Goal: Task Accomplishment & Management: Use online tool/utility

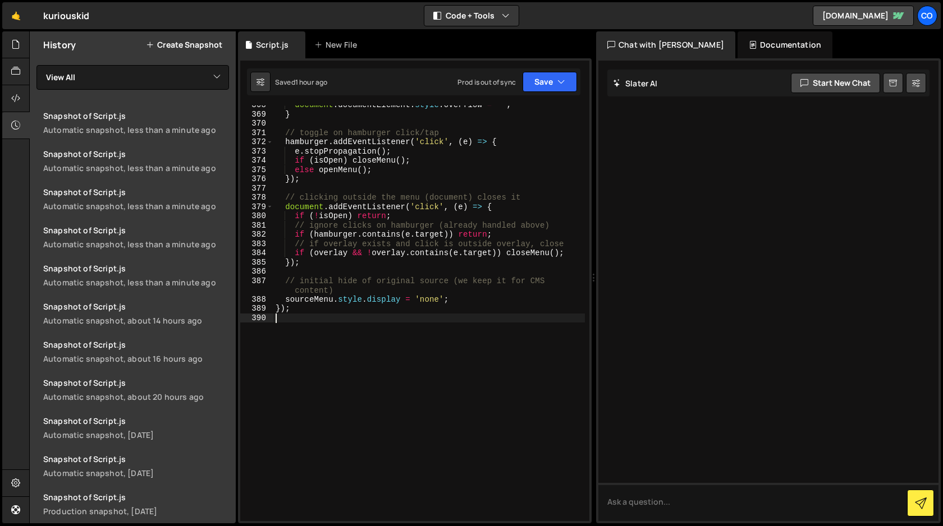
scroll to position [3598, 0]
click at [12, 48] on icon at bounding box center [15, 44] width 9 height 12
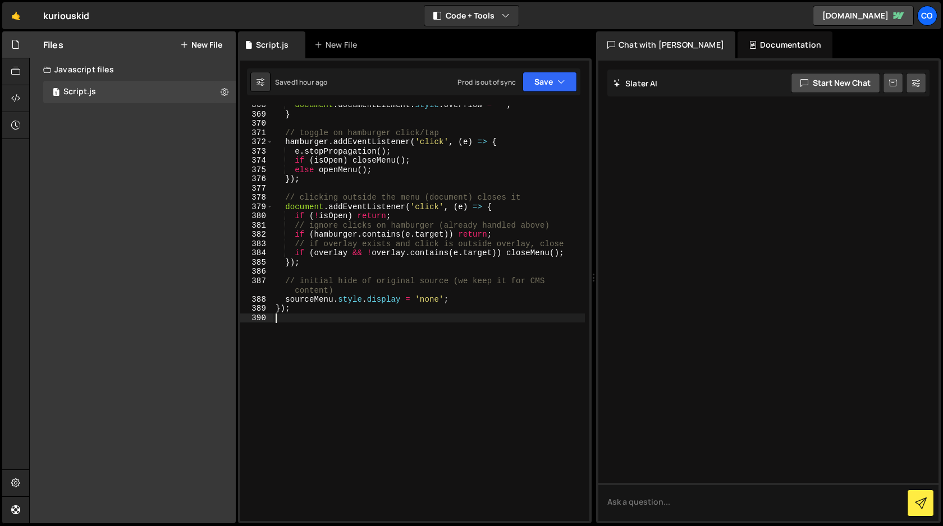
click at [458, 407] on div "document . documentElement . style . overflow = '' ; } // toggle on hamburger c…" at bounding box center [428, 317] width 311 height 434
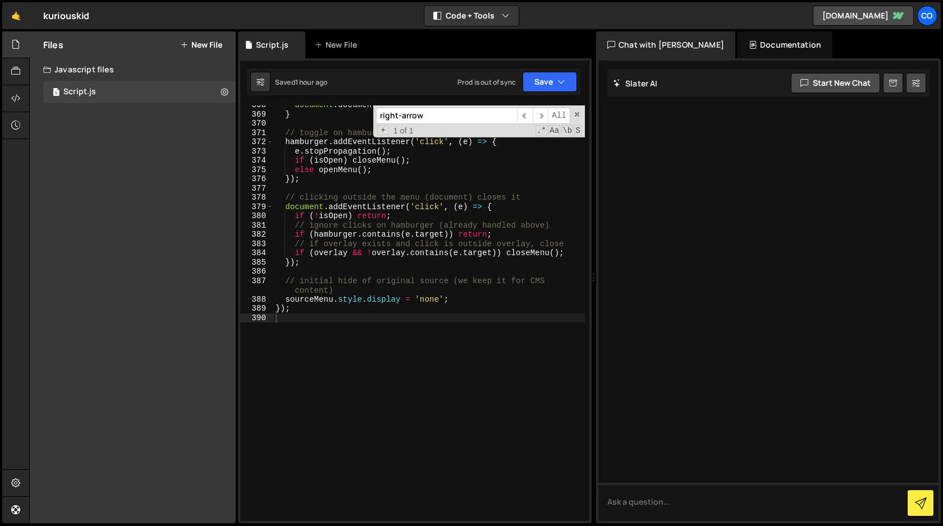
paste input "scroll-content"
paste input "horizontal-scroll"
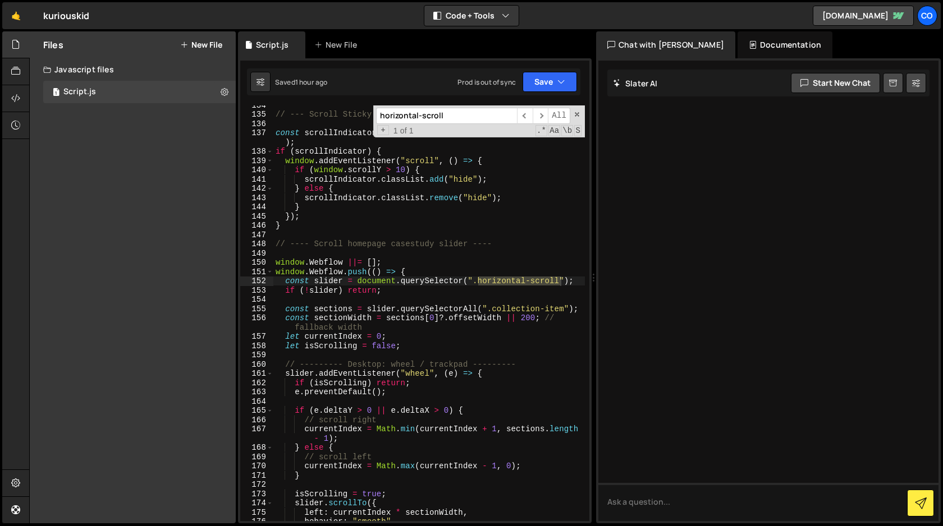
scroll to position [1308, 0]
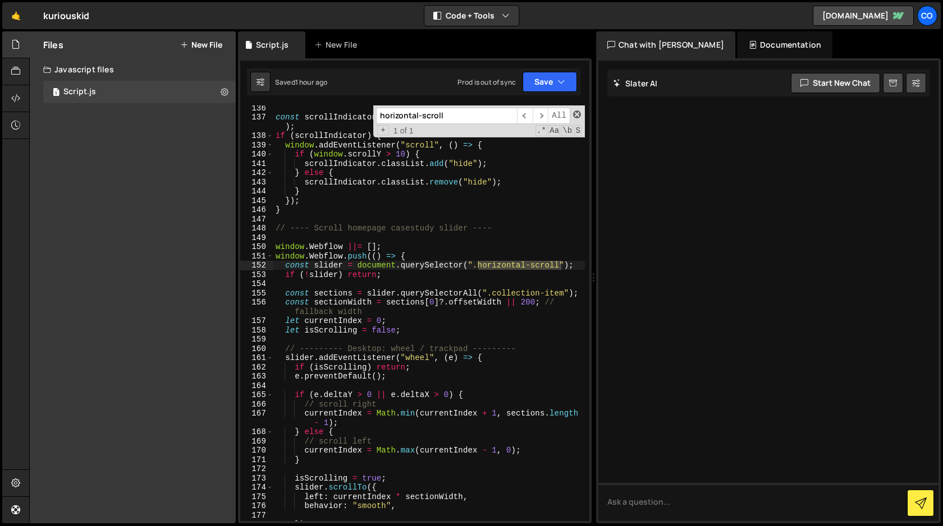
type input "horizontal-scroll"
click at [575, 113] on span at bounding box center [577, 115] width 8 height 8
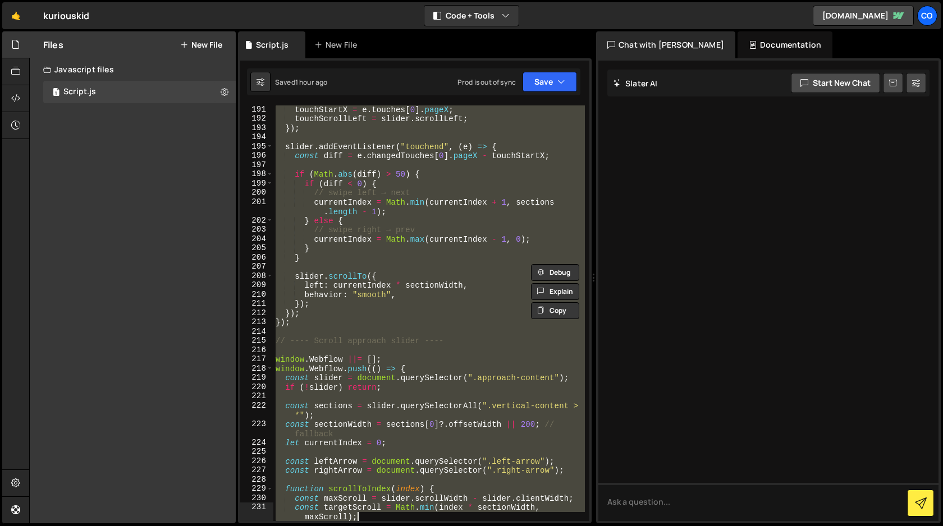
scroll to position [1889, 0]
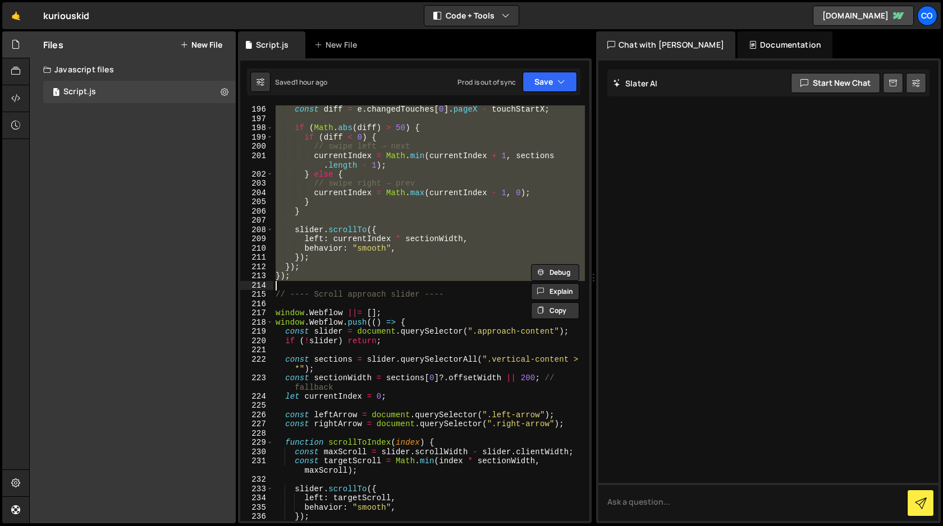
drag, startPoint x: 274, startPoint y: 178, endPoint x: 380, endPoint y: 281, distance: 148.0
click at [380, 281] on div "const diff = e . changedTouches [ 0 ] . pageX - touchStartX ; if ( Math . abs (…" at bounding box center [428, 322] width 311 height 434
type textarea "});"
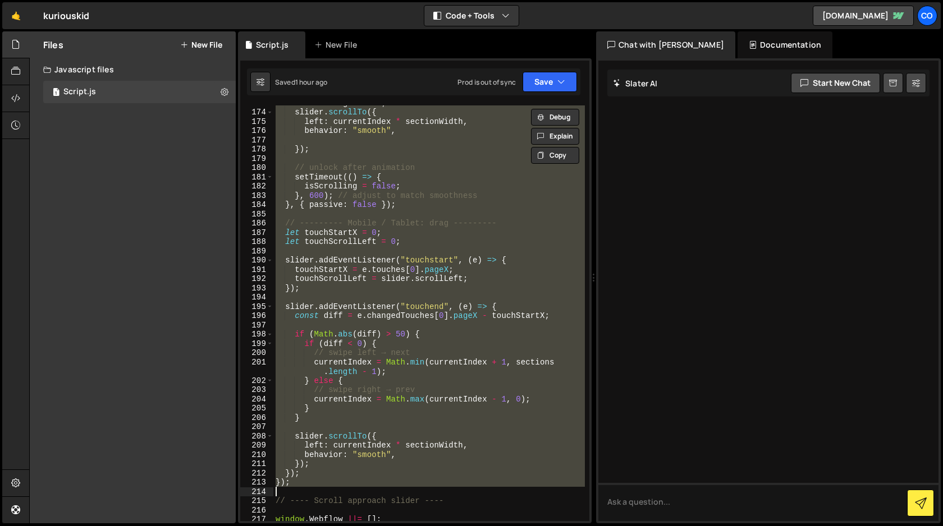
scroll to position [1696, 0]
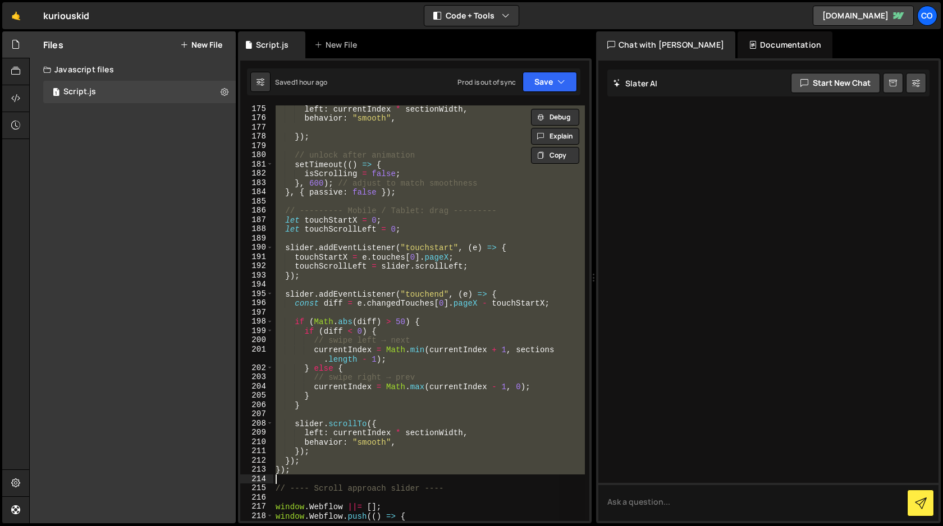
click at [543, 240] on div "left : currentIndex * sectionWidth , behavior : "smooth" , }) ; // unlock after…" at bounding box center [428, 313] width 311 height 416
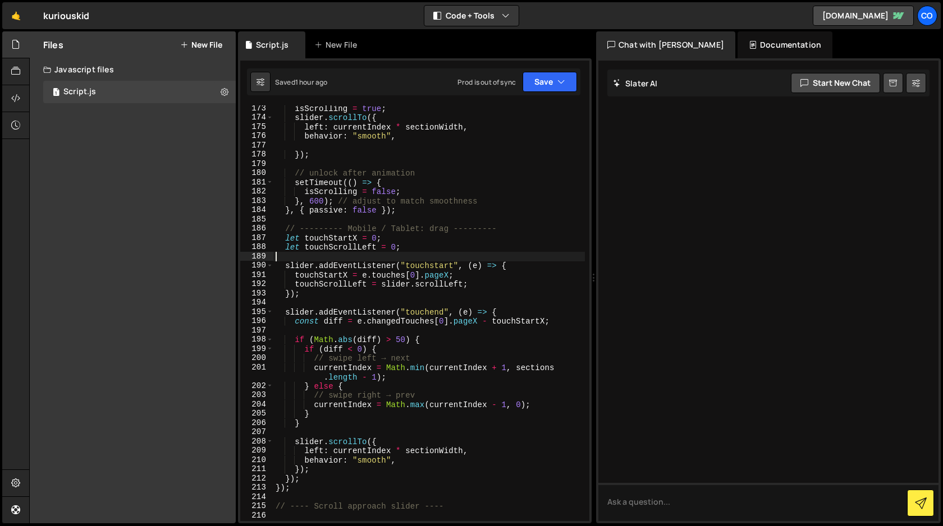
scroll to position [1677, 0]
click at [562, 86] on icon "button" at bounding box center [561, 81] width 8 height 11
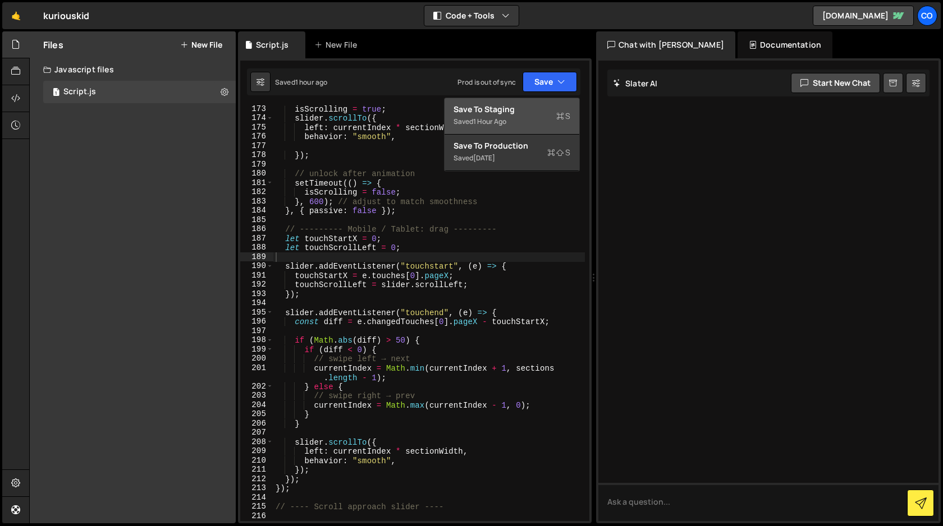
click at [530, 121] on div "Saved 1 hour ago" at bounding box center [511, 121] width 117 height 13
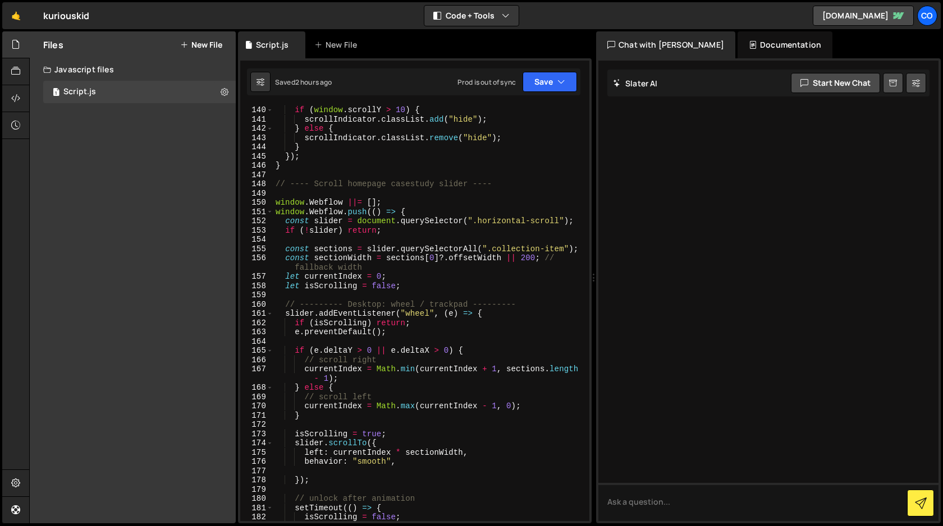
scroll to position [1351, 0]
click at [274, 207] on div "window . addEventListener ( "scroll" , ( ) => { if ( window . scrollY > 10 ) { …" at bounding box center [428, 314] width 311 height 434
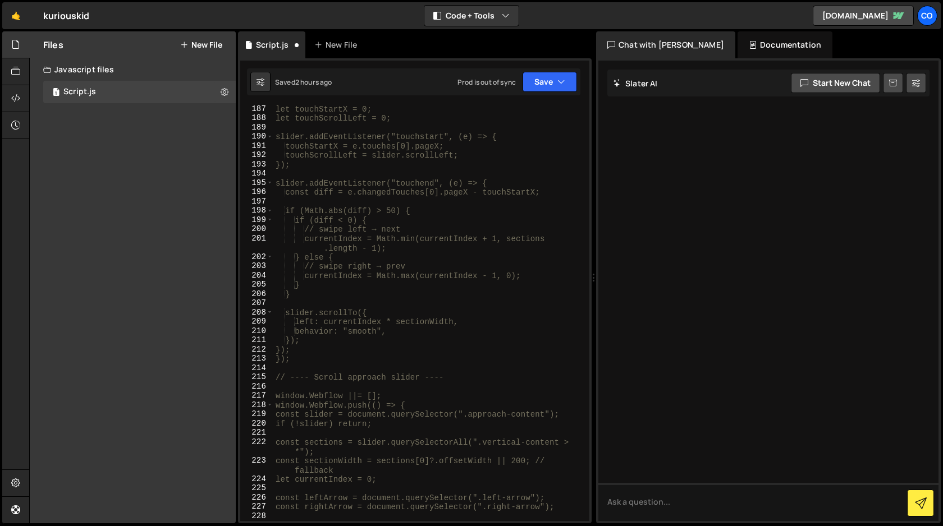
scroll to position [1816, 0]
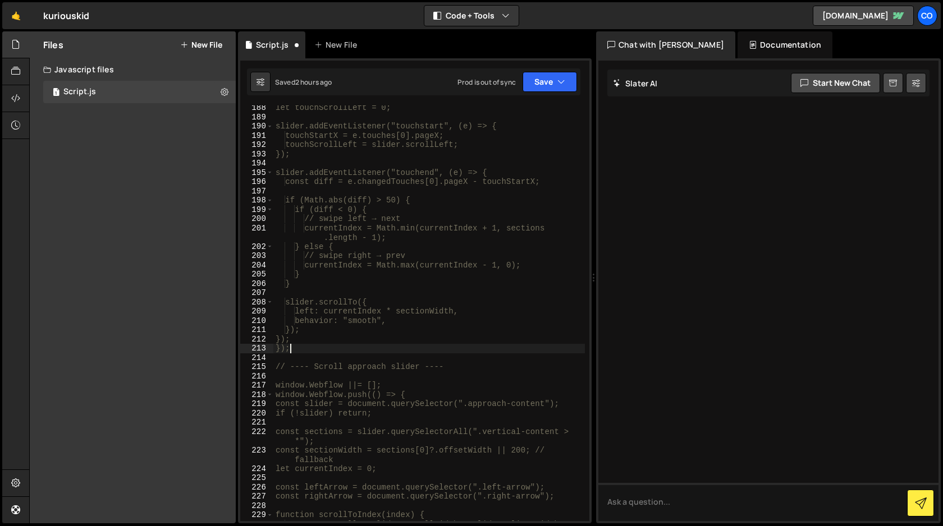
click at [350, 346] on div "let touchScrollLeft = 0; slider.addEventListener("touchstart", (e) => { touchSt…" at bounding box center [428, 320] width 311 height 434
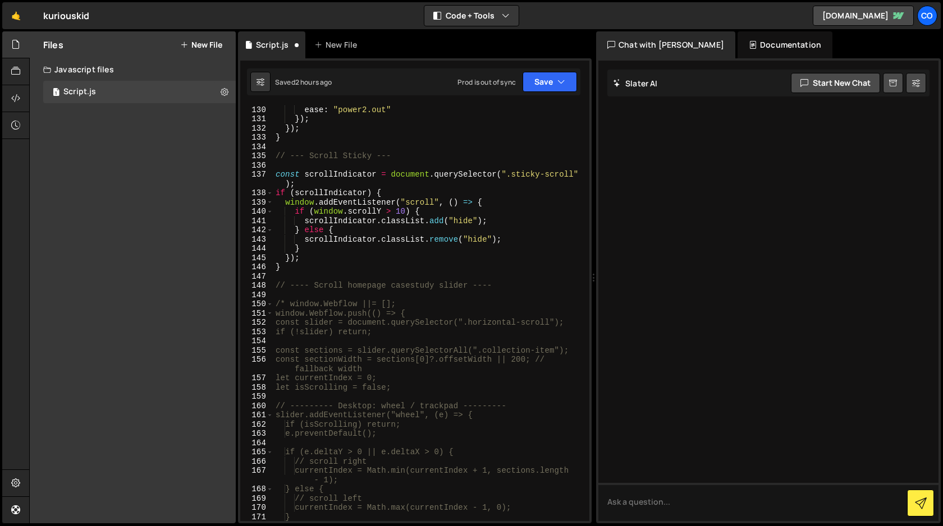
scroll to position [1250, 0]
click at [507, 288] on div "ease : "power2.out" }) ; }) ; } // --- Scroll Sticky --- const scrollIndicator …" at bounding box center [428, 322] width 311 height 434
type textarea "// ---- Scroll homepage casestudy slider ----"
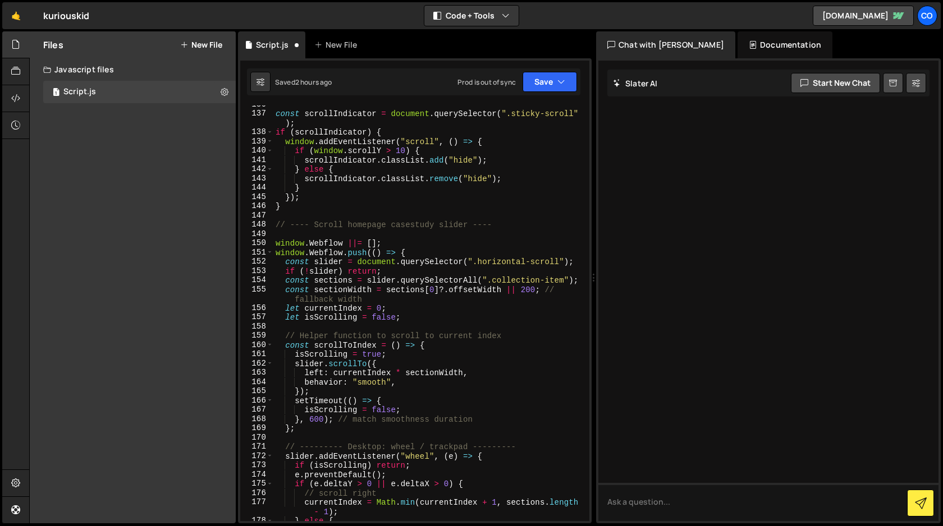
scroll to position [1302, 0]
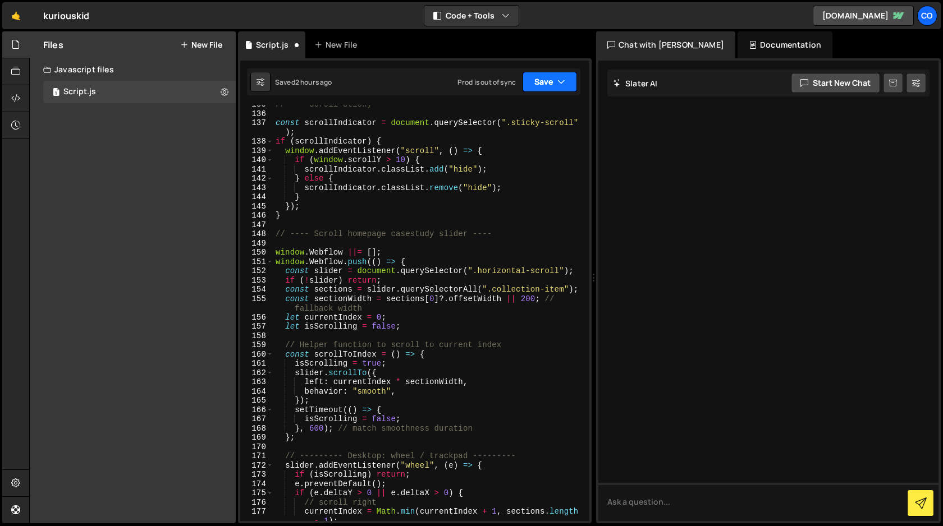
click at [547, 84] on button "Save" at bounding box center [549, 82] width 54 height 20
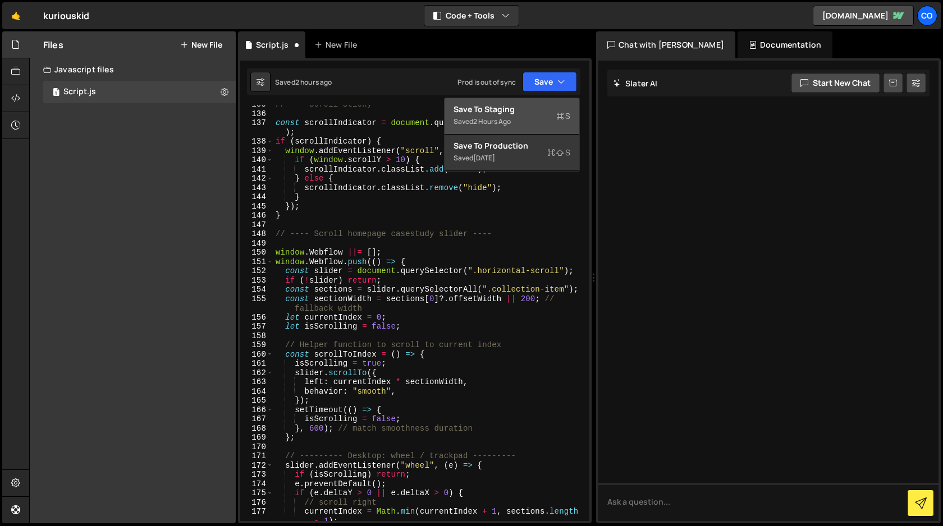
click at [532, 108] on div "Save to Staging S" at bounding box center [511, 109] width 117 height 11
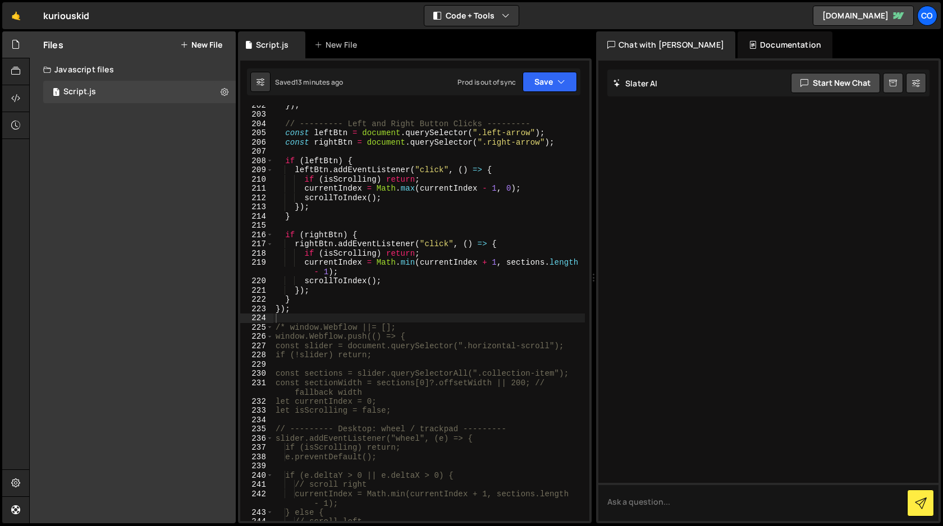
type textarea "scrollToIndex();"
click at [515, 200] on div "}) ; // --------- Left and Right Button Clicks --------- const leftBtn = docume…" at bounding box center [428, 317] width 311 height 434
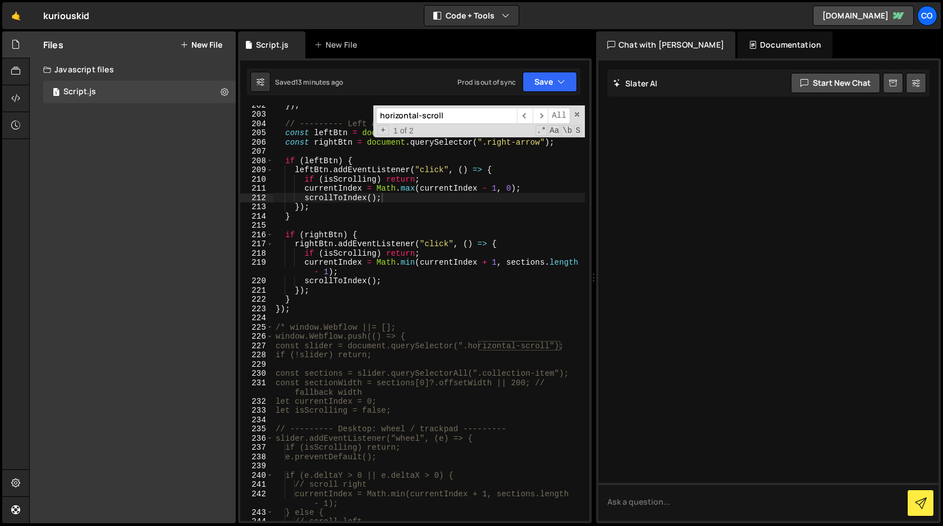
paste input "vertical-content"
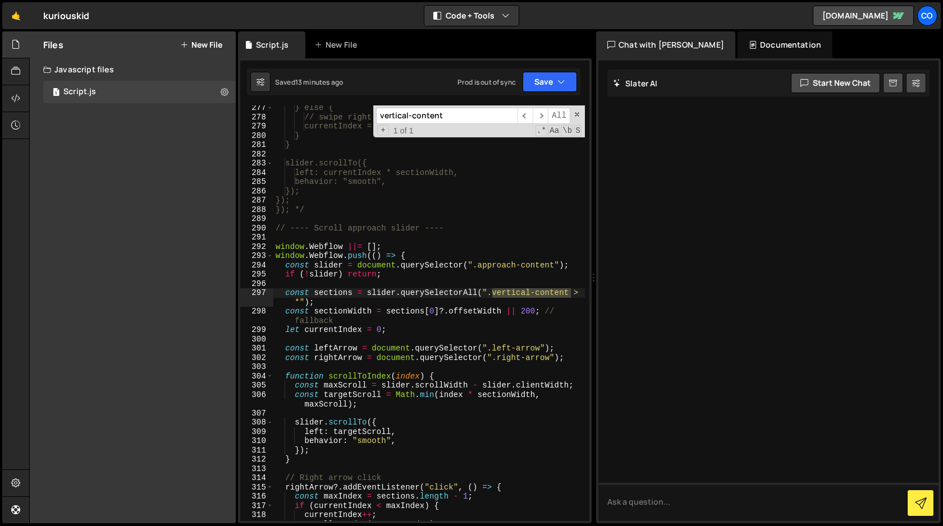
scroll to position [2689, 0]
type input "vertical-content"
click at [577, 115] on span at bounding box center [577, 115] width 8 height 8
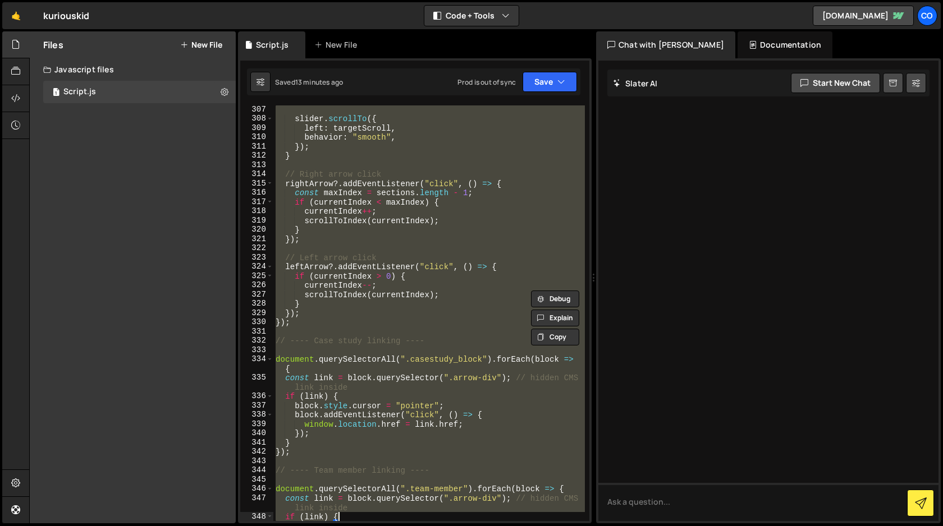
scroll to position [2992, 0]
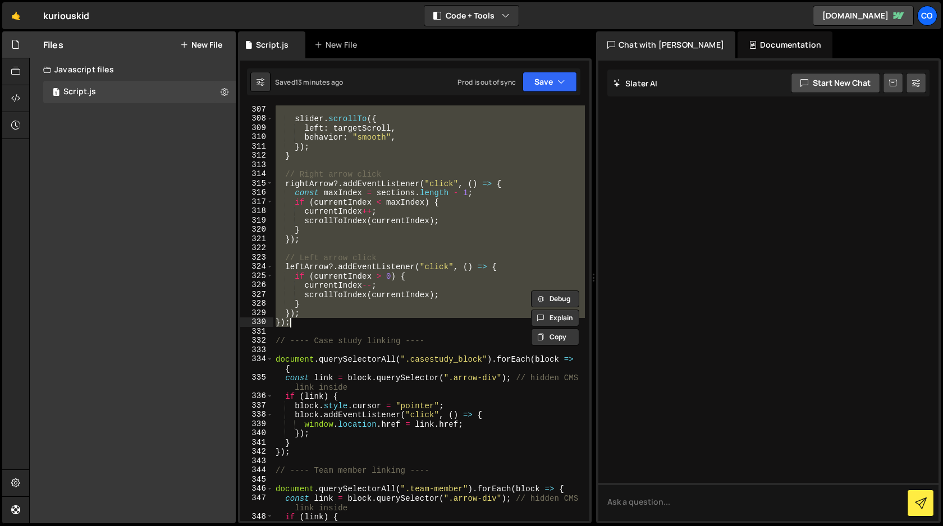
drag, startPoint x: 275, startPoint y: 164, endPoint x: 414, endPoint y: 324, distance: 211.6
click at [414, 324] on div "slider . scrollTo ({ left : targetScroll , behavior : "smooth" , }) ; } // Righ…" at bounding box center [428, 322] width 311 height 434
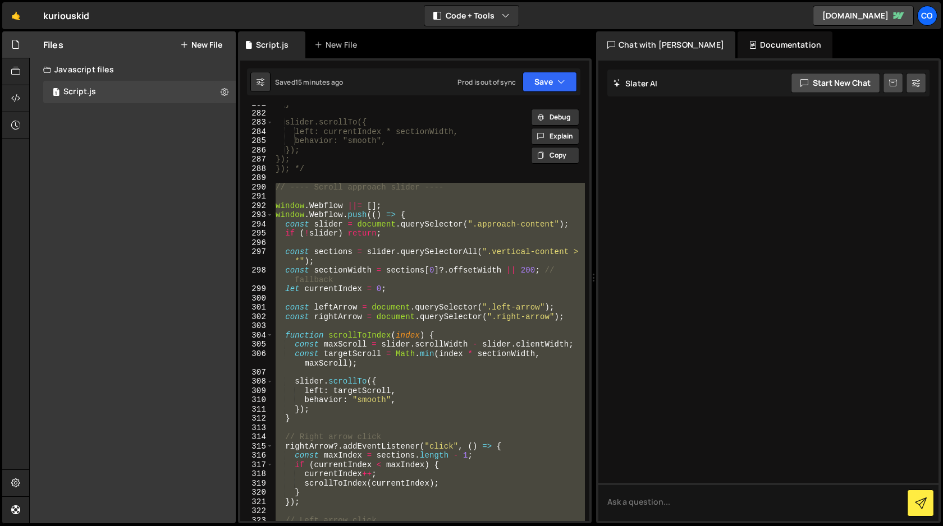
scroll to position [2730, 0]
click at [407, 274] on div "} slider.scrollTo({ left: currentIndex * sectionWidth, behavior: "smooth", }); …" at bounding box center [428, 313] width 311 height 416
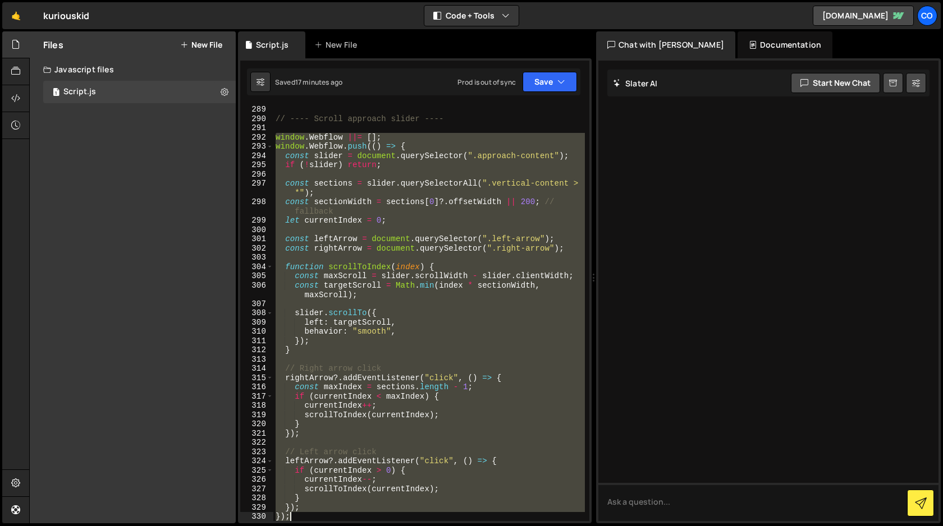
scroll to position [2899, 0]
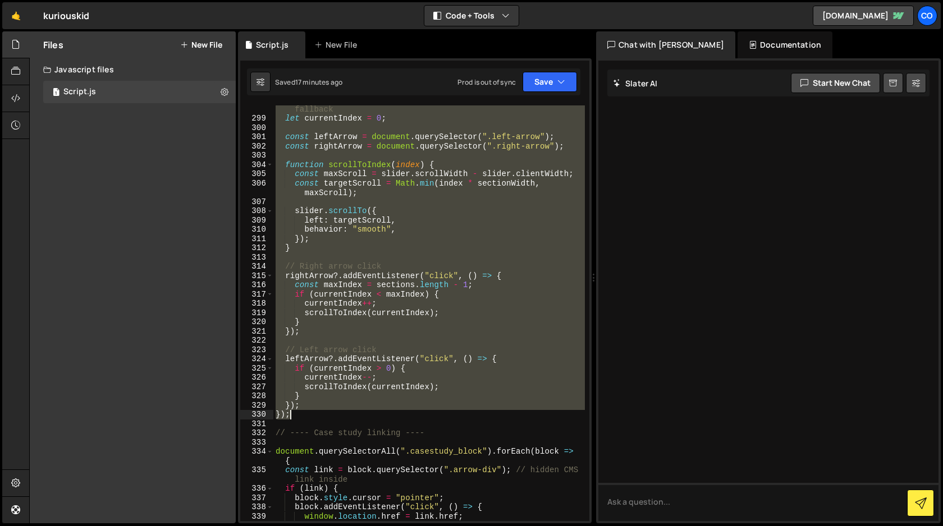
drag, startPoint x: 275, startPoint y: 205, endPoint x: 352, endPoint y: 416, distance: 224.0
click at [352, 416] on div "const sectionWidth = sections [ 0 ] ?. offsetWidth || 200 ; // fallback let cur…" at bounding box center [428, 317] width 311 height 444
click at [352, 416] on div "const sectionWidth = sections [ 0 ] ?. offsetWidth || 200 ; // fallback let cur…" at bounding box center [428, 313] width 311 height 416
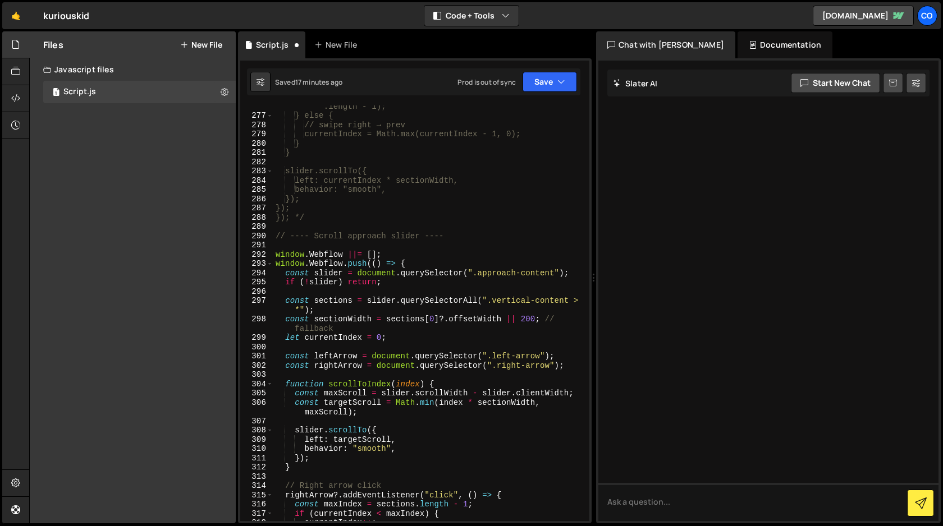
scroll to position [2680, 0]
click at [274, 254] on div "currentIndex = Math.min(currentIndex + 1, sections .length - 1); } else { // sw…" at bounding box center [428, 315] width 311 height 444
type textarea "/* window.Webflow ||= [];"
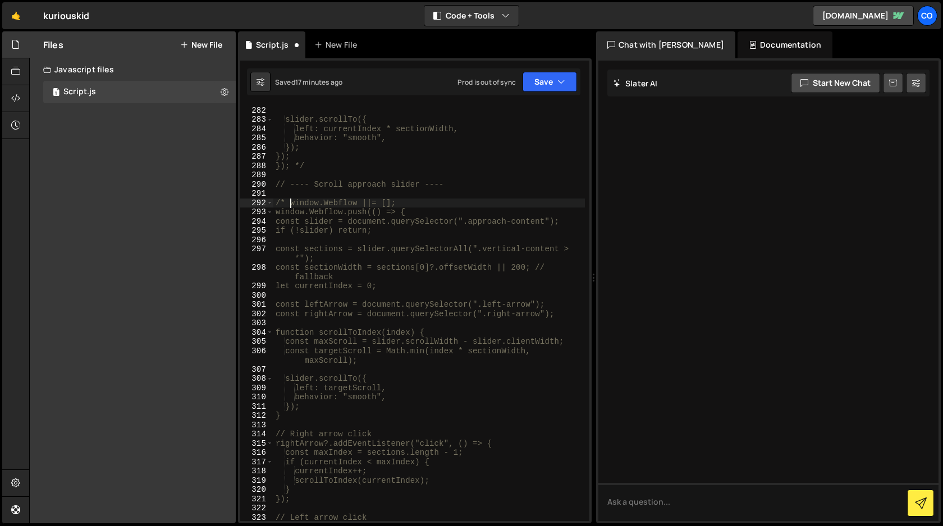
scroll to position [2730, 0]
click at [462, 191] on div "} slider.scrollTo({ left: currentIndex * sectionWidth, behavior: "smooth", }); …" at bounding box center [428, 315] width 311 height 434
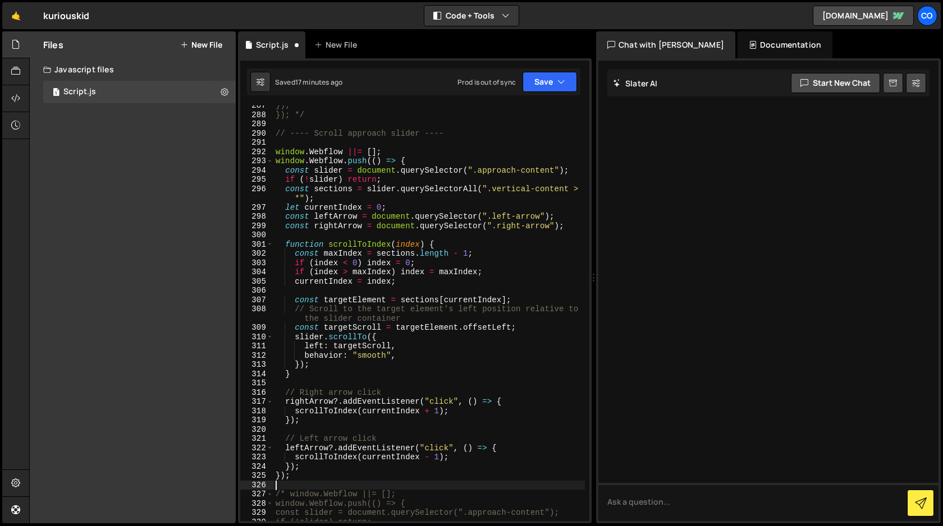
scroll to position [2783, 0]
click at [552, 88] on button "Save" at bounding box center [549, 82] width 54 height 20
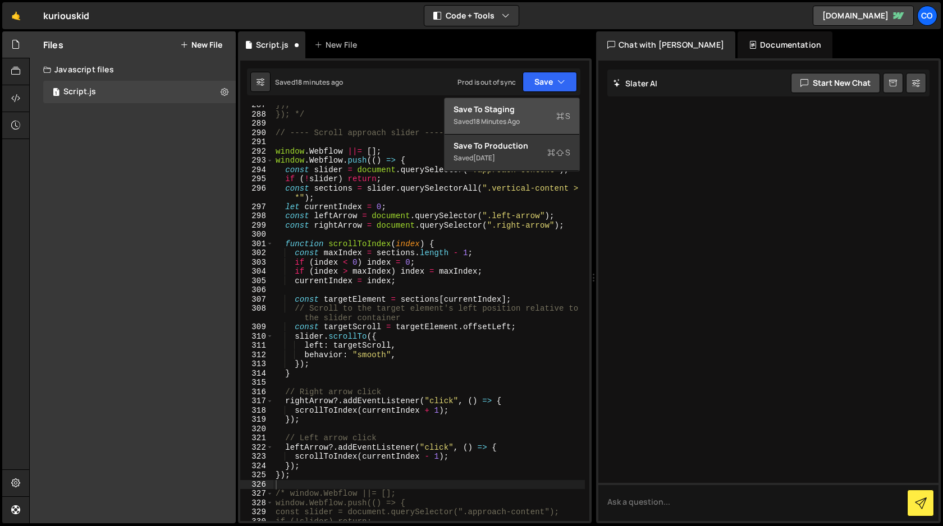
click at [522, 115] on div "Saved 18 minutes ago" at bounding box center [511, 121] width 117 height 13
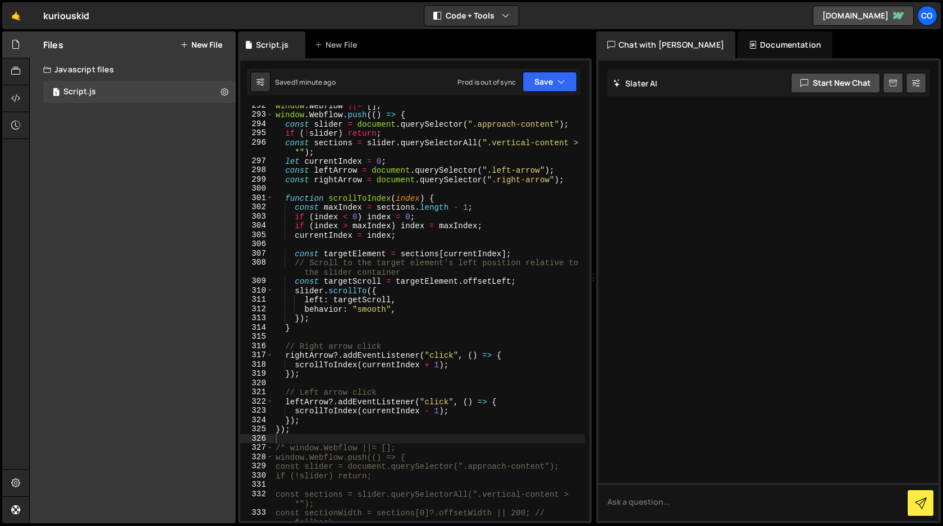
scroll to position [2834, 0]
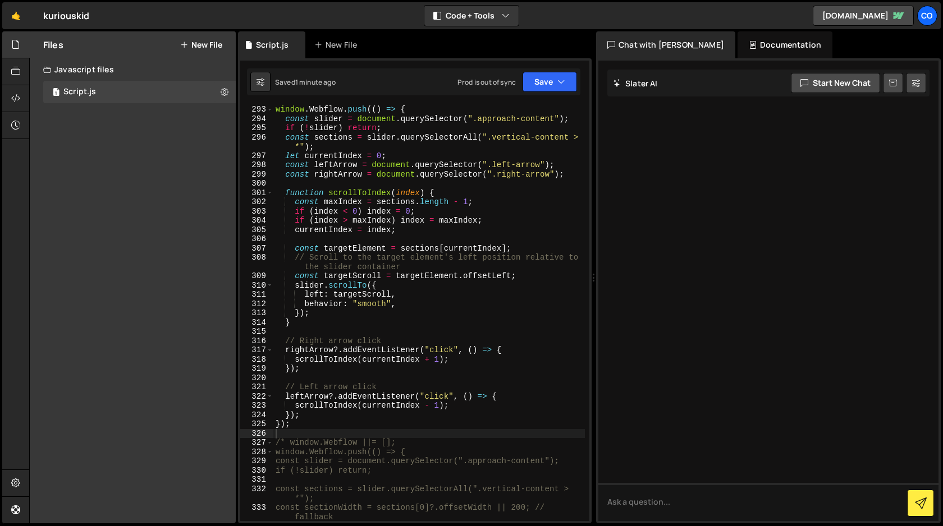
click at [291, 443] on div "window . Webflow . push (( ) => { const slider = document . querySelector ( ".a…" at bounding box center [428, 322] width 311 height 434
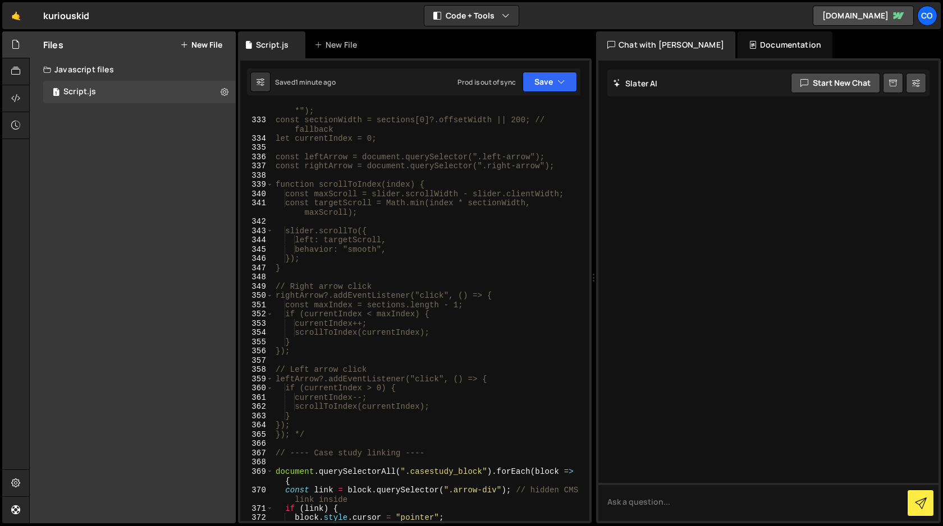
scroll to position [3230, 0]
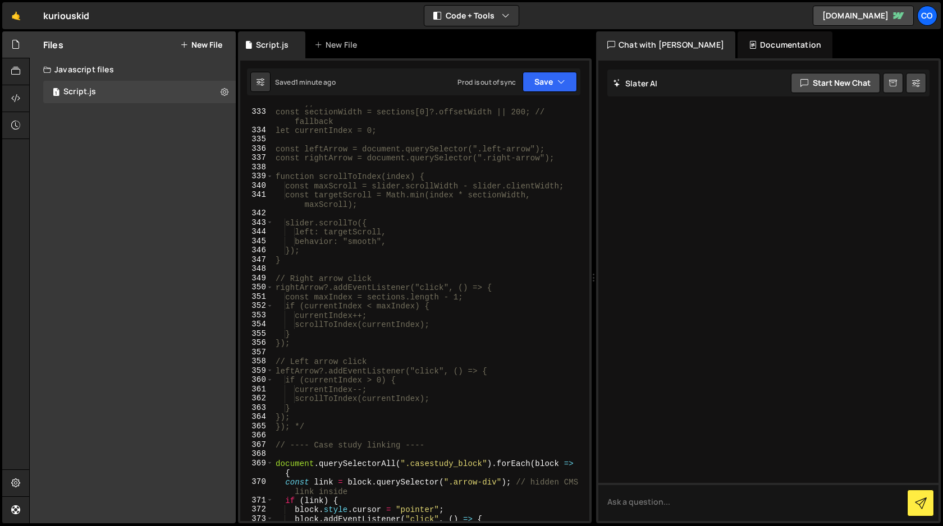
click at [320, 426] on div "const sections = slider.querySelectorAll(".vertical-content > *"); const sectio…" at bounding box center [428, 311] width 311 height 444
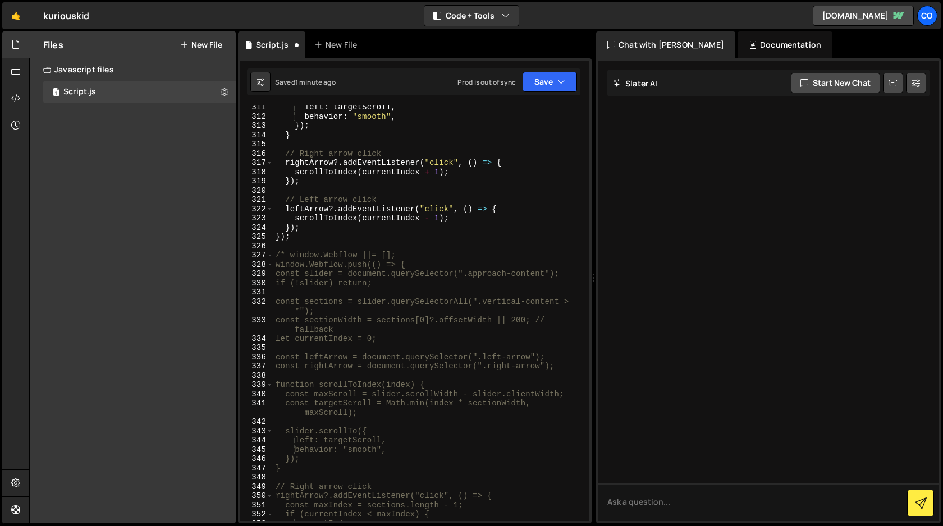
scroll to position [3021, 0]
click at [287, 256] on div "left : targetScroll , behavior : "smooth" , }) ; } // Right arrow click rightAr…" at bounding box center [428, 320] width 311 height 434
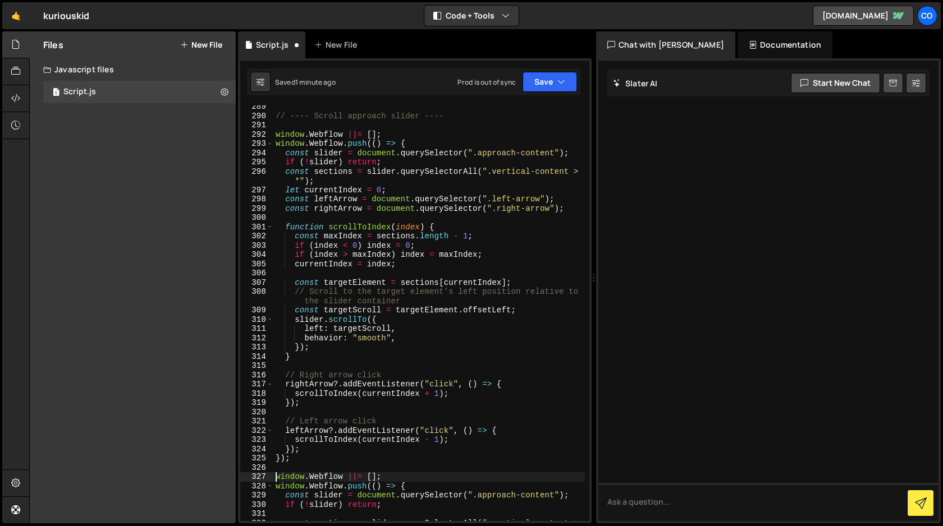
scroll to position [2800, 0]
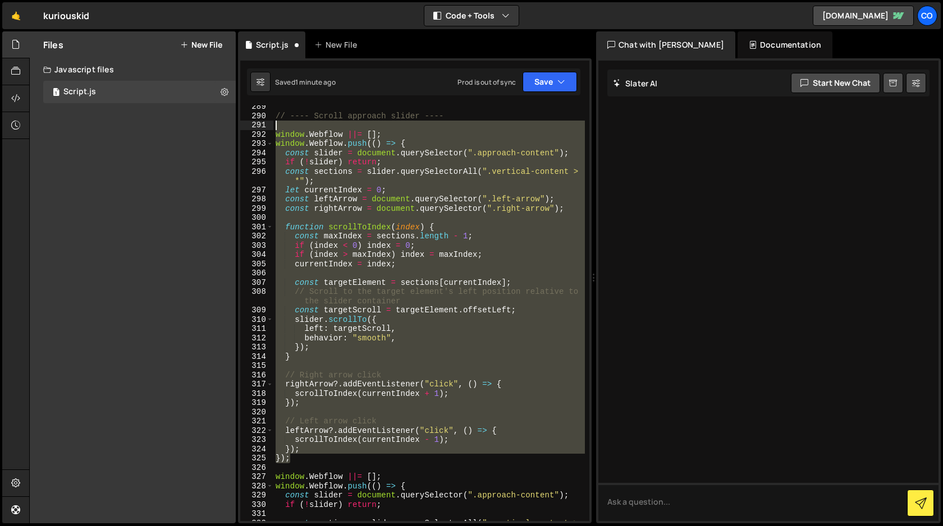
drag, startPoint x: 293, startPoint y: 460, endPoint x: 265, endPoint y: 130, distance: 331.7
click at [265, 130] on div "window.Webflow ||= []; 289 290 291 292 293 294 295 296 297 298 299 300 301 302 …" at bounding box center [414, 313] width 349 height 416
type textarea "window.Webflow ||= [];"
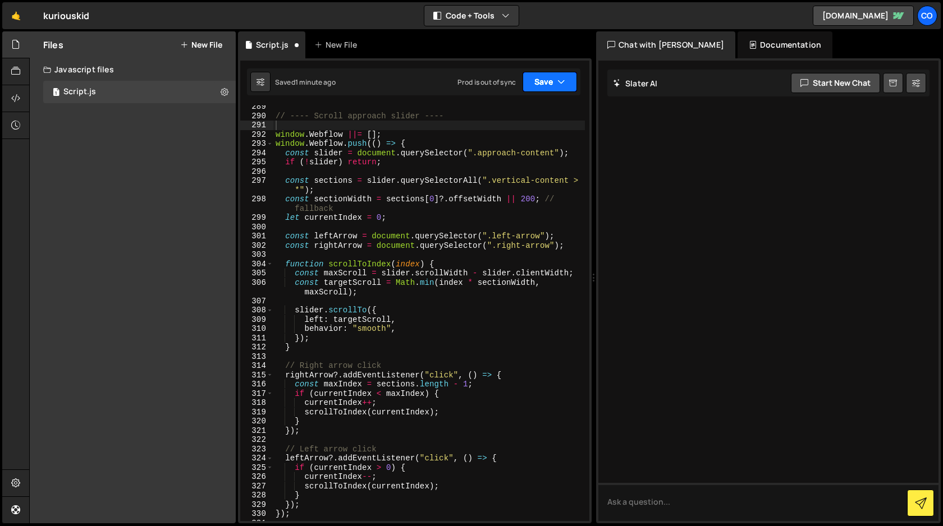
click at [567, 79] on button "Save" at bounding box center [549, 82] width 54 height 20
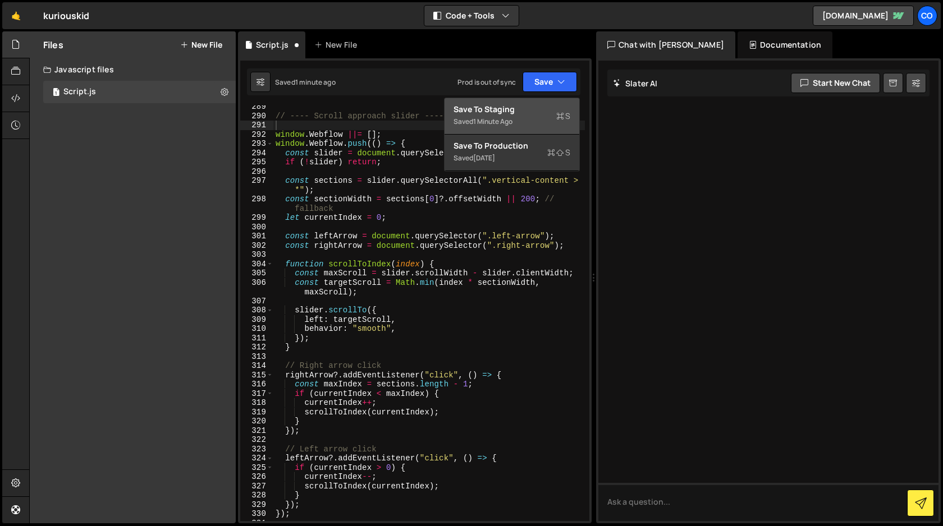
click at [534, 111] on div "Save to Staging S" at bounding box center [511, 109] width 117 height 11
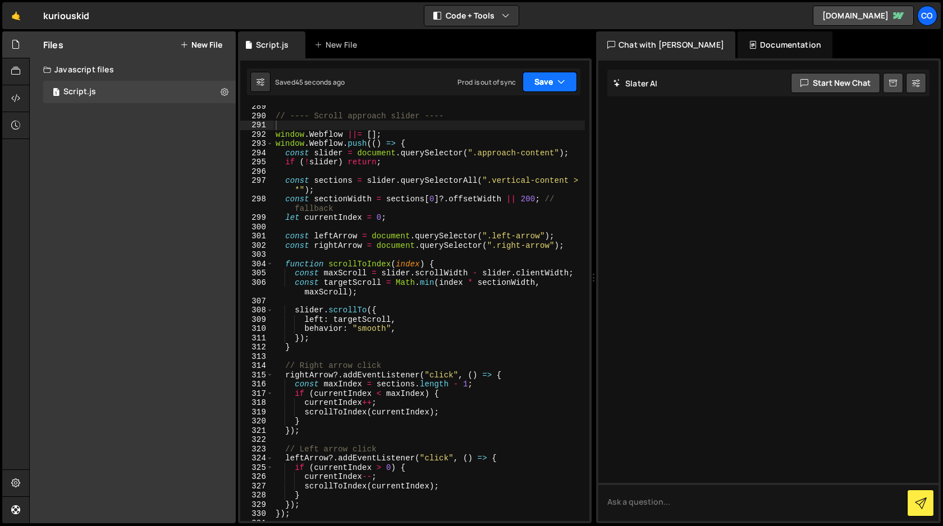
click at [556, 86] on button "Save" at bounding box center [549, 82] width 54 height 20
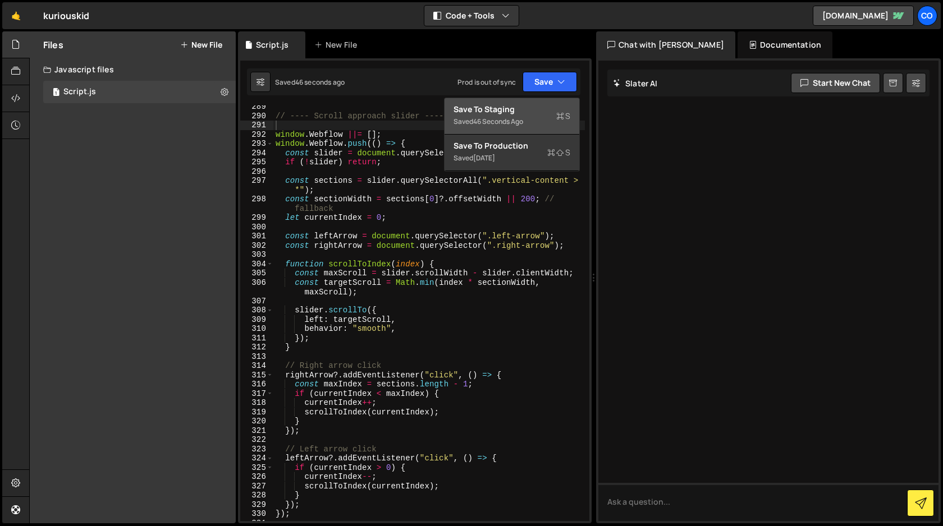
click at [514, 111] on div "Save to Staging S" at bounding box center [511, 109] width 117 height 11
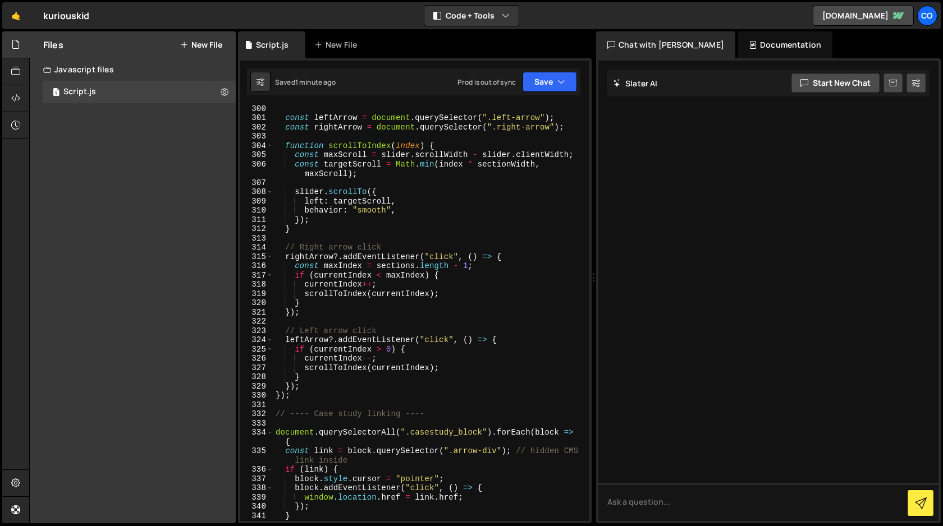
scroll to position [2920, 0]
click at [315, 396] on div "const leftArrow = document . querySelector ( ".left-arrow" ) ; const rightArrow…" at bounding box center [428, 319] width 311 height 434
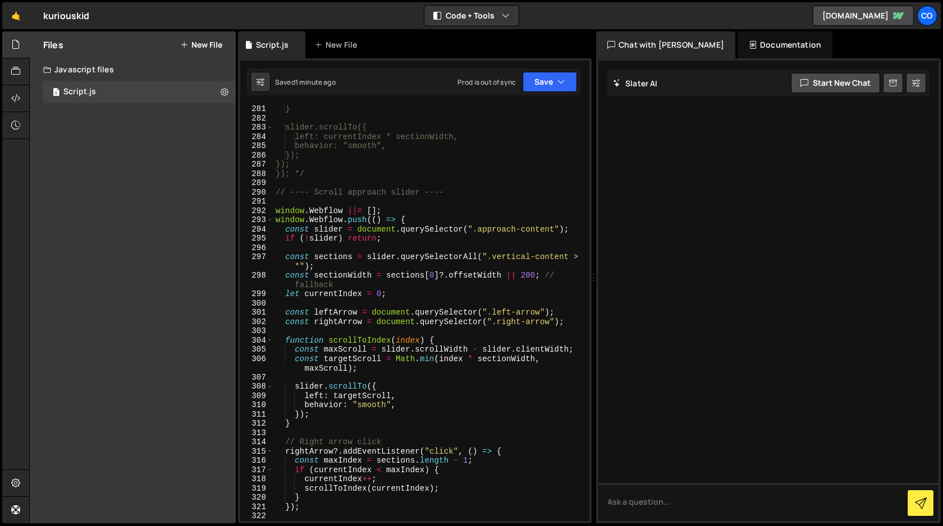
scroll to position [2722, 0]
click at [560, 84] on icon "button" at bounding box center [561, 81] width 8 height 11
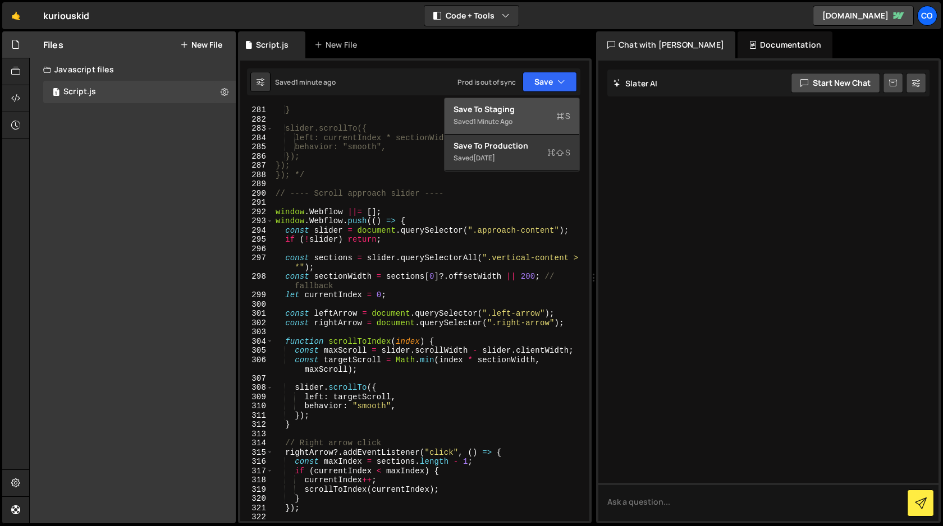
click at [522, 115] on div "Saved 1 minute ago" at bounding box center [511, 121] width 117 height 13
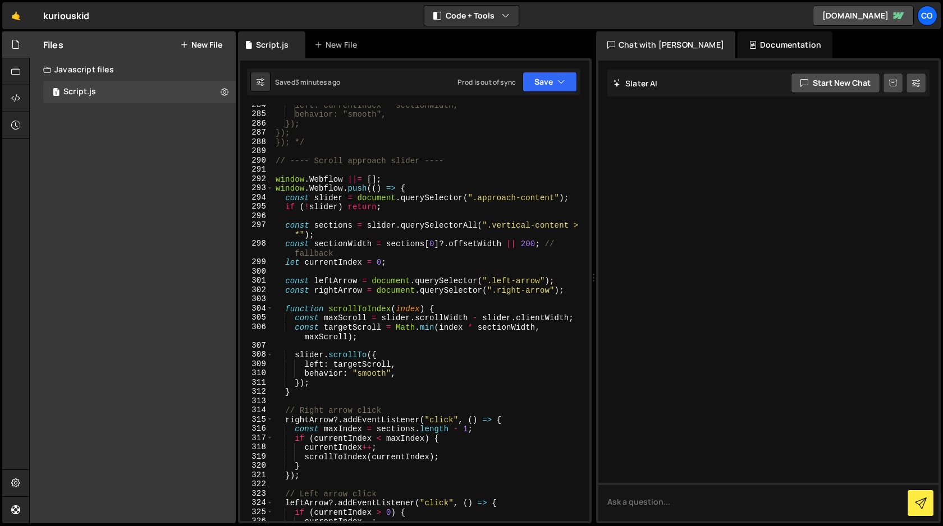
scroll to position [2754, 0]
click at [275, 180] on div "left: currentIndex * sectionWidth, behavior: "smooth", }); }); }); */ // ---- S…" at bounding box center [428, 319] width 311 height 434
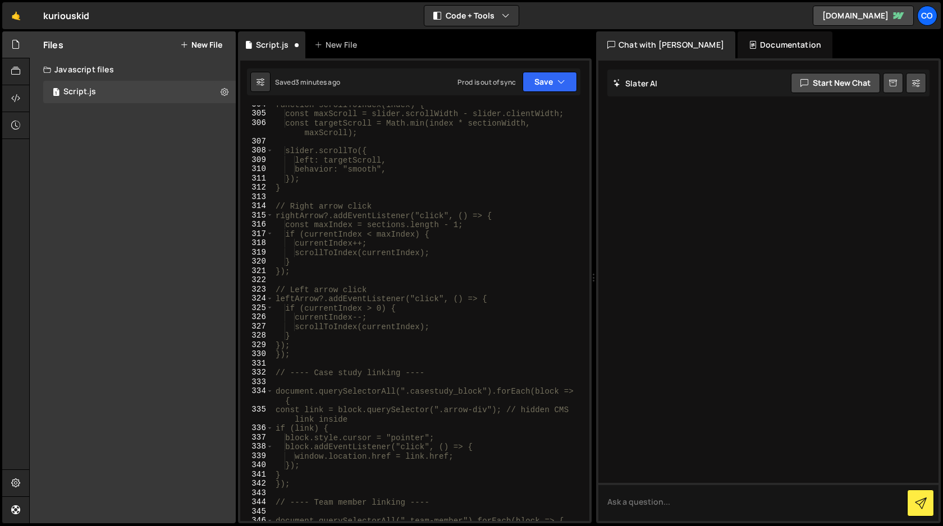
scroll to position [2959, 0]
click at [309, 357] on div "function scrollToIndex(index) { const maxScroll = slider.scrollWidth - slider.c…" at bounding box center [428, 317] width 311 height 434
type textarea "}); */"
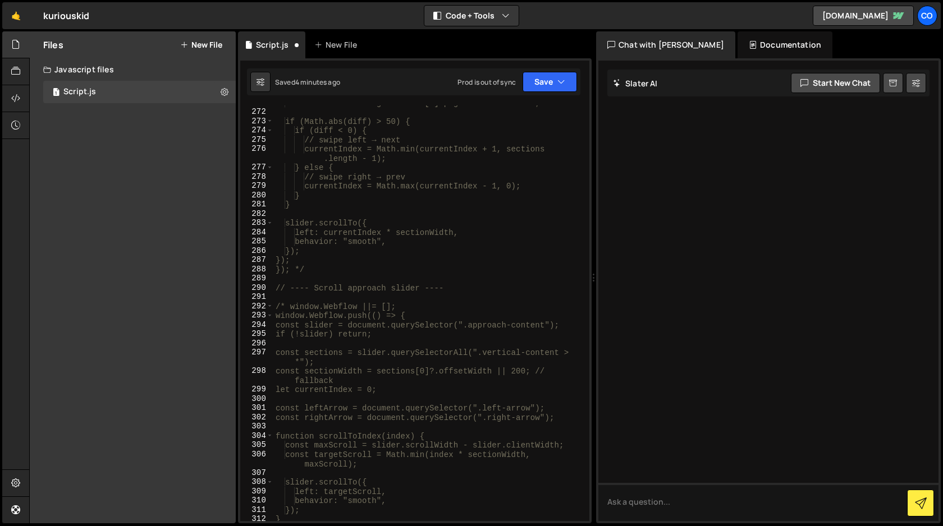
scroll to position [2625, 0]
click at [460, 296] on div "const diff = e.changedTouches[0].pageX - touchStartX; if (Math.abs(diff) > 50) …" at bounding box center [428, 318] width 311 height 434
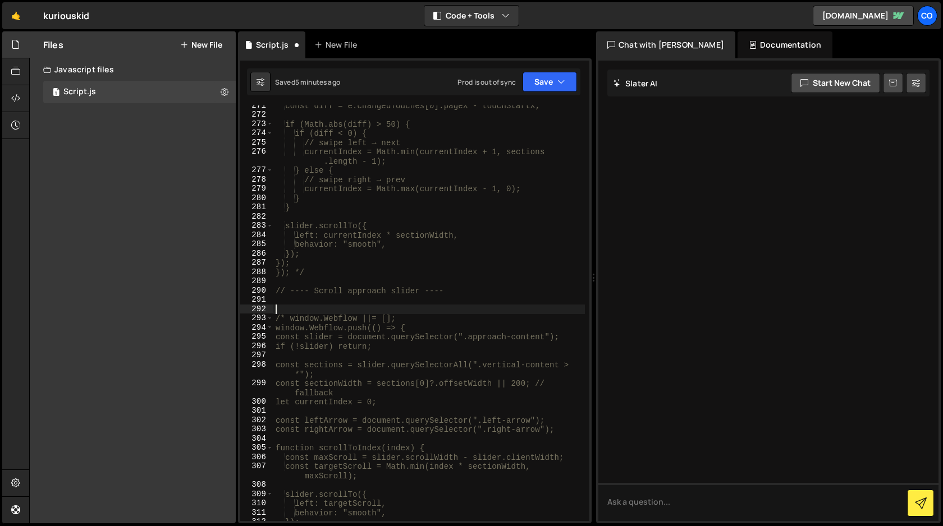
paste textarea
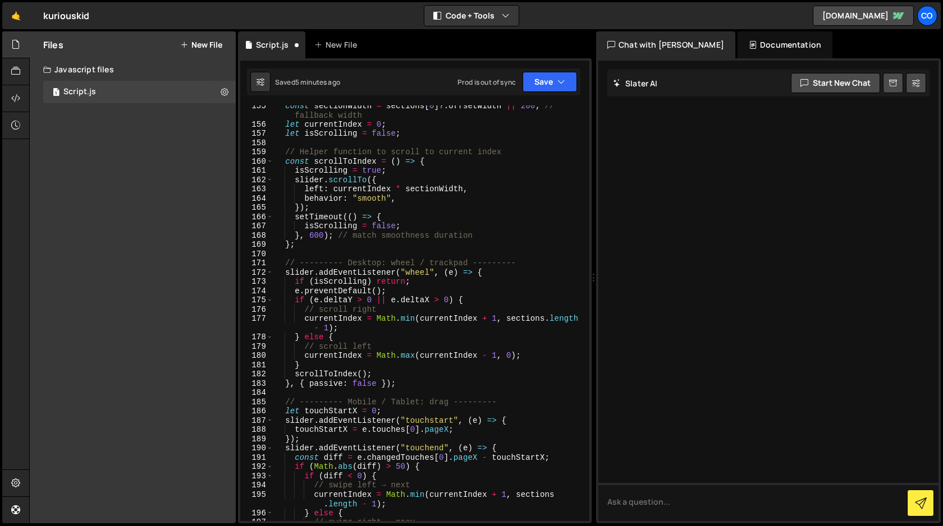
scroll to position [1493, 0]
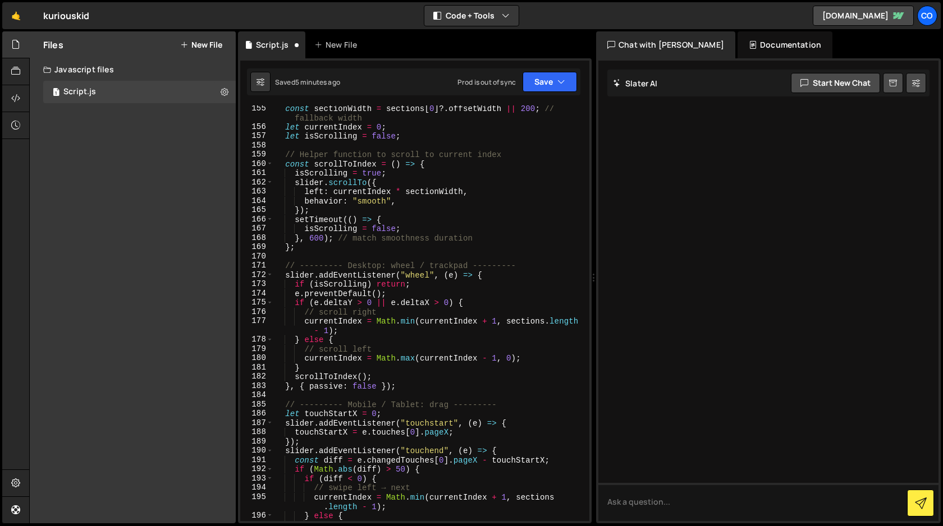
click at [526, 268] on div "const sectionWidth = sections [ 0 ] ?. offsetWidth || 200 ; // fallback width l…" at bounding box center [428, 326] width 311 height 444
type textarea "// --------- Desktop: wheel / trackpad ---------"
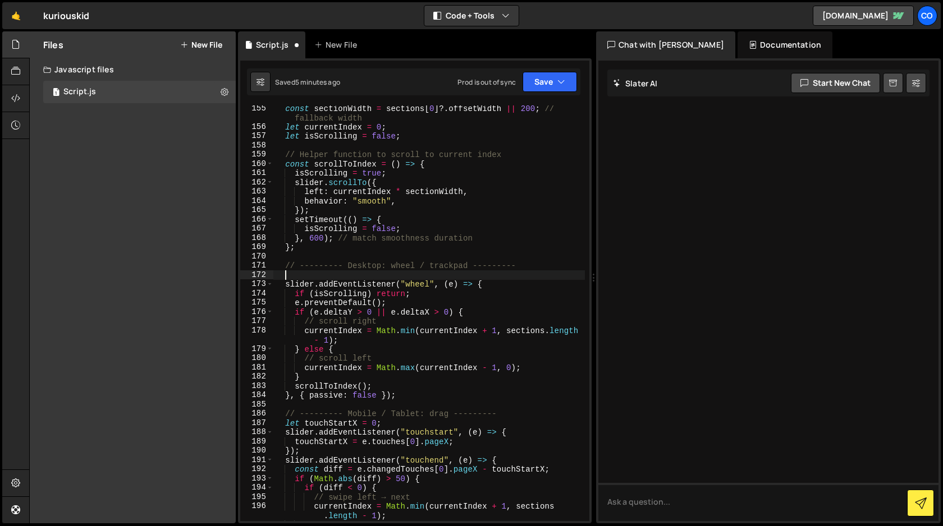
click at [388, 265] on div "const sectionWidth = sections [ 0 ] ?. offsetWidth || 200 ; // fallback width l…" at bounding box center [428, 326] width 311 height 444
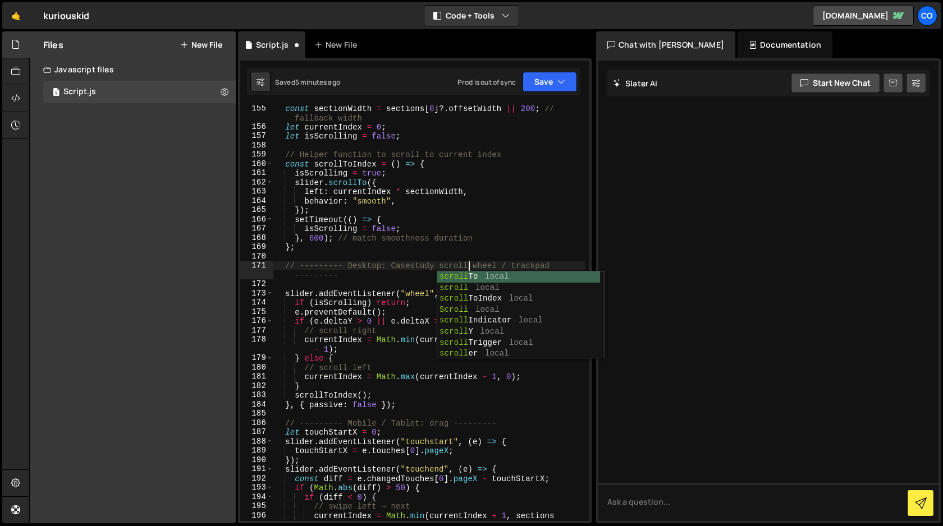
scroll to position [0, 13]
click at [542, 243] on div "const sectionWidth = sections [ 0 ] ?. offsetWidth || 200 ; // fallback width l…" at bounding box center [428, 330] width 311 height 453
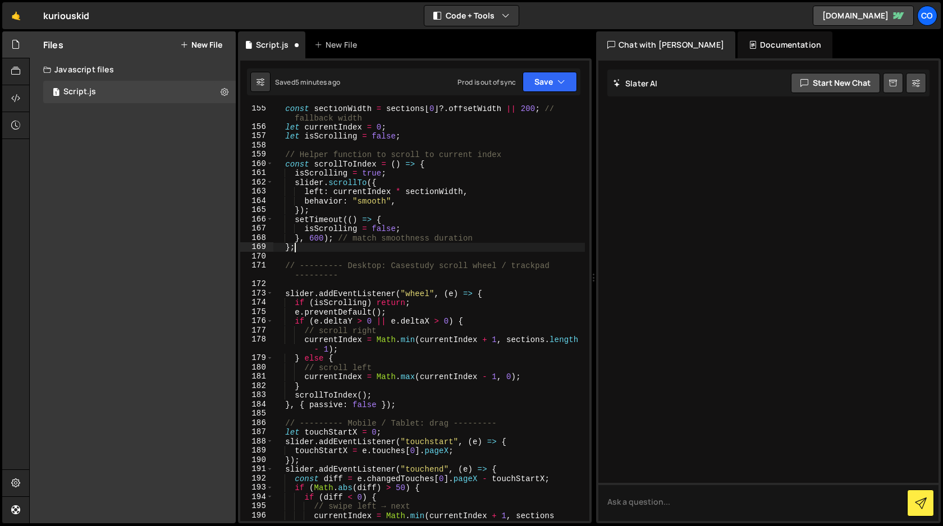
scroll to position [0, 1]
click at [345, 267] on div "const sectionWidth = sections [ 0 ] ?. offsetWidth || 200 ; // fallback width l…" at bounding box center [428, 330] width 311 height 453
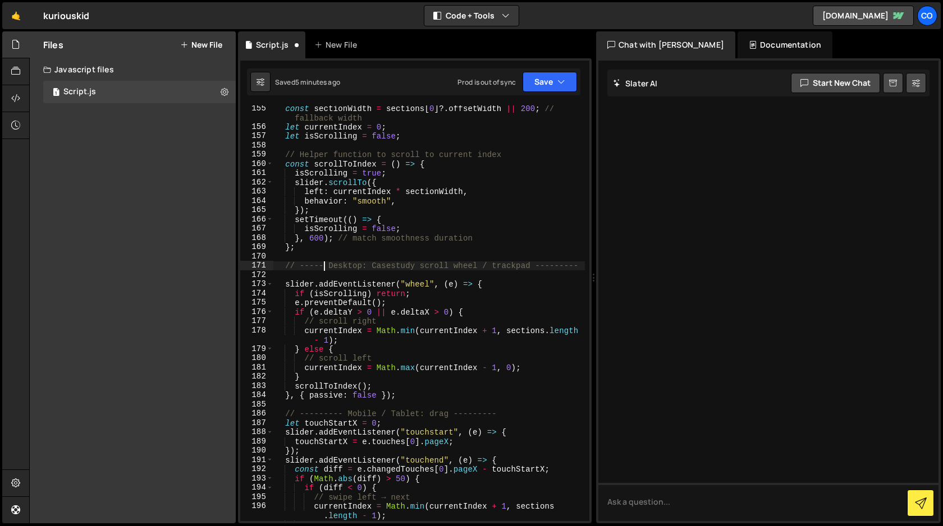
click at [579, 267] on div "const sectionWidth = sections [ 0 ] ?. offsetWidth || 200 ; // fallback width l…" at bounding box center [428, 326] width 311 height 444
click at [558, 81] on icon "button" at bounding box center [561, 81] width 8 height 11
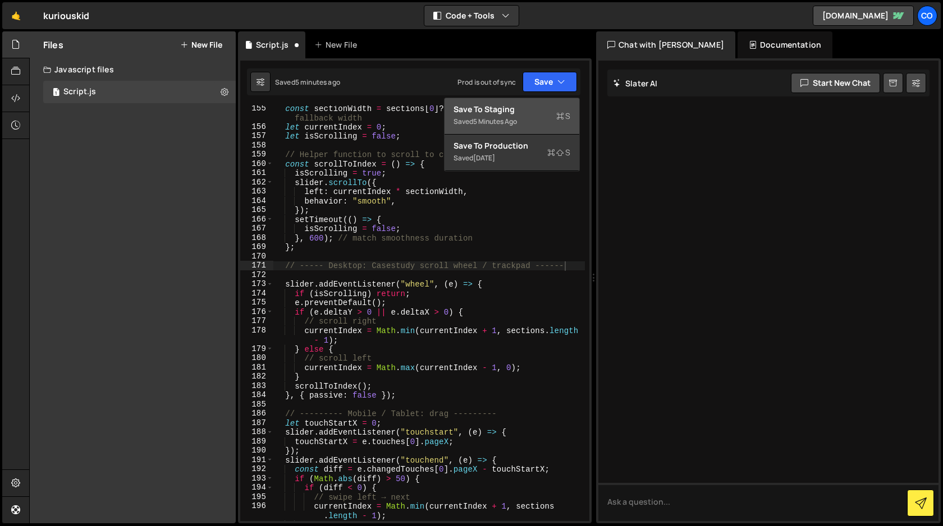
click at [524, 112] on div "Save to Staging S" at bounding box center [511, 109] width 117 height 11
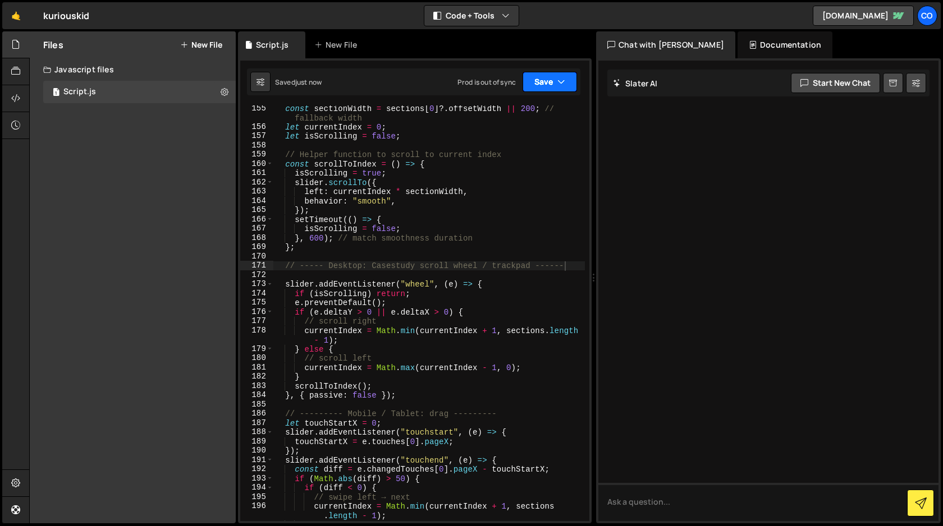
click at [556, 86] on button "Save" at bounding box center [549, 82] width 54 height 20
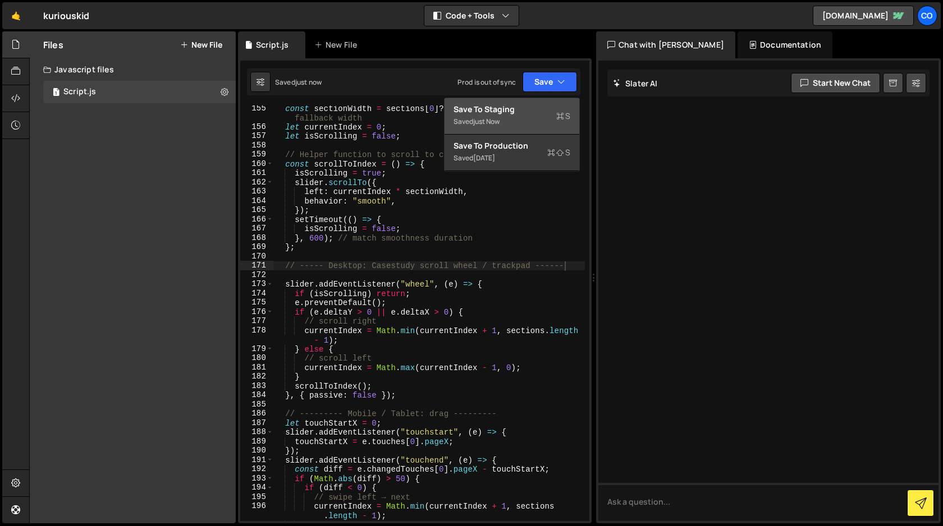
click at [537, 115] on div "Saved just now" at bounding box center [511, 121] width 117 height 13
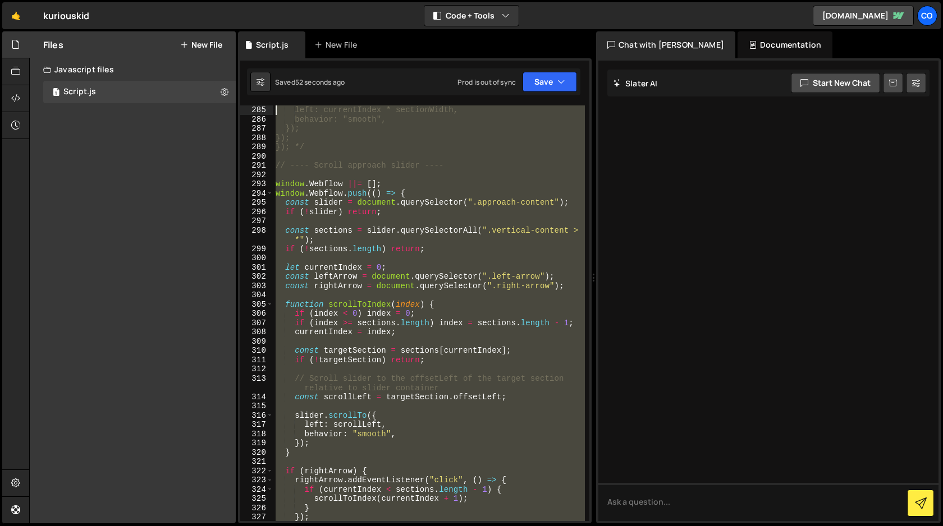
scroll to position [2741, 0]
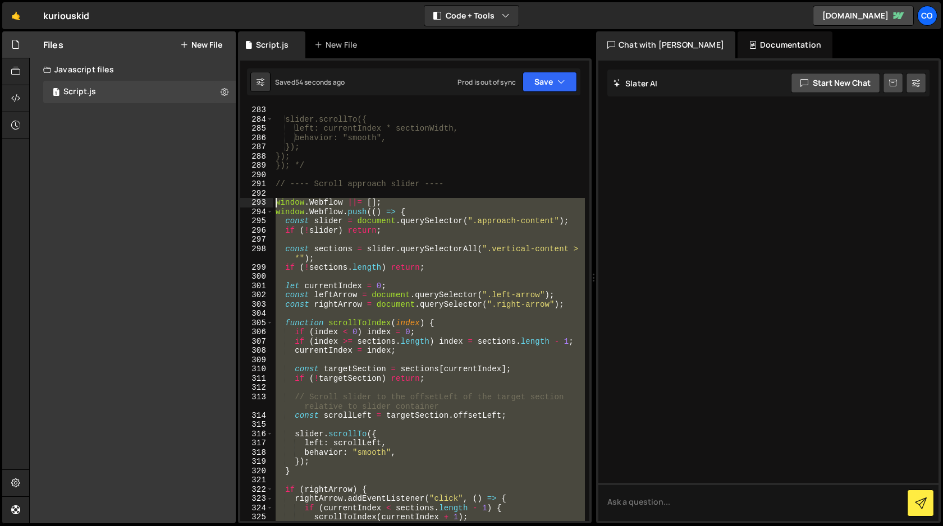
drag, startPoint x: 290, startPoint y: 382, endPoint x: 235, endPoint y: 205, distance: 184.4
click at [235, 205] on div "Files New File Javascript files 1 Script.js 0 CSS files Copy share link Edit Fi…" at bounding box center [486, 277] width 914 height 493
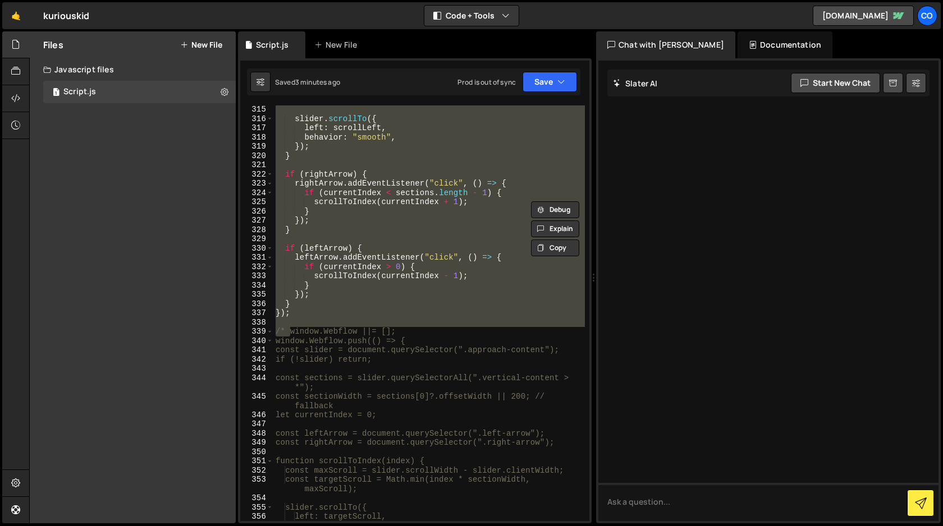
scroll to position [3058, 0]
click at [370, 314] on div "slider . scrollTo ({ left : scrollLeft , behavior : "smooth" , }) ; } if ( righ…" at bounding box center [428, 313] width 311 height 416
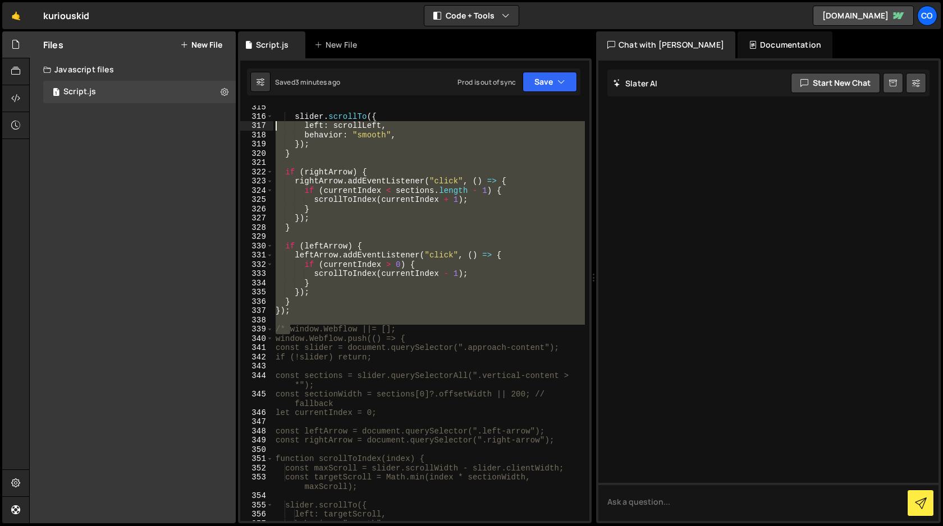
scroll to position [3056, 0]
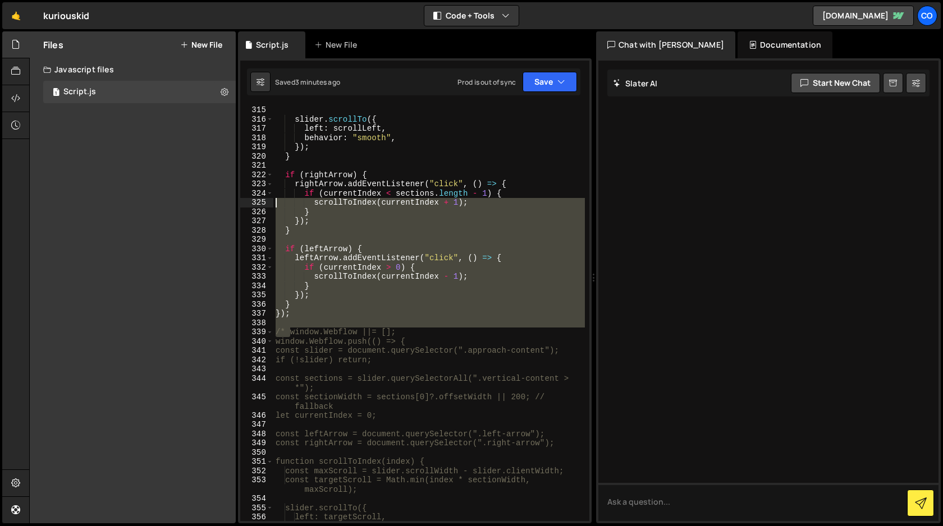
drag, startPoint x: 289, startPoint y: 328, endPoint x: 247, endPoint y: 201, distance: 134.0
click at [247, 201] on div "}); 315 316 317 318 319 320 321 322 323 324 325 326 327 328 329 330 331 332 333…" at bounding box center [414, 313] width 349 height 416
click at [307, 314] on div "slider . scrollTo ({ left : scrollLeft , behavior : "smooth" , }) ; } if ( righ…" at bounding box center [428, 313] width 311 height 416
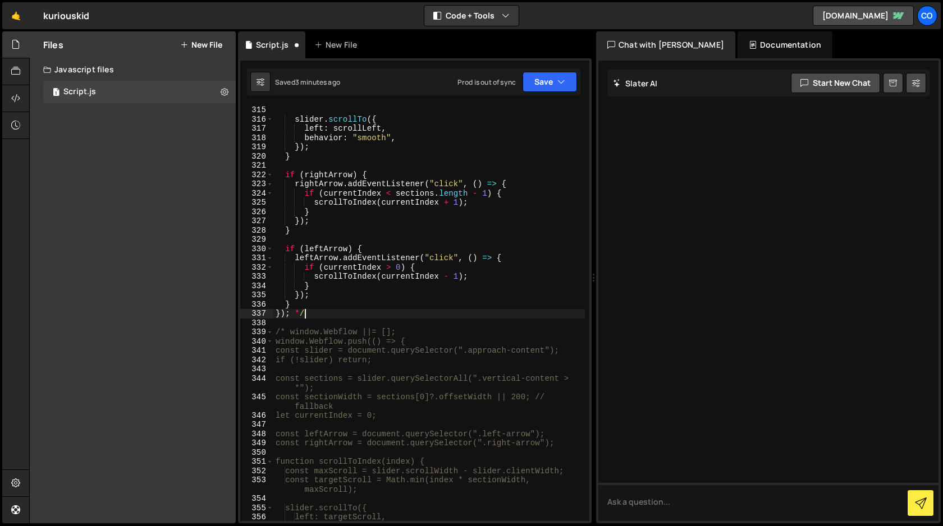
scroll to position [0, 1]
click at [288, 333] on div "slider . scrollTo ({ left : scrollLeft , behavior : "smooth" , }) ; } if ( righ…" at bounding box center [428, 322] width 311 height 434
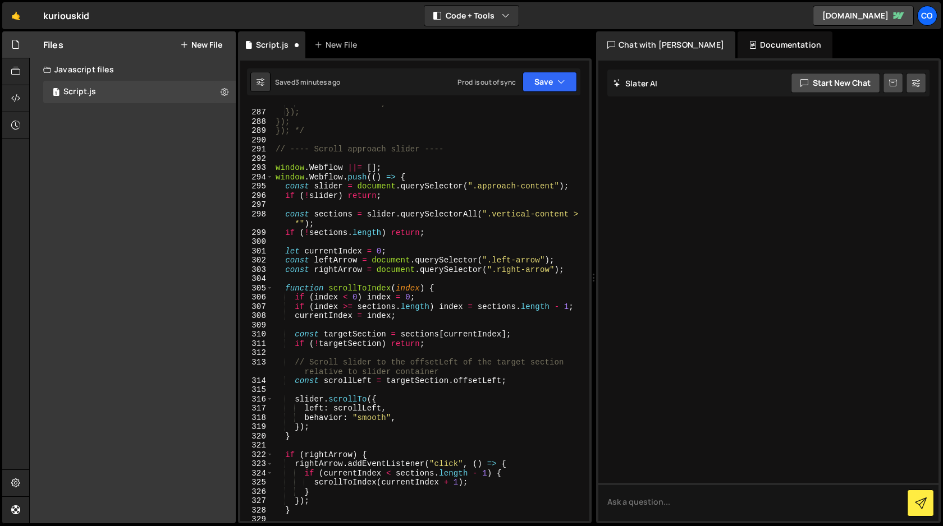
scroll to position [2764, 0]
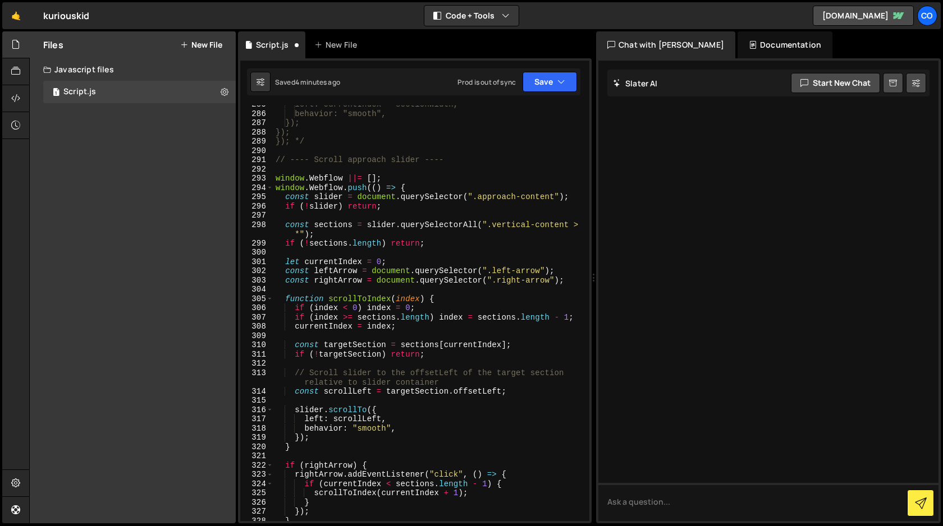
click at [274, 180] on div "left: currentIndex * sectionWidth, behavior: "smooth", }); }); }); */ // ---- S…" at bounding box center [428, 317] width 311 height 434
paste textarea "/*"
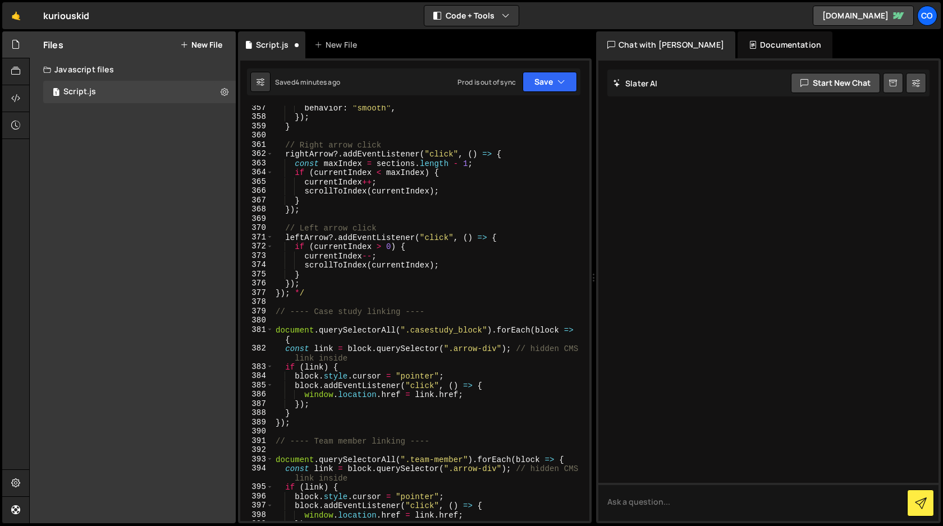
scroll to position [3512, 0]
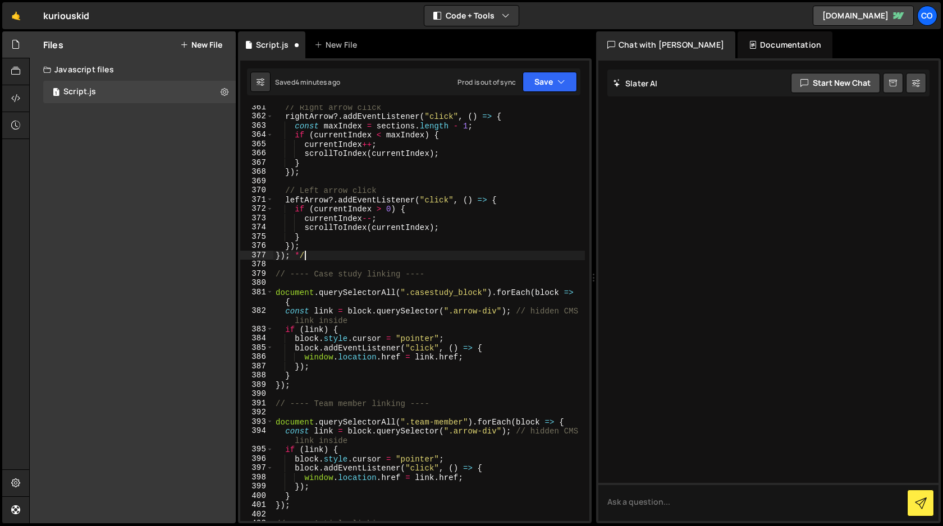
click at [333, 260] on div "// Right arrow click rightArrow ?. addEventListener ( "click" , ( ) => { const …" at bounding box center [428, 320] width 311 height 434
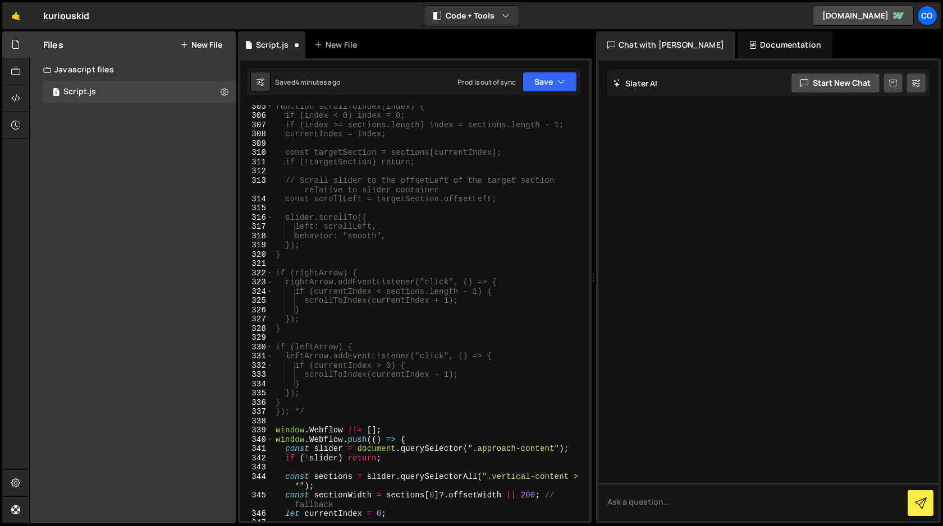
scroll to position [2965, 0]
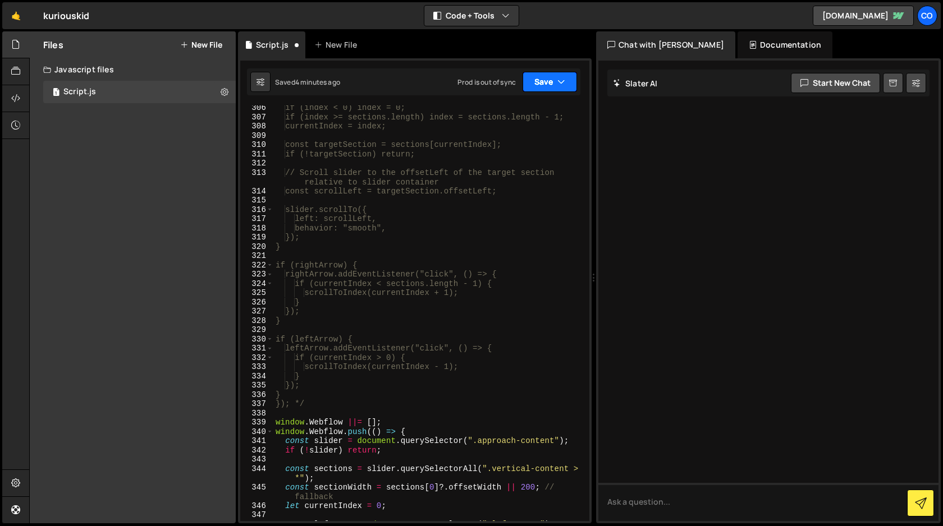
click at [560, 84] on icon "button" at bounding box center [561, 81] width 8 height 11
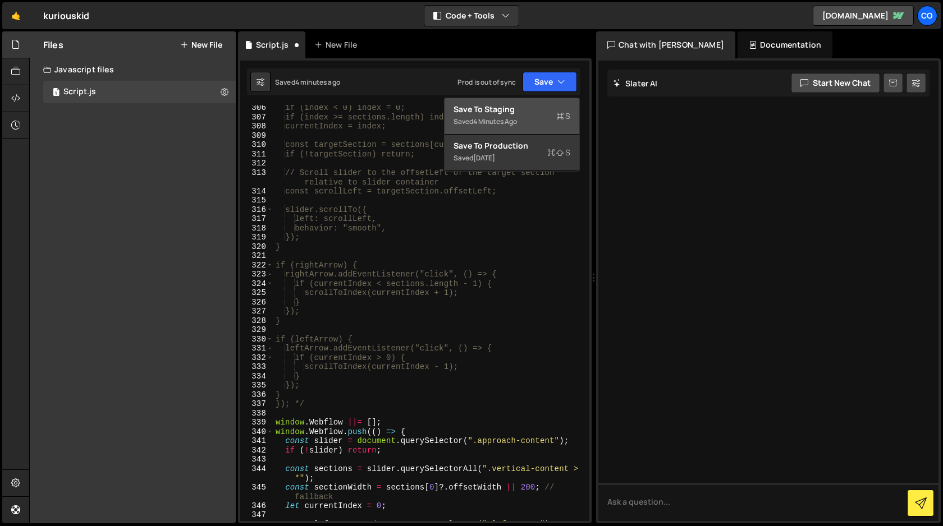
click at [534, 117] on div "Saved 4 minutes ago" at bounding box center [511, 121] width 117 height 13
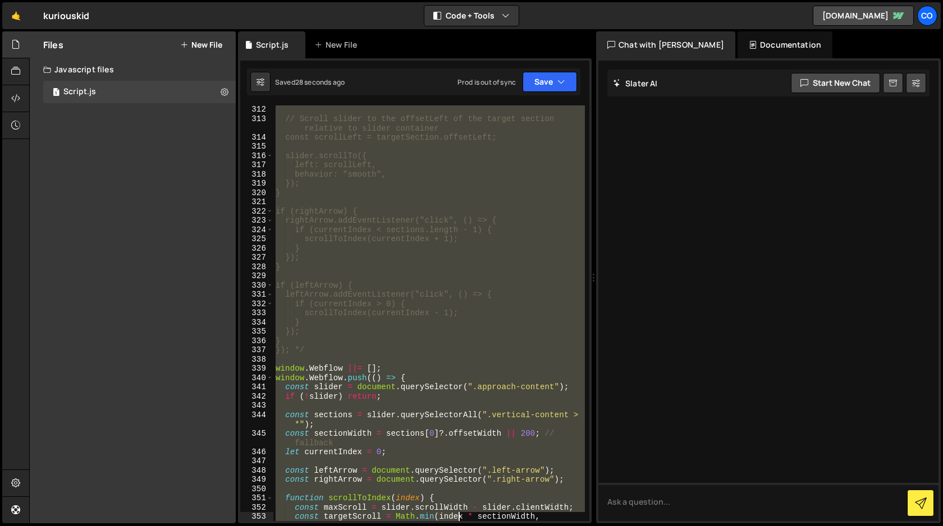
scroll to position [3047, 0]
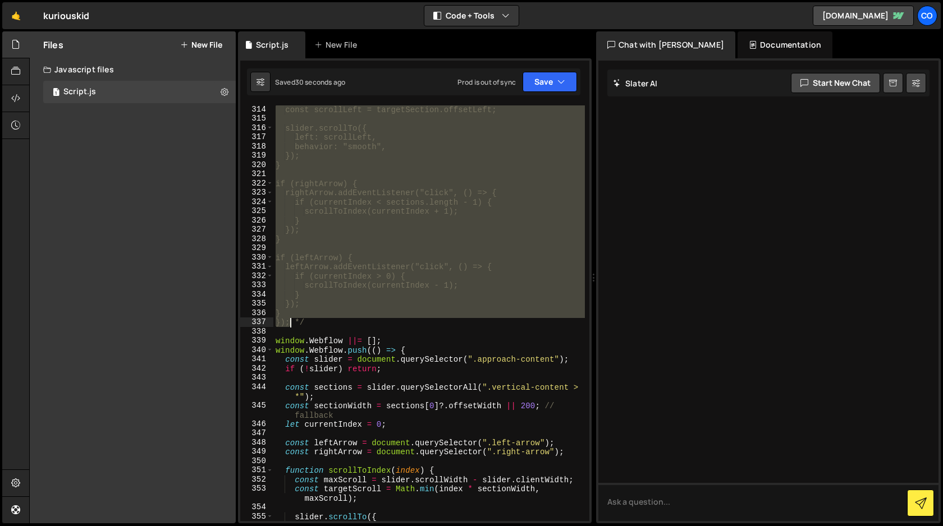
drag, startPoint x: 295, startPoint y: 127, endPoint x: 290, endPoint y: 324, distance: 197.0
click at [290, 324] on div "const scrollLeft = targetSection.offsetLeft; slider.scrollTo({ left: scrollLeft…" at bounding box center [428, 322] width 311 height 434
type textarea "} }); */"
click at [712, 300] on div at bounding box center [768, 291] width 340 height 461
click at [641, 177] on div at bounding box center [768, 291] width 340 height 461
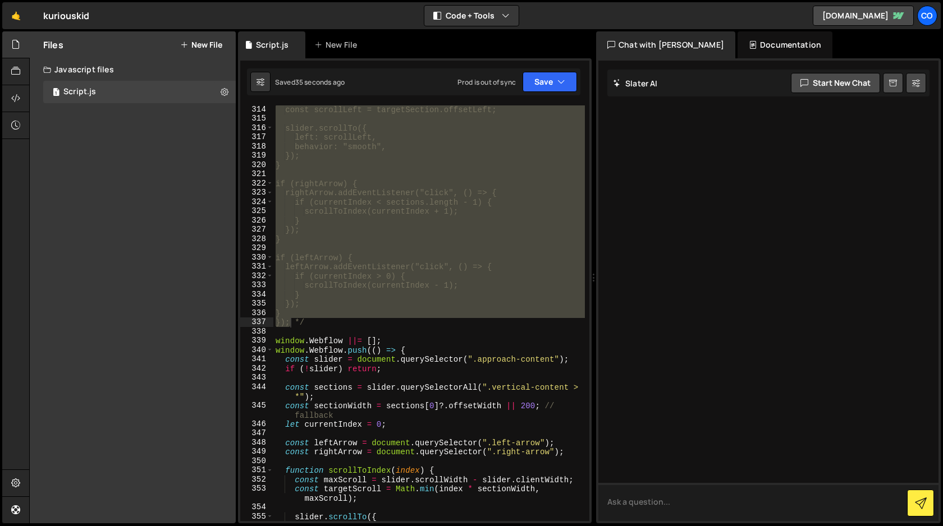
click at [669, 508] on textarea at bounding box center [768, 502] width 340 height 38
type textarea "In this code"
click at [276, 343] on div "const scrollLeft = targetSection.offsetLeft; slider.scrollTo({ left: scrollLeft…" at bounding box center [428, 322] width 311 height 434
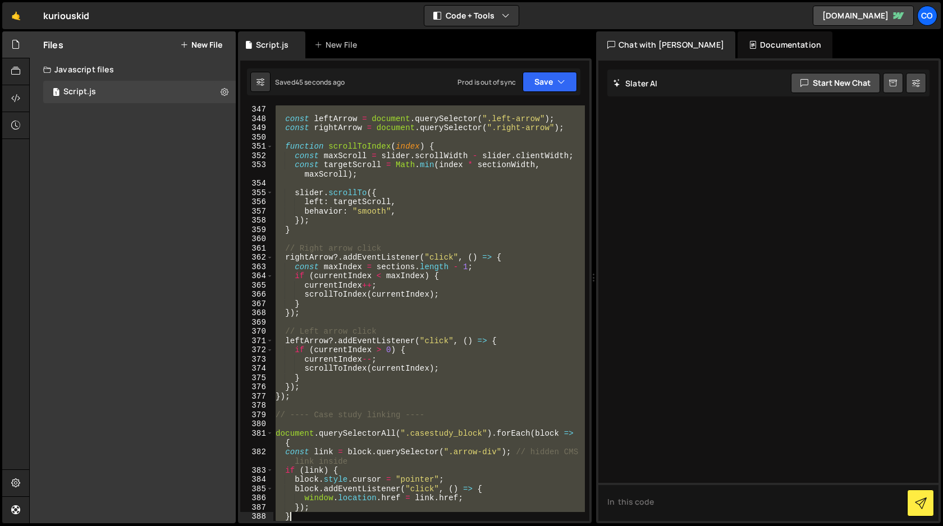
scroll to position [3408, 0]
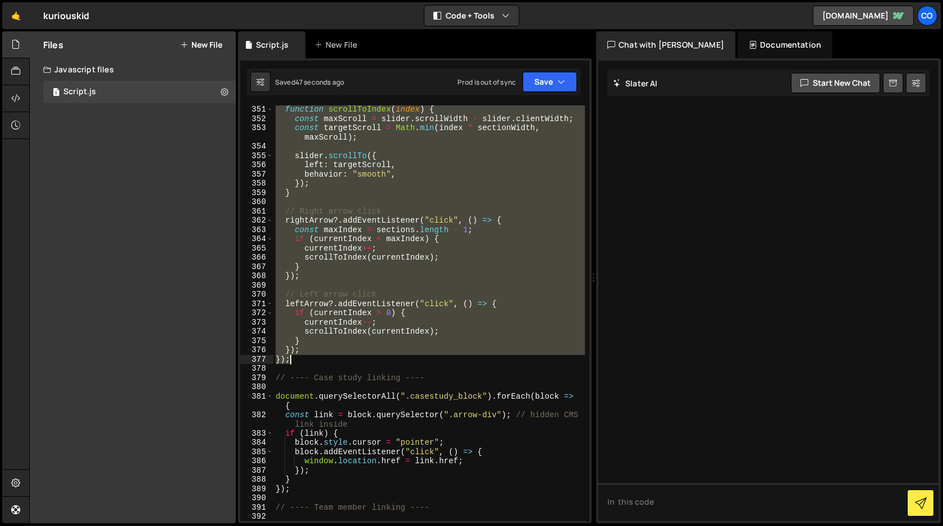
drag, startPoint x: 276, startPoint y: 343, endPoint x: 346, endPoint y: 358, distance: 71.1
click at [346, 358] on div "function scrollToIndex ( index ) { const maxScroll = slider . scrollWidth - sli…" at bounding box center [428, 322] width 311 height 434
type textarea "}); });"
click at [683, 508] on textarea "In this code" at bounding box center [768, 502] width 340 height 38
click at [607, 503] on textarea "In this code." at bounding box center [768, 502] width 340 height 38
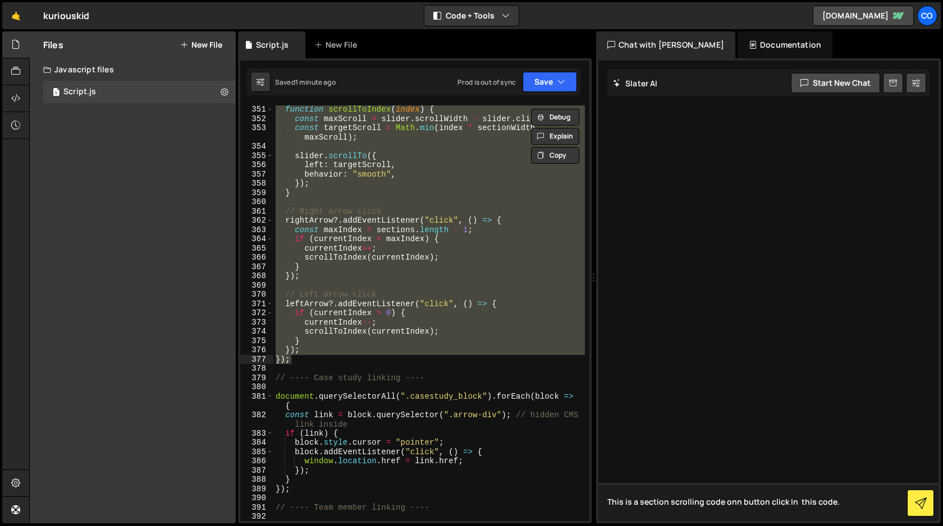
click at [732, 502] on textarea "This is a section scrolling code onn button click In this code." at bounding box center [768, 502] width 340 height 38
click at [778, 504] on textarea "This is a section scrolling code on button click In this code." at bounding box center [768, 502] width 340 height 38
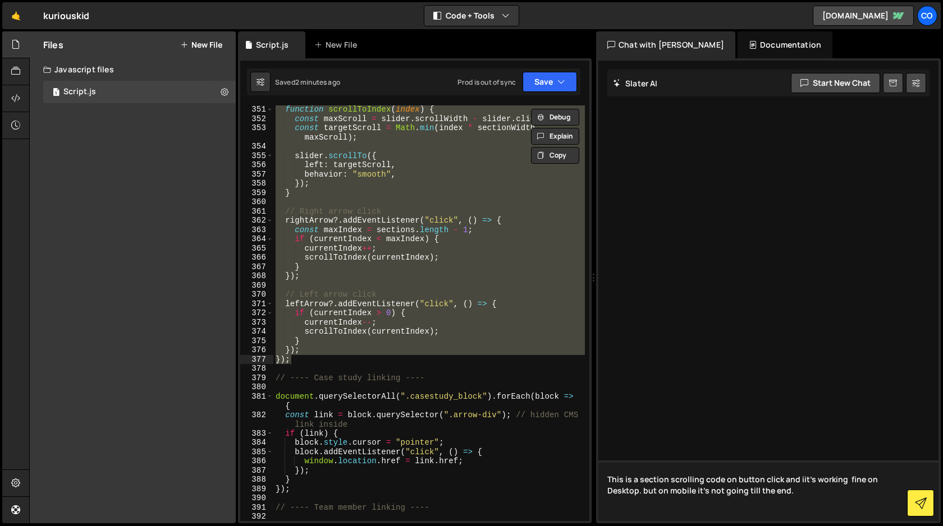
paste textarea "window.Webflow ||= []; window.Webflow.push(() => { const slider = document.quer…"
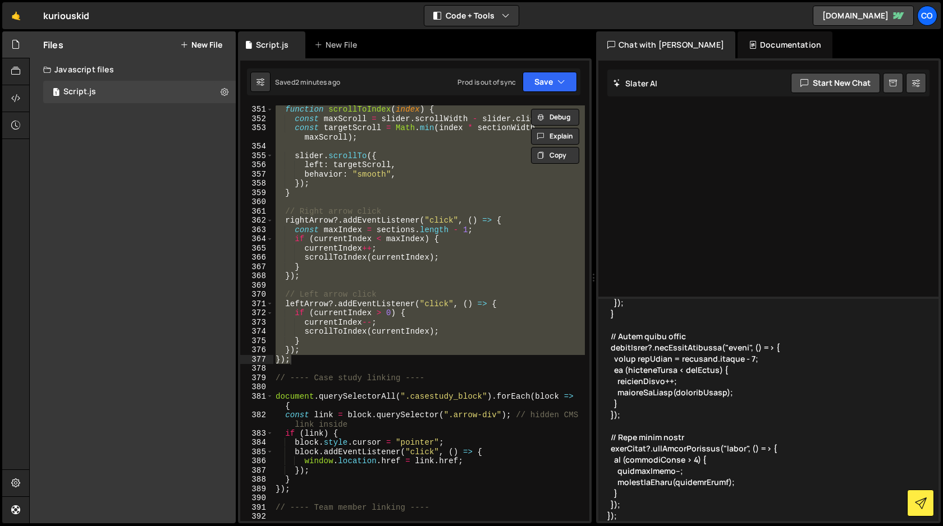
click at [717, 379] on textarea at bounding box center [768, 409] width 340 height 224
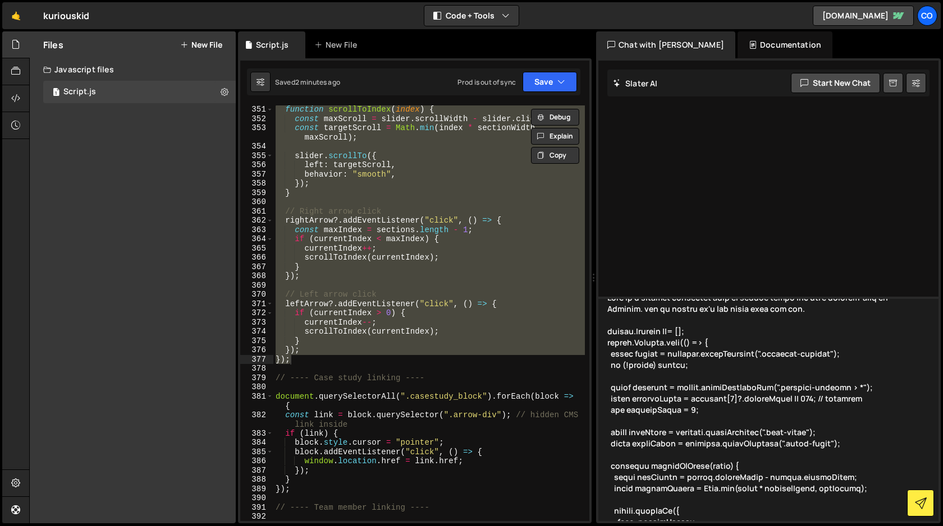
scroll to position [11, 0]
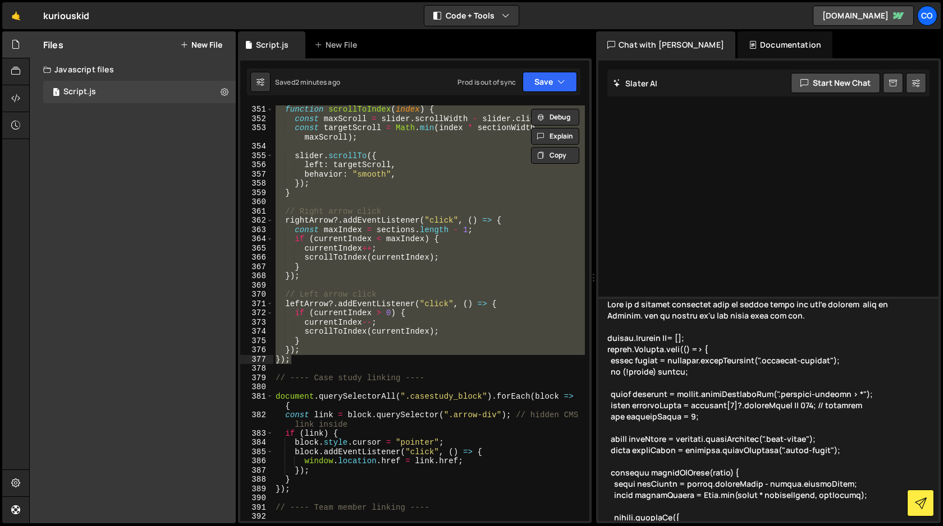
click at [761, 318] on textarea at bounding box center [768, 409] width 340 height 224
type textarea "This is a section scrolling code on button click and iit's working fine on Desk…"
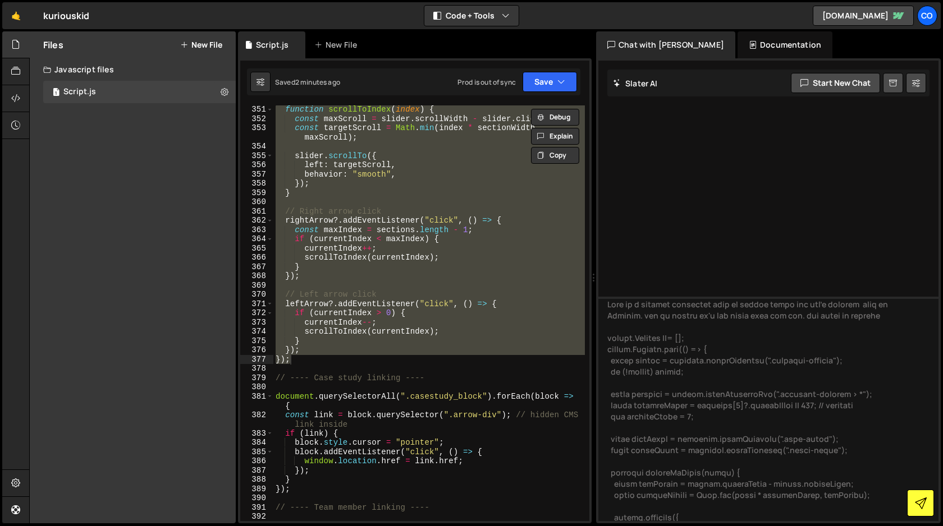
click at [920, 506] on icon at bounding box center [921, 504] width 12 height 12
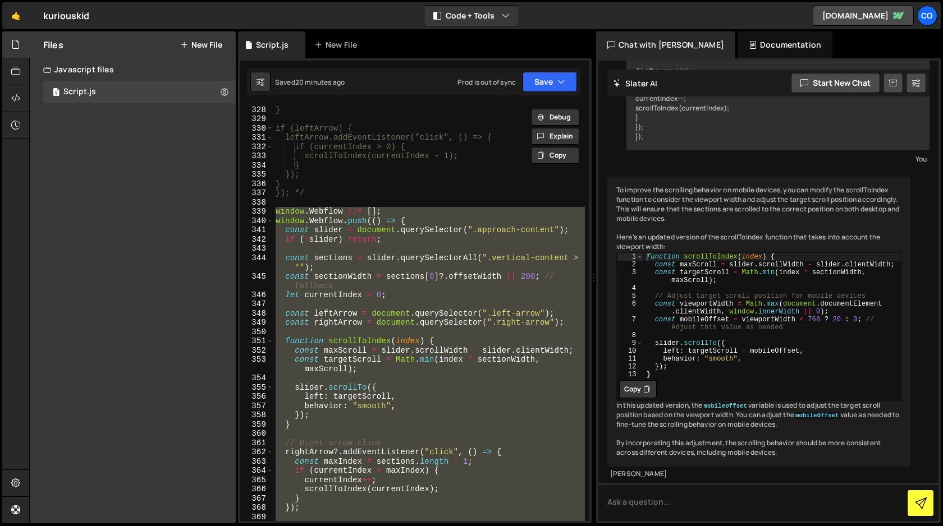
scroll to position [3178, 0]
click at [547, 83] on button "Save" at bounding box center [549, 82] width 54 height 20
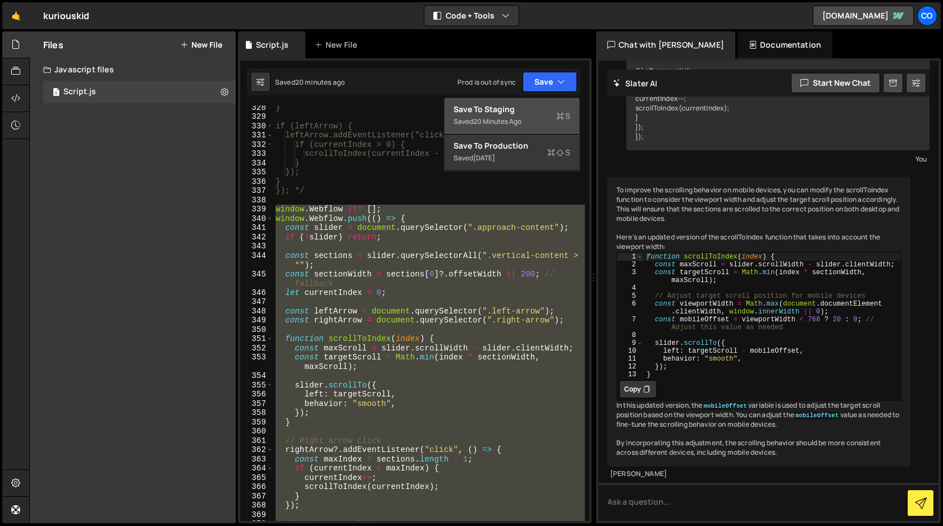
click at [520, 110] on div "Save to Staging S" at bounding box center [511, 109] width 117 height 11
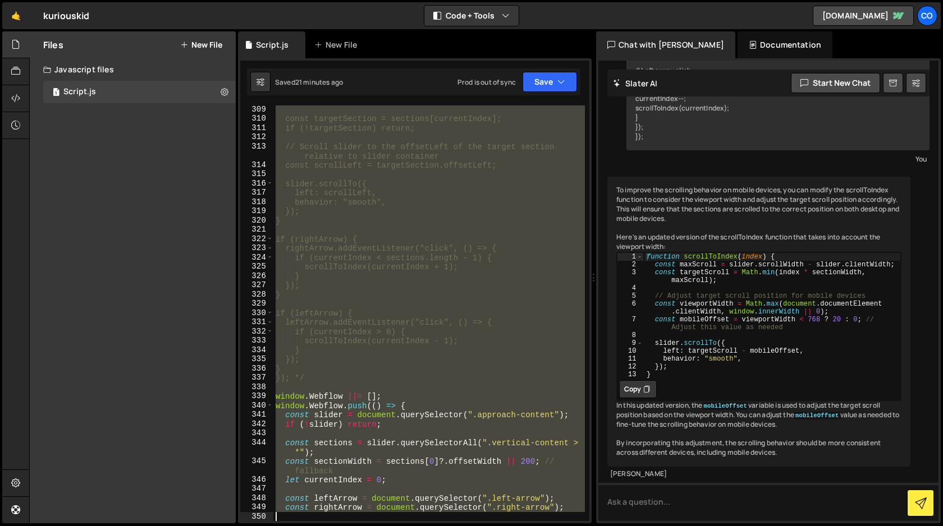
scroll to position [2992, 0]
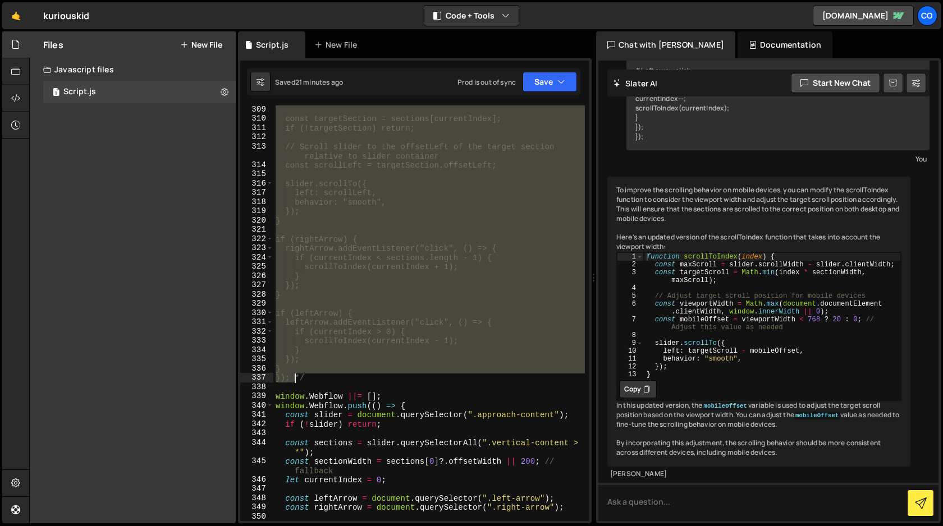
drag, startPoint x: 295, startPoint y: 167, endPoint x: 292, endPoint y: 377, distance: 210.5
click at [292, 377] on div "const targetSection = sections[currentIndex]; if (!targetSection) return; // Sc…" at bounding box center [428, 322] width 311 height 434
paste textarea
type textarea "*/"
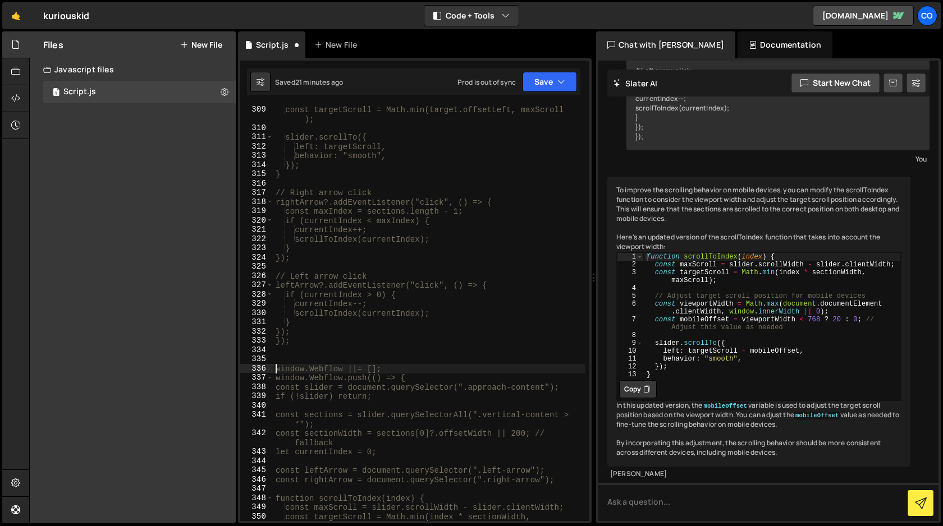
click at [276, 367] on div "const targetScroll = Math.min(target.offsetLeft, maxScroll ); slider.scrollTo({…" at bounding box center [428, 331] width 311 height 453
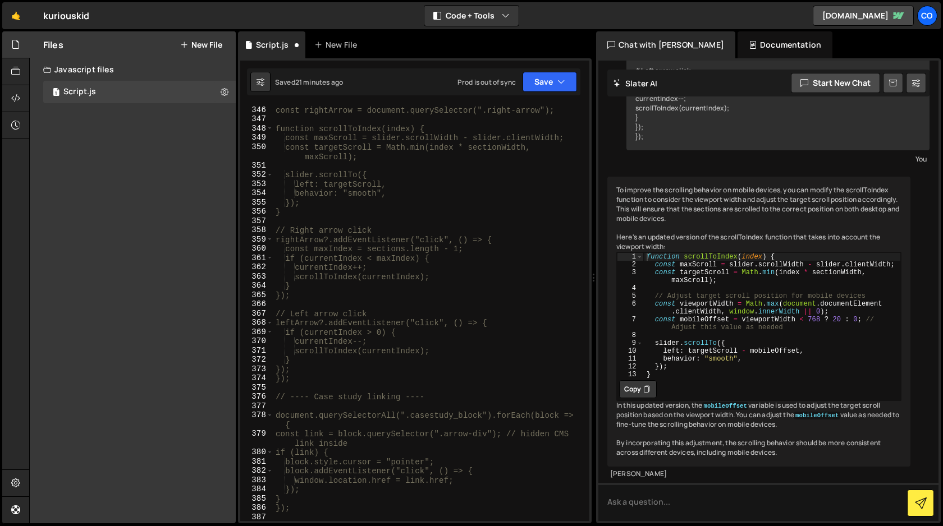
scroll to position [3364, 0]
click at [308, 380] on div "const rightArrow = document.querySelector(".right-arrow"); function scrollToInd…" at bounding box center [428, 320] width 311 height 434
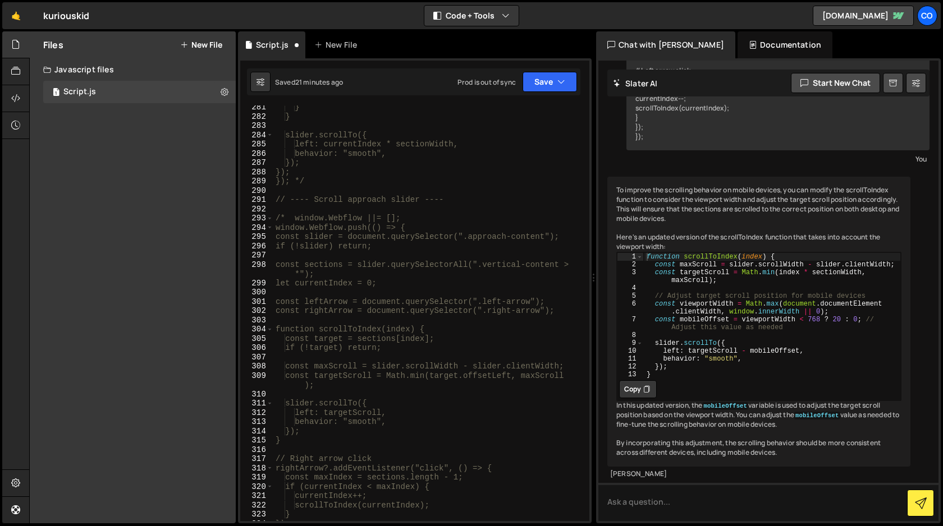
scroll to position [2723, 0]
click at [295, 220] on div "} } slider.scrollTo({ left: currentIndex * sectionWidth, behavior: "smooth", })…" at bounding box center [428, 321] width 311 height 434
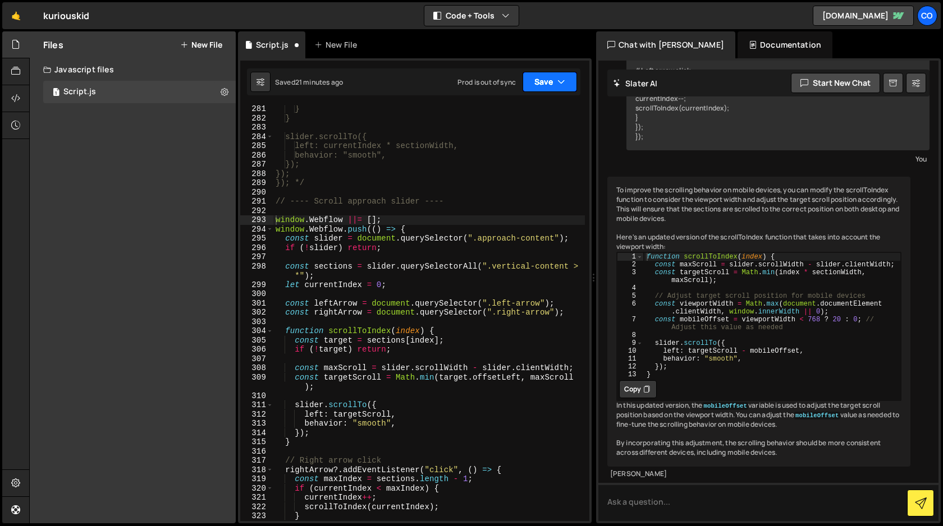
click at [553, 86] on button "Save" at bounding box center [549, 82] width 54 height 20
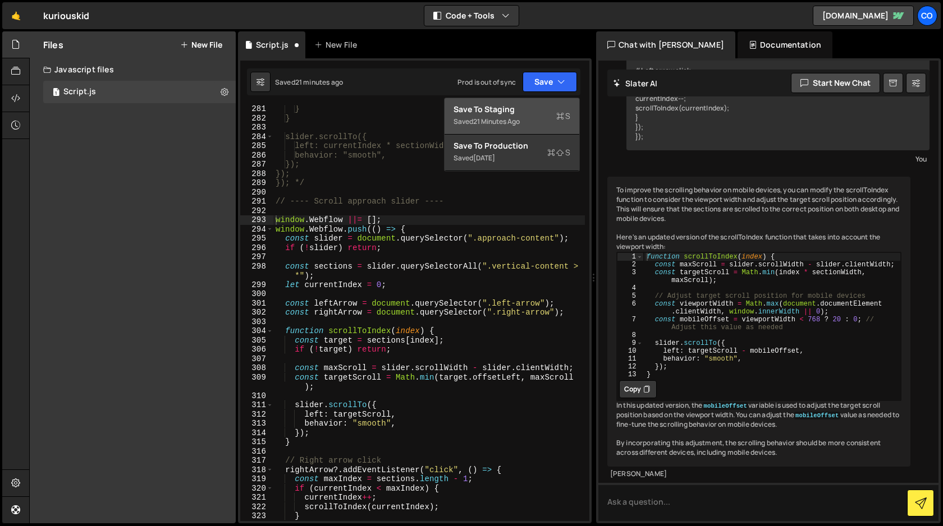
click at [539, 111] on div "Save to Staging S" at bounding box center [511, 109] width 117 height 11
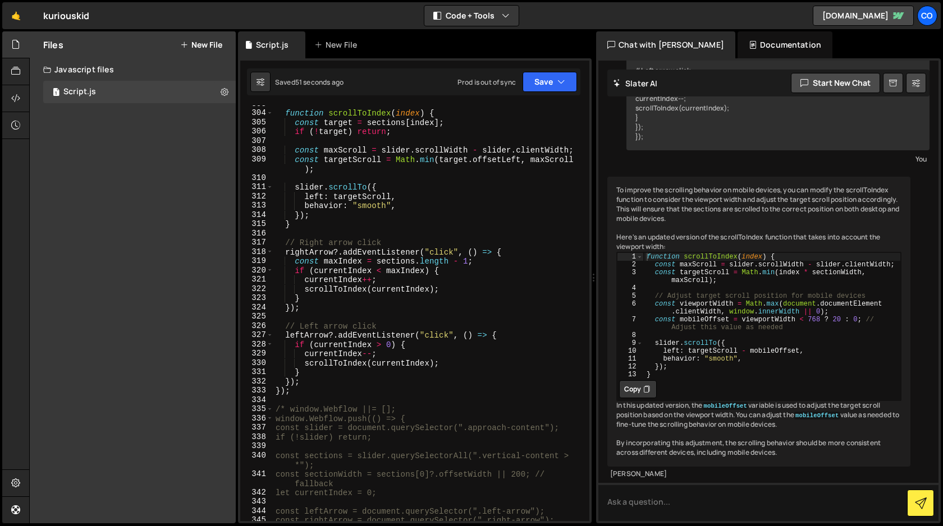
scroll to position [2942, 0]
drag, startPoint x: 290, startPoint y: 409, endPoint x: 276, endPoint y: 410, distance: 14.1
click at [276, 410] on div "function scrollToIndex ( index ) { const target = sections [ index ] ; if ( ! t…" at bounding box center [428, 316] width 311 height 434
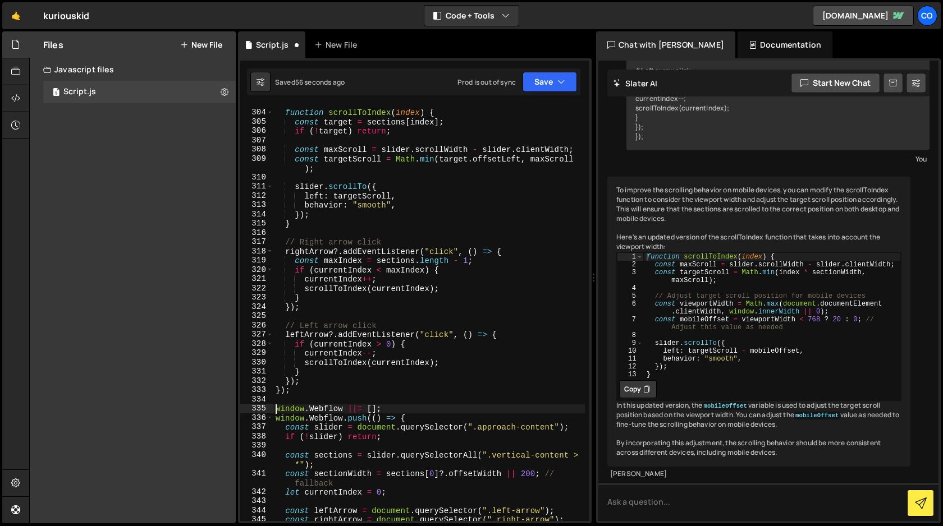
click at [311, 391] on div "function scrollToIndex ( index ) { const target = sections [ index ] ; if ( ! t…" at bounding box center [428, 316] width 311 height 434
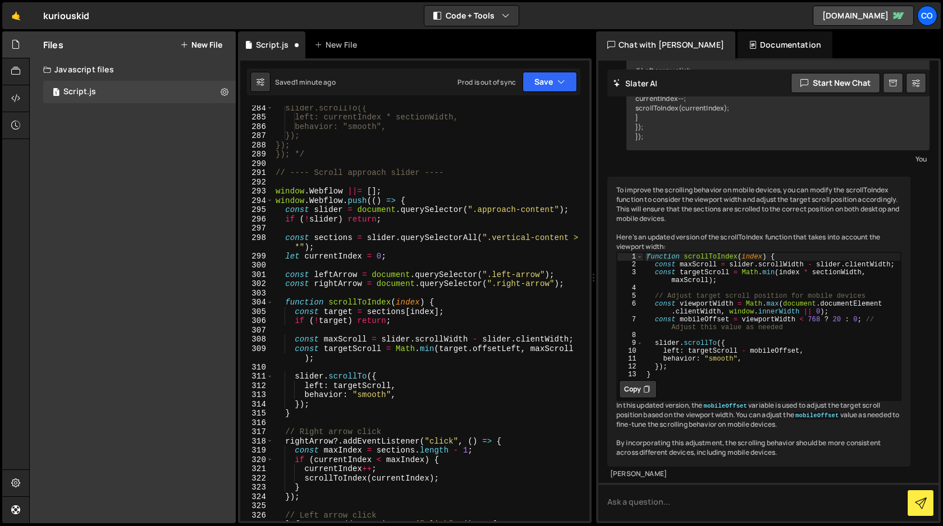
scroll to position [2751, 0]
click at [276, 191] on div "slider.scrollTo({ left: currentIndex * sectionWidth, behavior: "smooth", }); })…" at bounding box center [428, 321] width 311 height 434
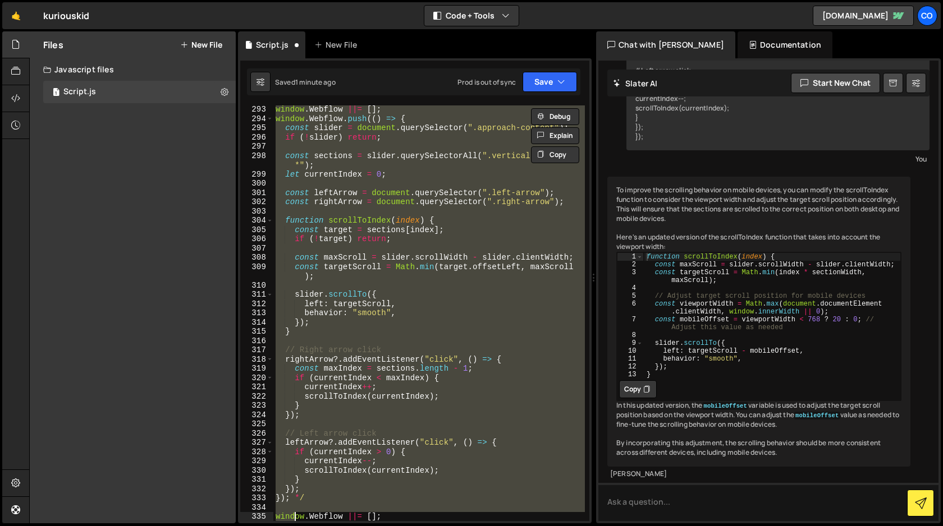
scroll to position [2834, 0]
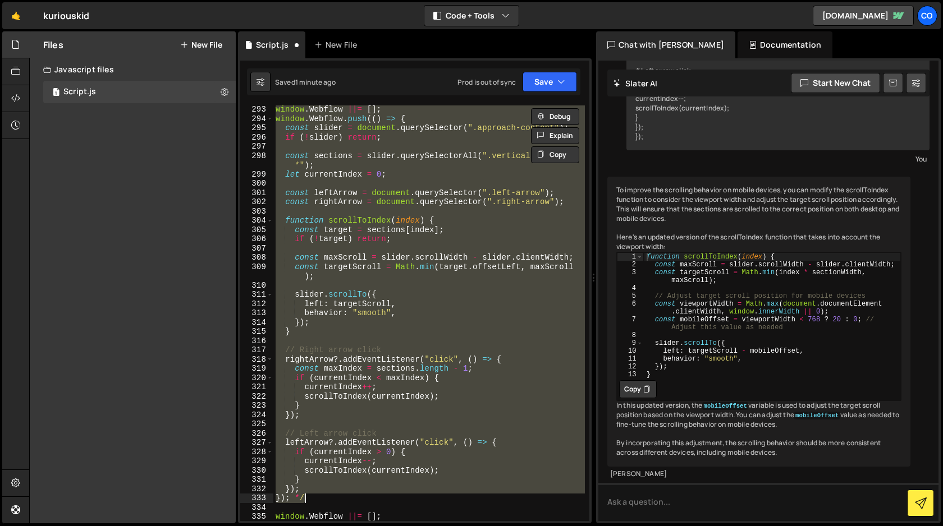
type textarea "}); }); */"
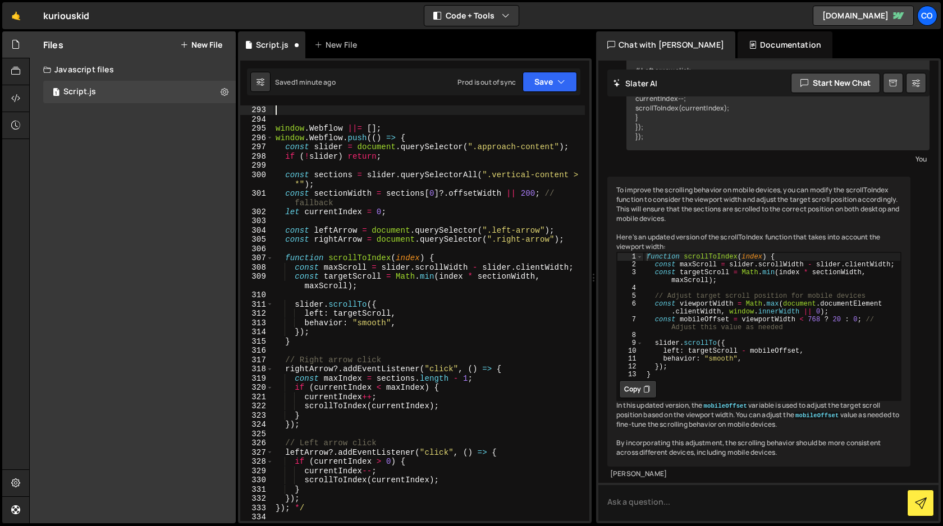
click at [314, 508] on div "window . Webflow ||= [ ] ; window . Webflow . push (( ) => { const slider = doc…" at bounding box center [428, 322] width 311 height 434
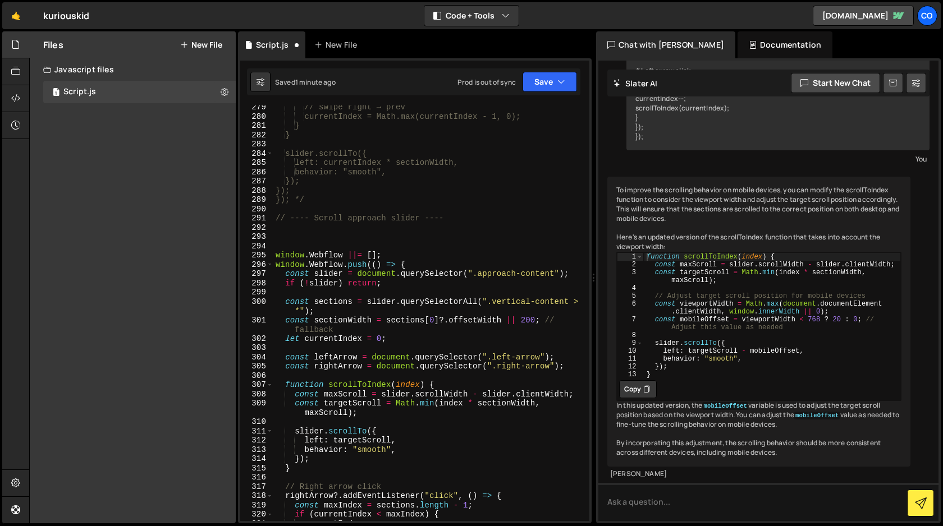
scroll to position [2694, 0]
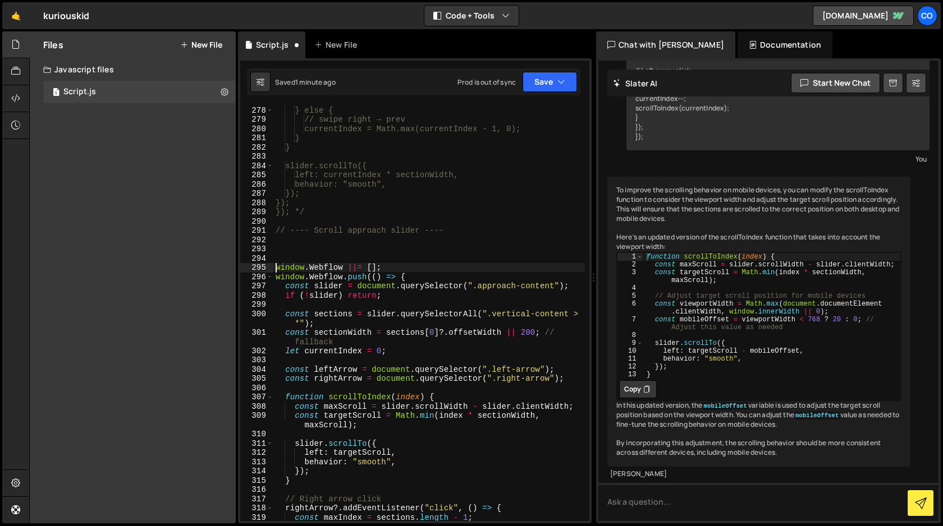
click at [276, 265] on div "currentIndex = Math.min(currentIndex + 1, sections .length - 1); } else { // sw…" at bounding box center [428, 309] width 311 height 444
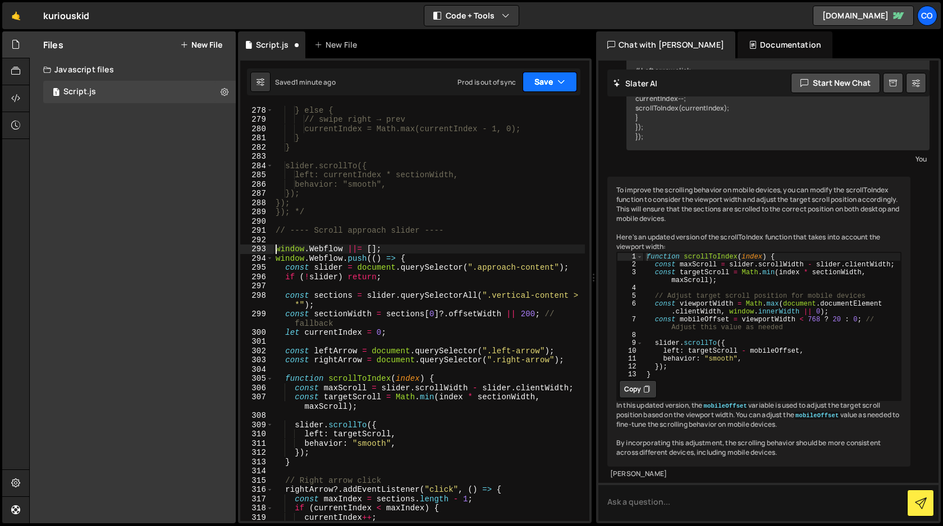
click at [548, 86] on button "Save" at bounding box center [549, 82] width 54 height 20
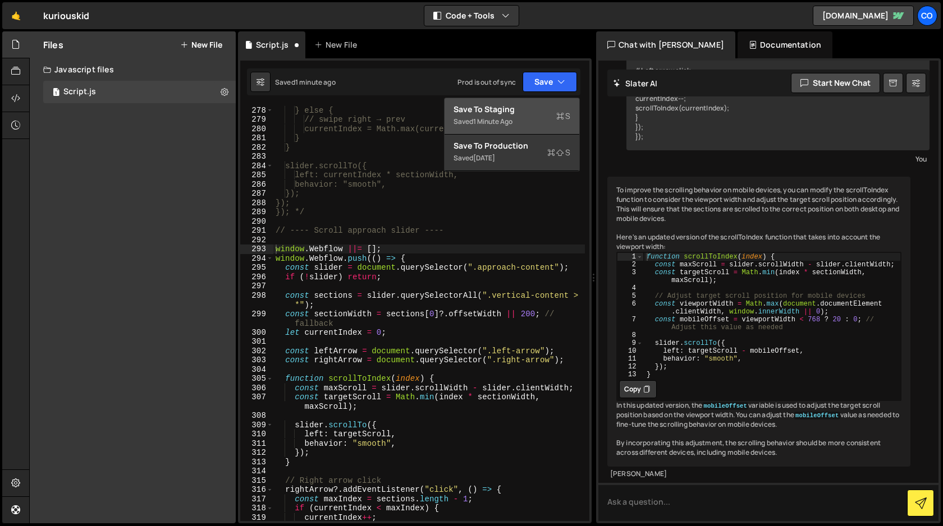
click at [538, 107] on div "Save to Staging S" at bounding box center [511, 109] width 117 height 11
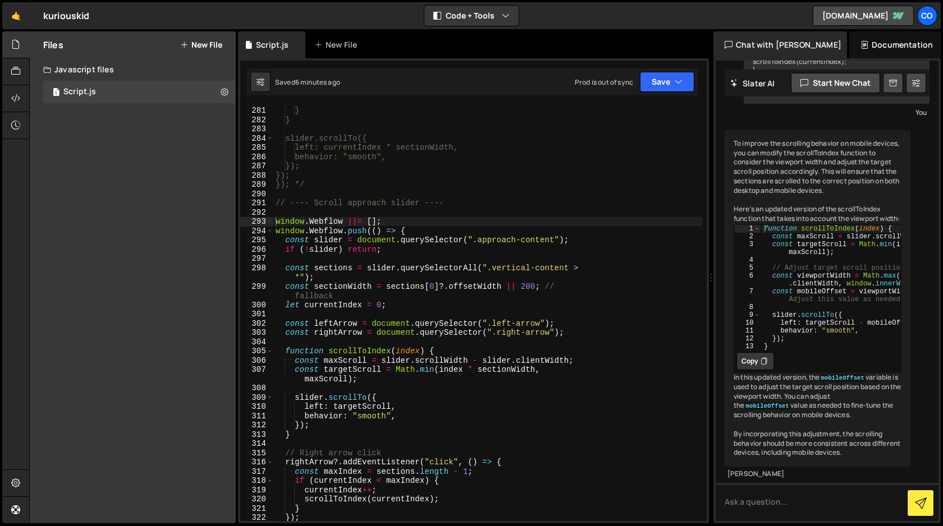
scroll to position [557, 0]
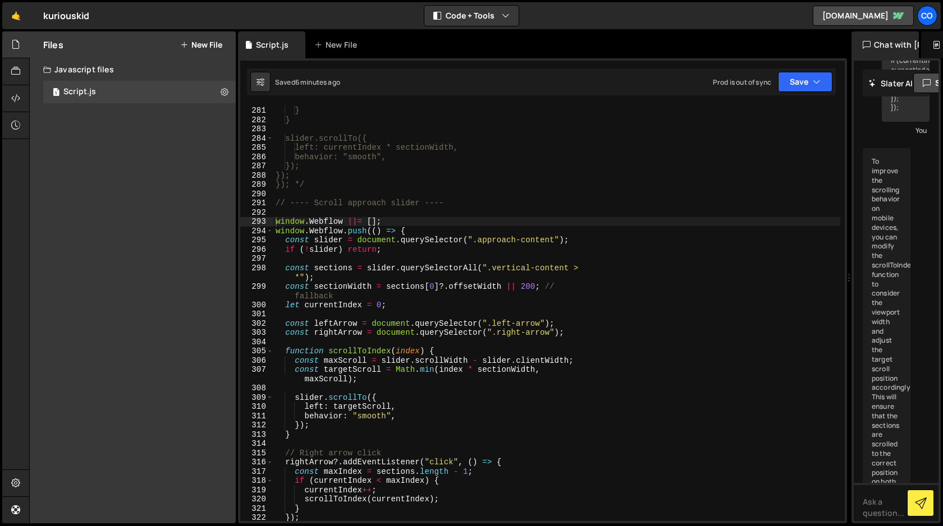
drag, startPoint x: 592, startPoint y: 269, endPoint x: 842, endPoint y: 229, distance: 253.4
click at [842, 229] on div "Files New File Javascript files 1 Script.js 0 CSS files Copy share link Edit Fi…" at bounding box center [486, 277] width 914 height 493
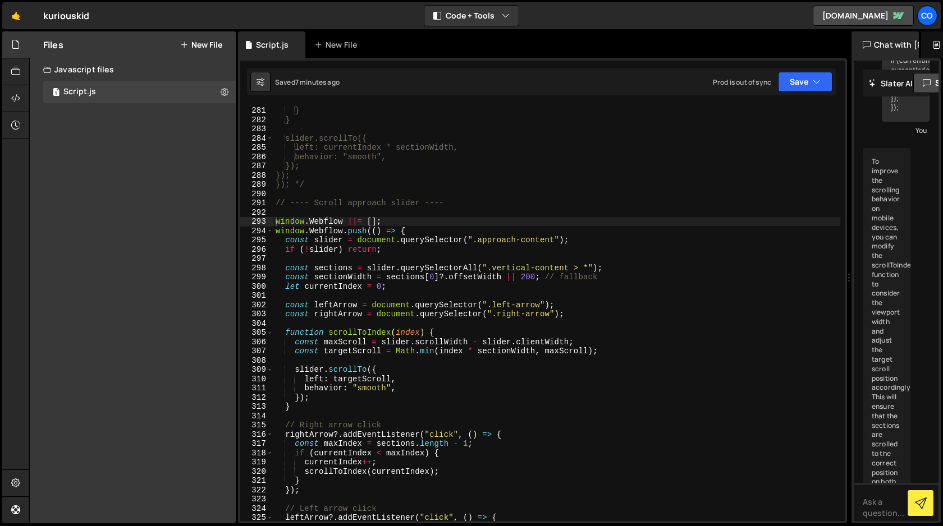
click at [525, 278] on div "currentIndex = Math.max(currentIndex - 1, 0); } } slider.scrollTo({ left: curre…" at bounding box center [556, 314] width 567 height 434
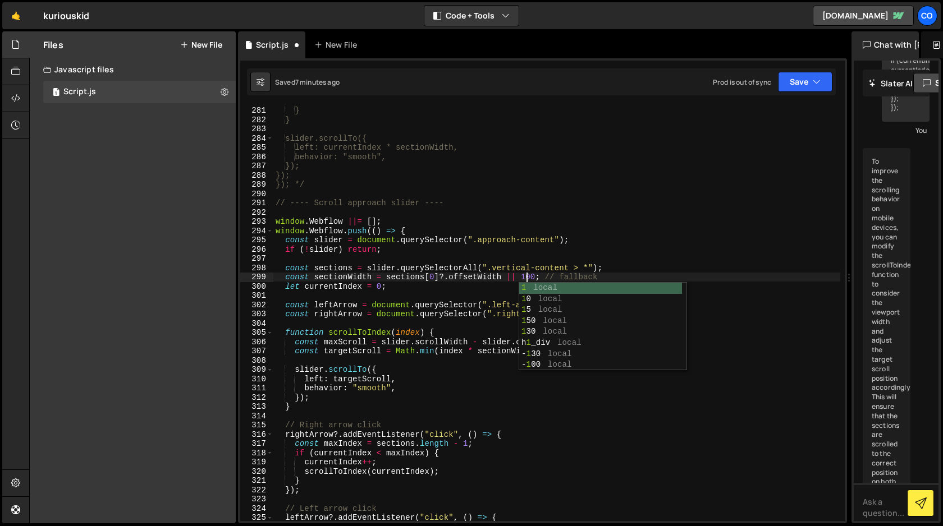
scroll to position [0, 17]
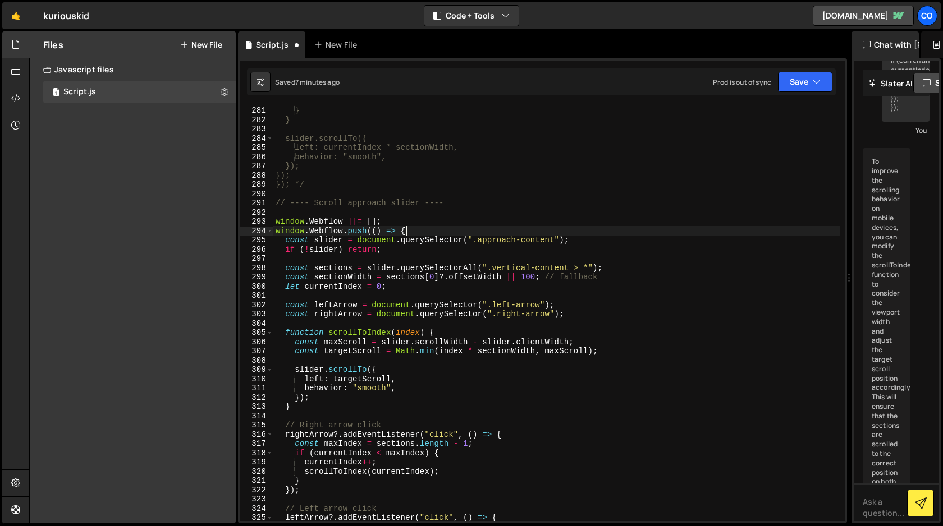
click at [612, 229] on div "currentIndex = Math.max(currentIndex - 1, 0); } } slider.scrollTo({ left: curre…" at bounding box center [556, 314] width 567 height 434
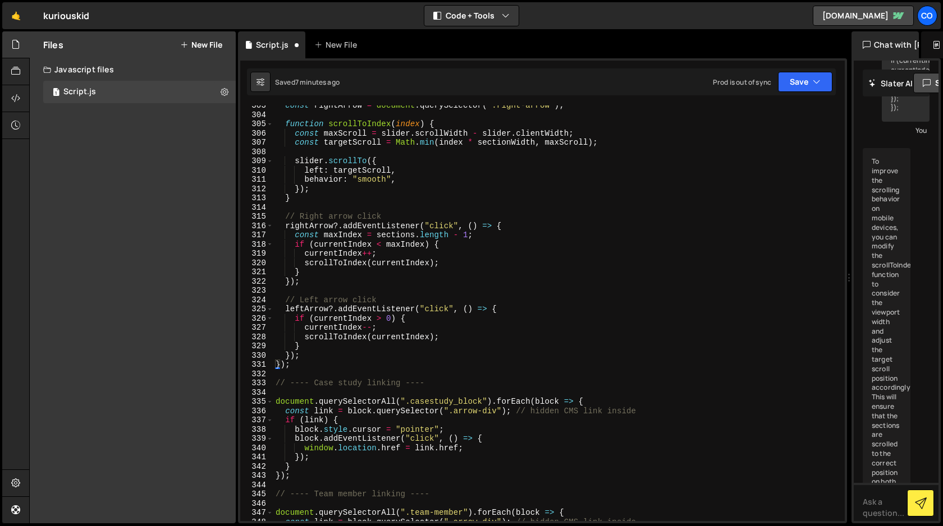
scroll to position [2802, 0]
click at [817, 88] on button "Save" at bounding box center [805, 82] width 54 height 20
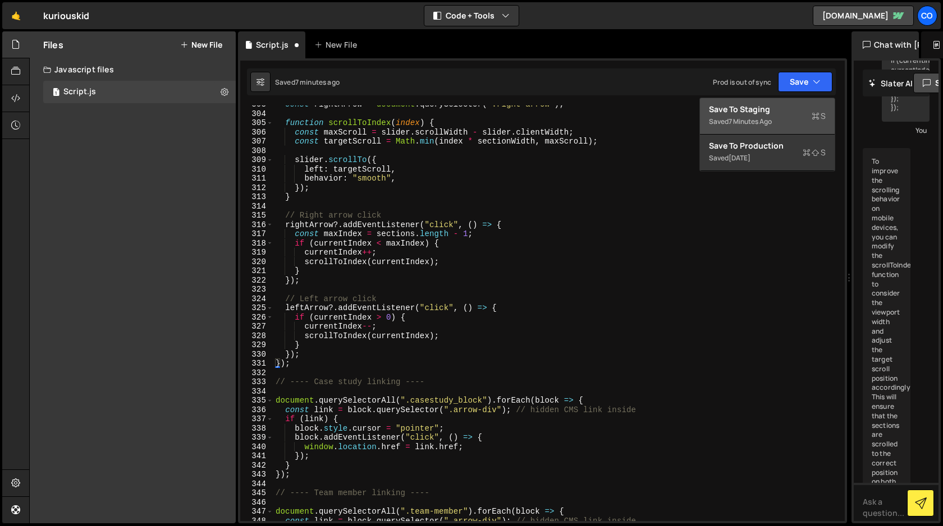
click at [780, 121] on div "Saved 7 minutes ago" at bounding box center [767, 121] width 117 height 13
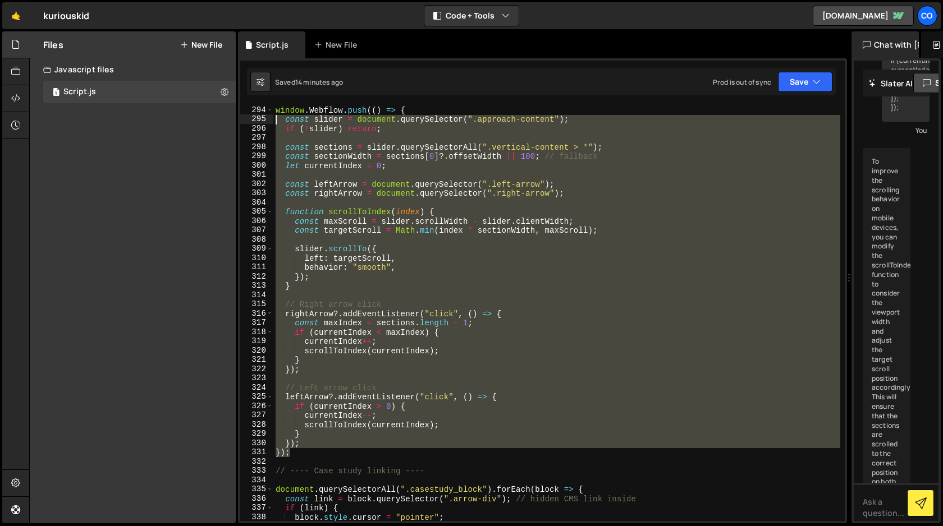
scroll to position [2713, 0]
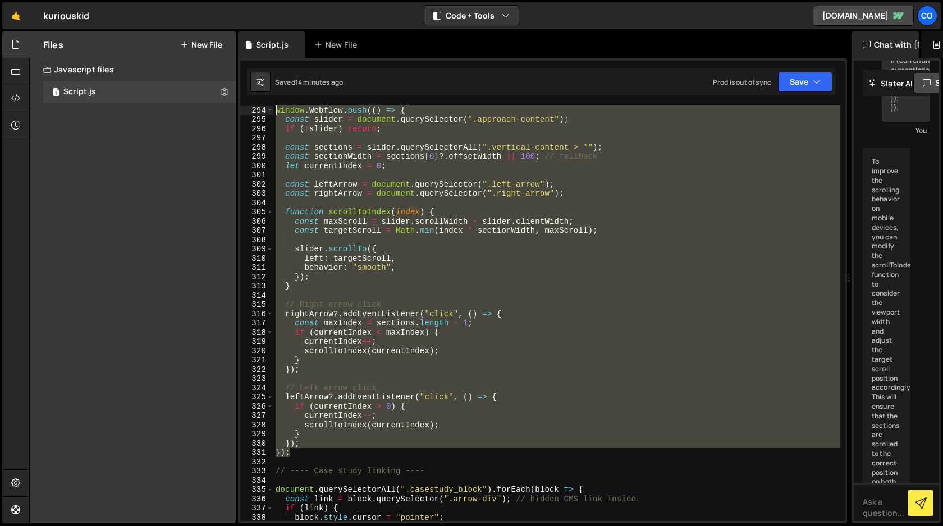
drag, startPoint x: 291, startPoint y: 455, endPoint x: 232, endPoint y: 113, distance: 346.8
click at [232, 113] on div "Files New File Javascript files 1 Script.js 0 CSS files Copy share link Edit Fi…" at bounding box center [486, 277] width 914 height 493
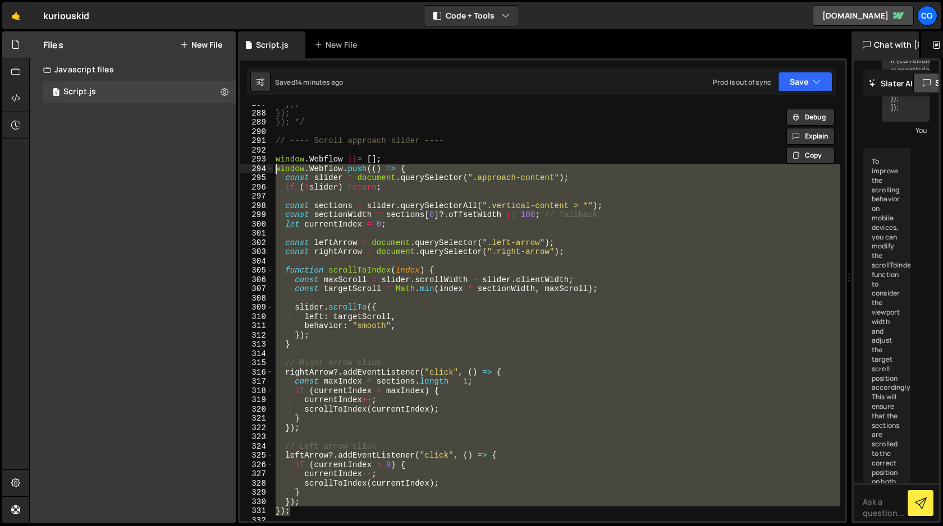
scroll to position [2653, 0]
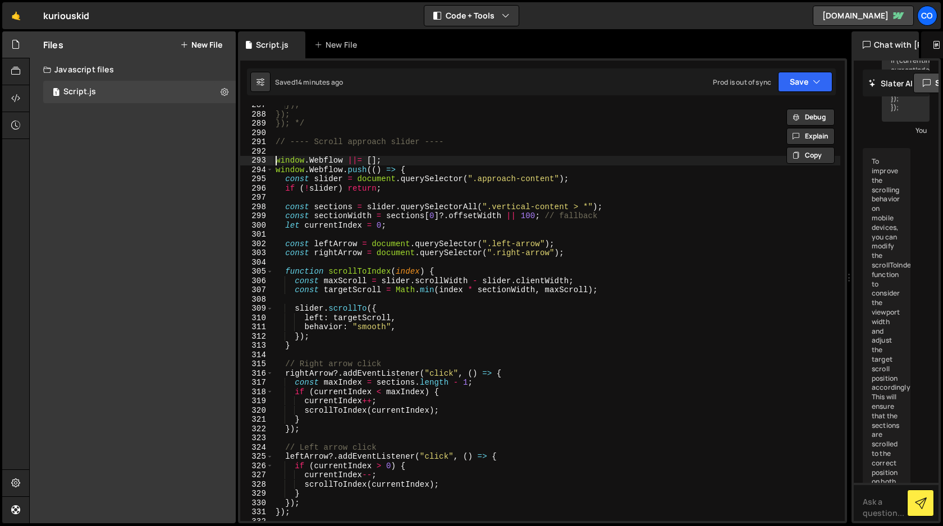
click at [273, 161] on div "}); }); }); */ // ---- Scroll approach slider ---- window . Webflow ||= [ ] ; w…" at bounding box center [556, 317] width 567 height 434
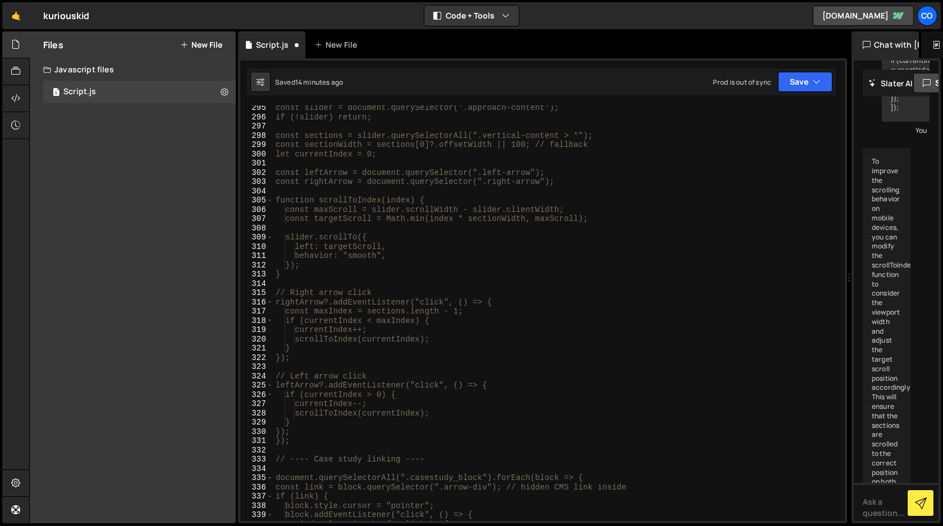
scroll to position [2746, 0]
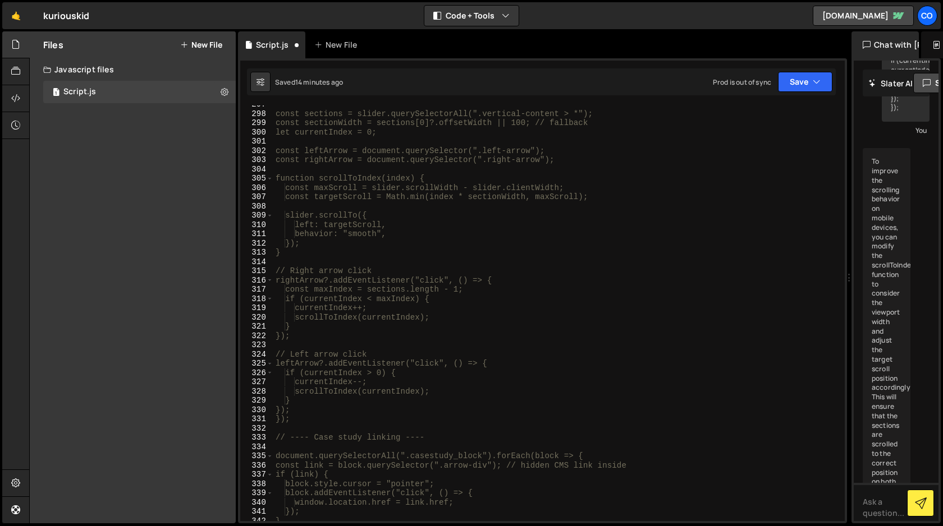
click at [313, 422] on div "const sections = slider.querySelectorAll(".vertical-content > *"); const sectio…" at bounding box center [556, 317] width 567 height 434
type textarea "}); */"
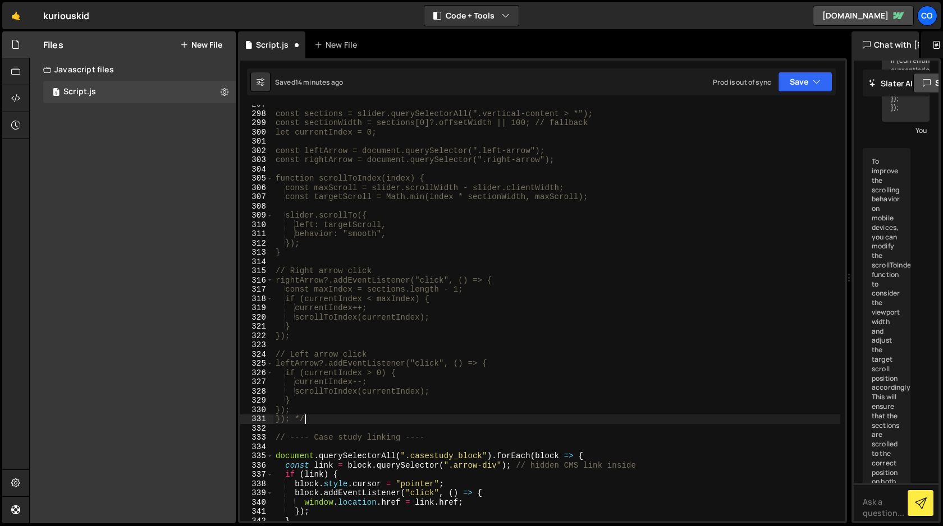
scroll to position [0, 0]
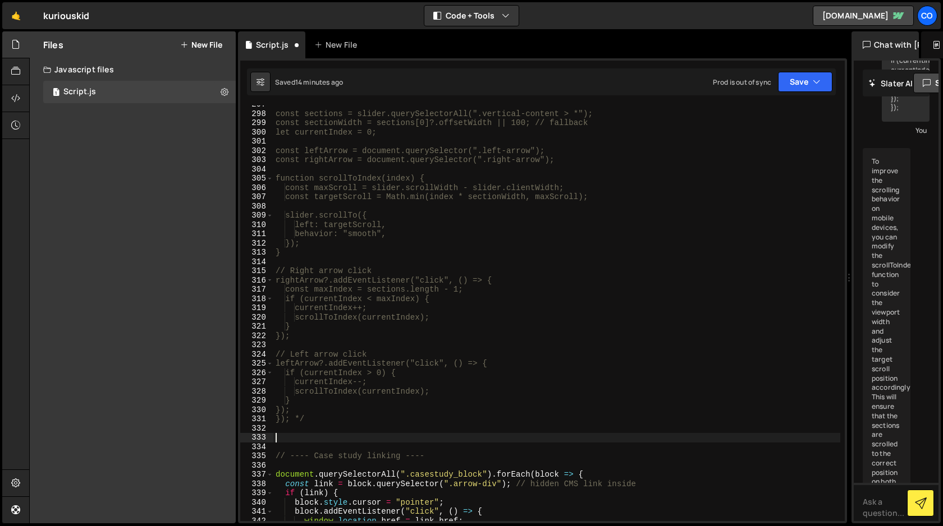
paste textarea
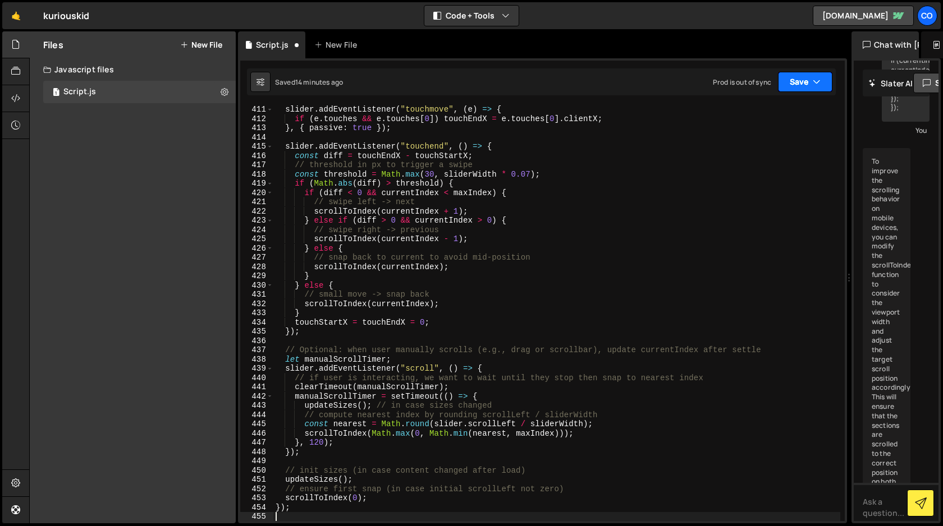
click at [808, 85] on button "Save" at bounding box center [805, 82] width 54 height 20
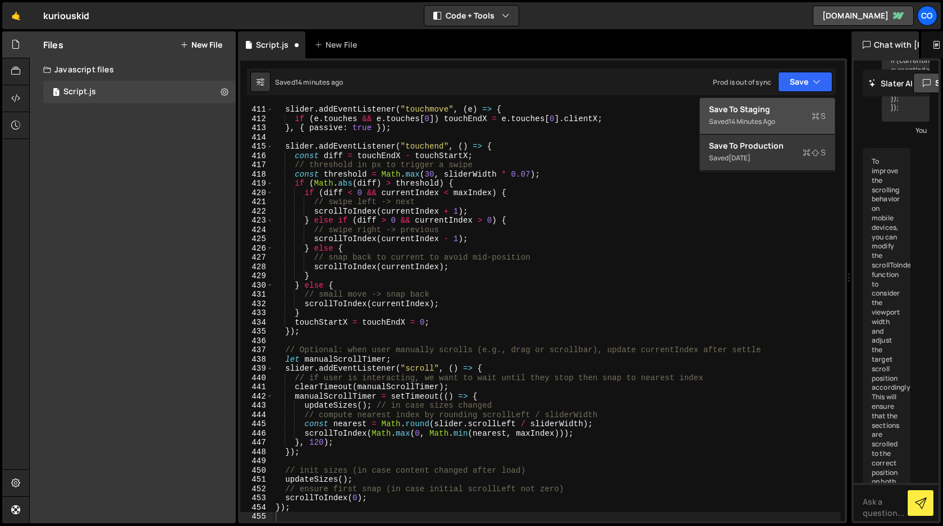
click at [775, 113] on div "Save to Staging S" at bounding box center [767, 109] width 117 height 11
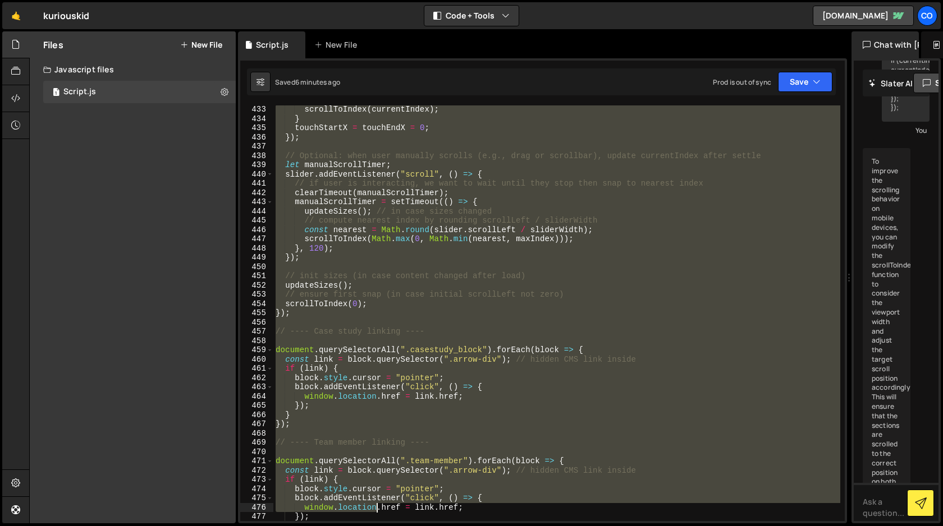
scroll to position [4001, 0]
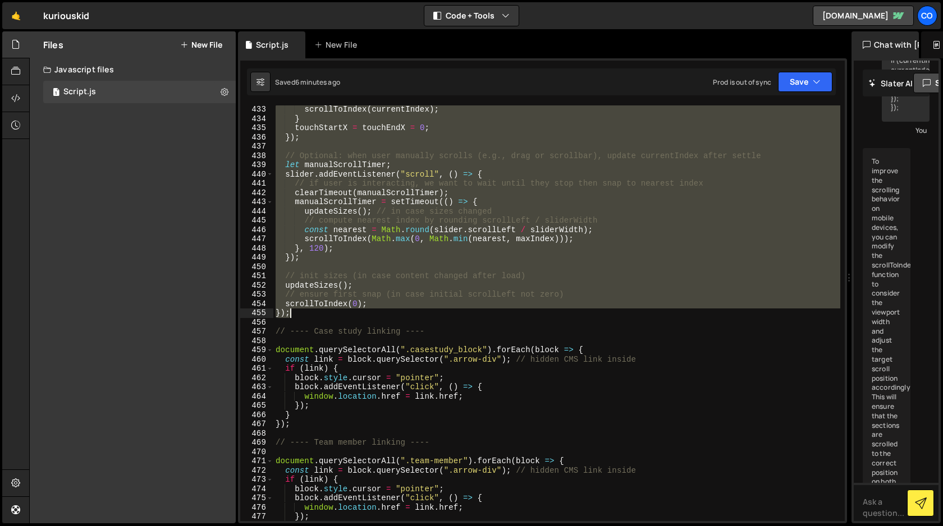
drag, startPoint x: 275, startPoint y: 236, endPoint x: 380, endPoint y: 312, distance: 129.4
click at [380, 312] on div "scrollToIndex ( currentIndex ) ; } touchStartX = touchEndX = 0 ; }) ; // Option…" at bounding box center [556, 322] width 567 height 434
type textarea "scrollToIndex(0); });"
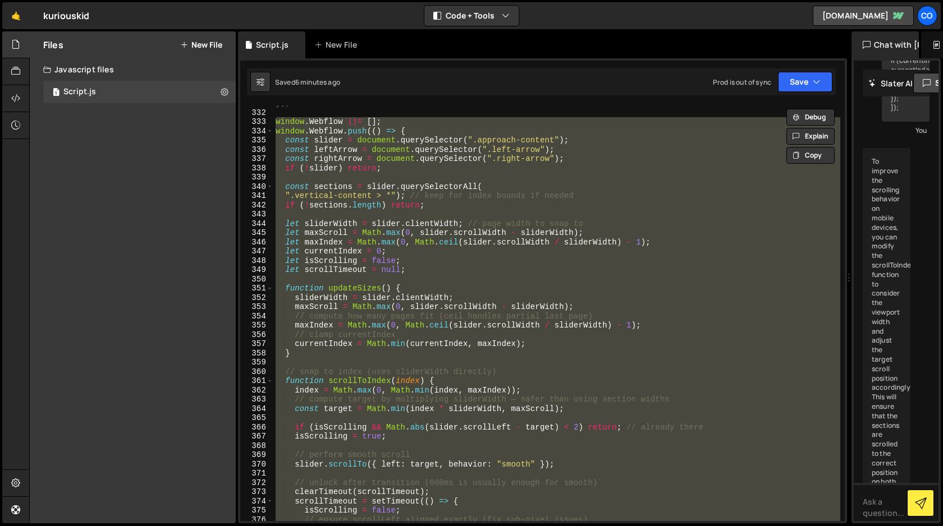
scroll to position [3062, 0]
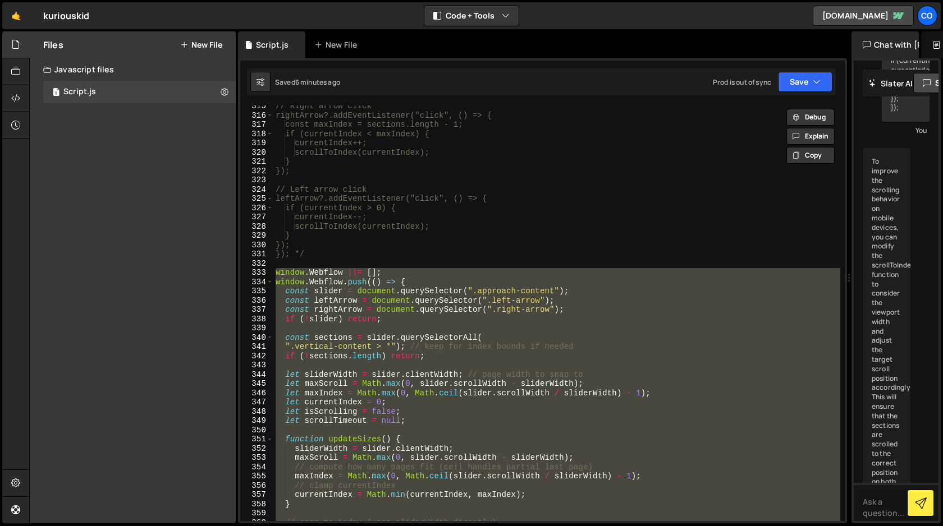
paste textarea
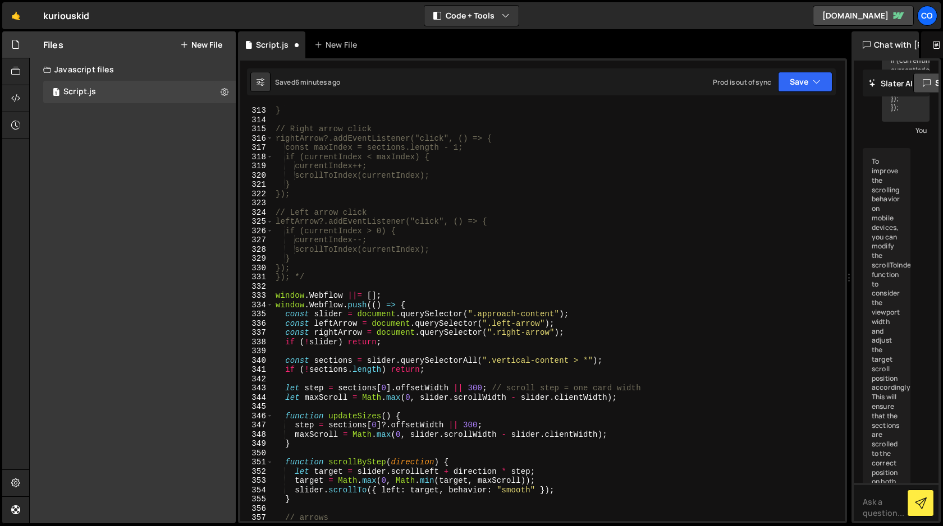
scroll to position [2886, 0]
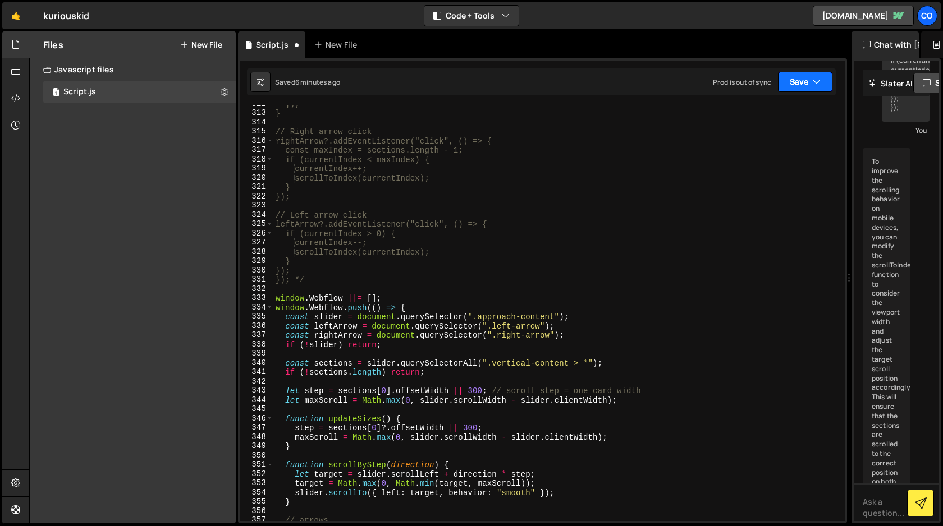
click at [807, 85] on button "Save" at bounding box center [805, 82] width 54 height 20
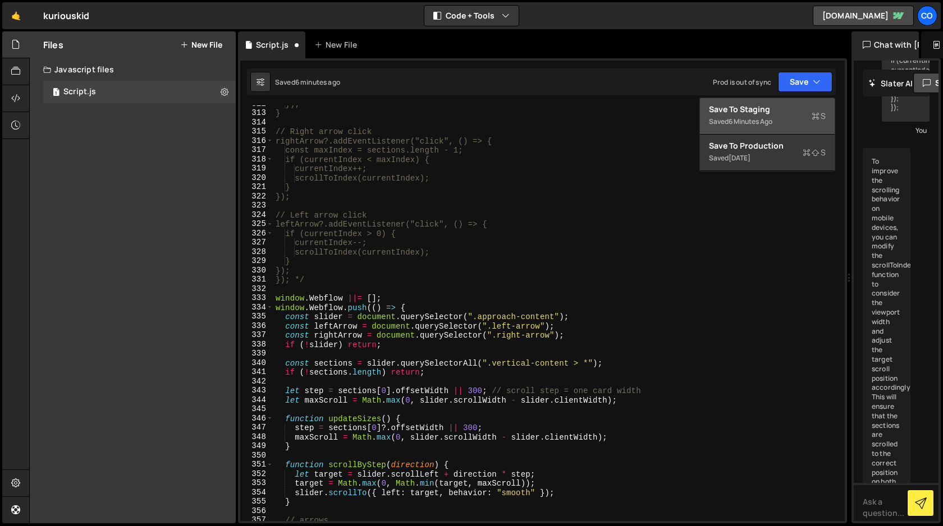
click at [770, 117] on div "6 minutes ago" at bounding box center [750, 122] width 44 height 10
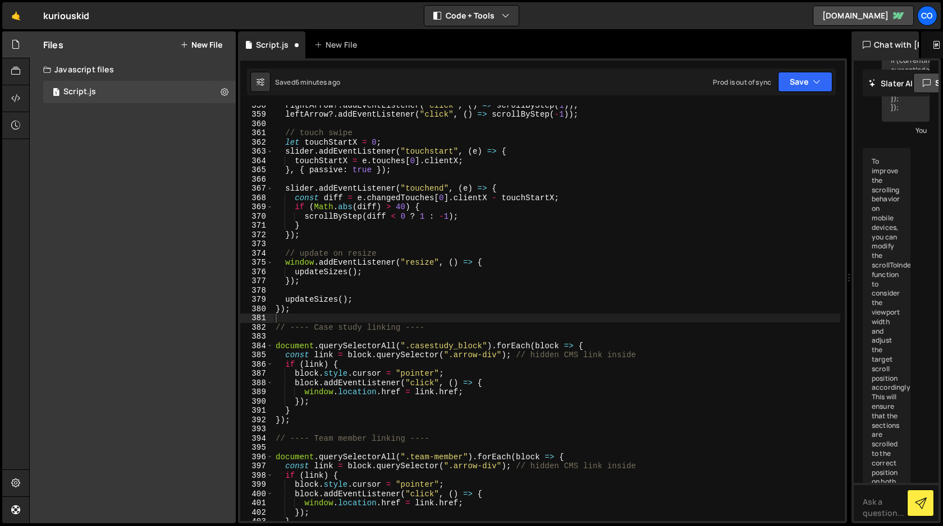
scroll to position [3310, 0]
click at [817, 84] on icon "button" at bounding box center [817, 81] width 8 height 11
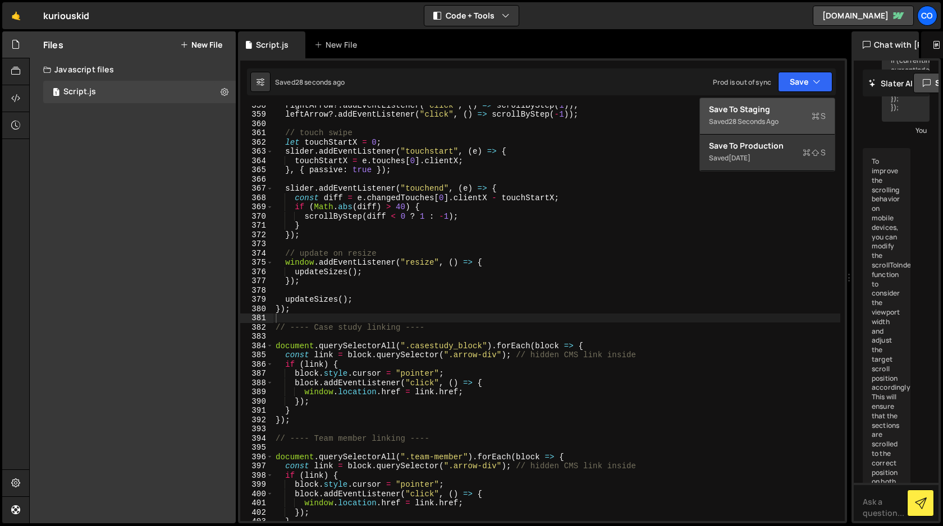
click at [773, 116] on div "Saved 28 seconds ago" at bounding box center [767, 121] width 117 height 13
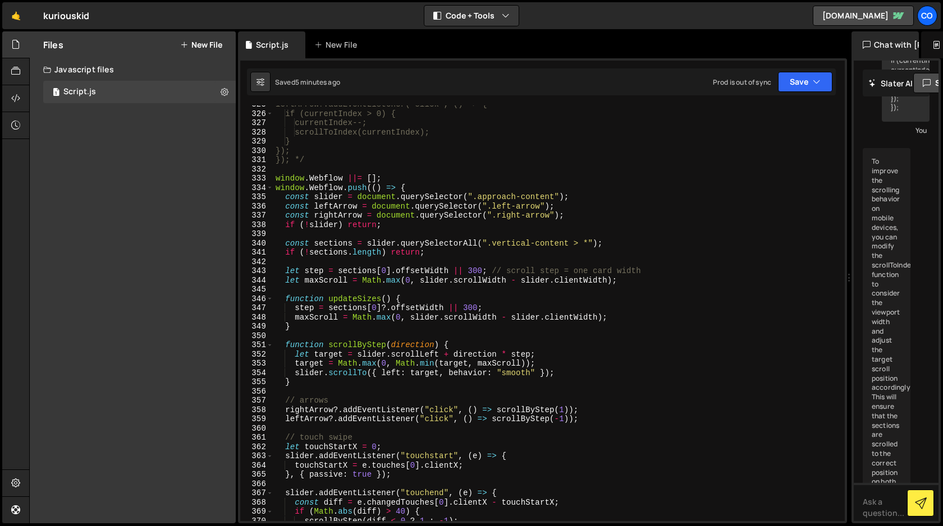
scroll to position [3006, 0]
click at [491, 270] on div "leftArrow?.addEventListener("click", () => { if (currentIndex > 0) { currentInd…" at bounding box center [556, 316] width 567 height 434
paste textarea
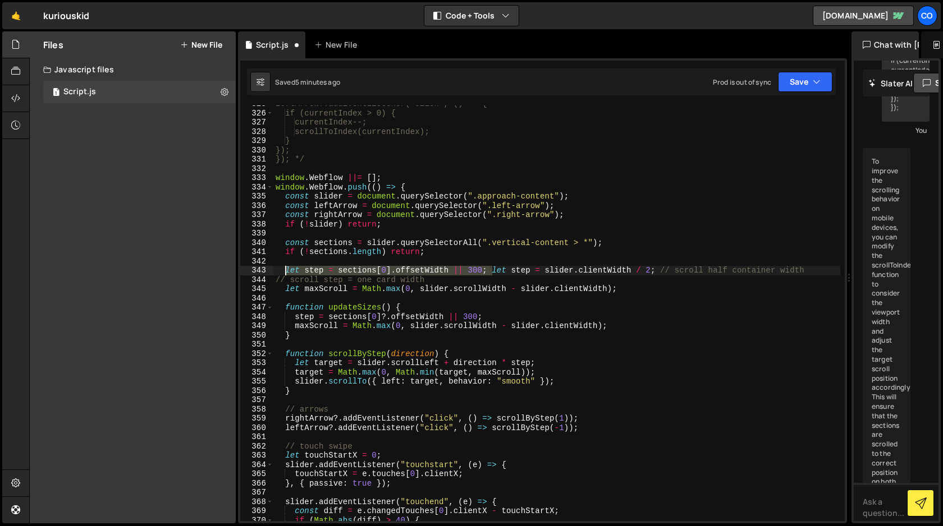
drag, startPoint x: 494, startPoint y: 269, endPoint x: 283, endPoint y: 273, distance: 210.5
click at [283, 273] on div "leftArrow?.addEventListener("click", () => { if (currentIndex > 0) { currentInd…" at bounding box center [556, 316] width 567 height 434
click at [800, 83] on button "Save" at bounding box center [805, 82] width 54 height 20
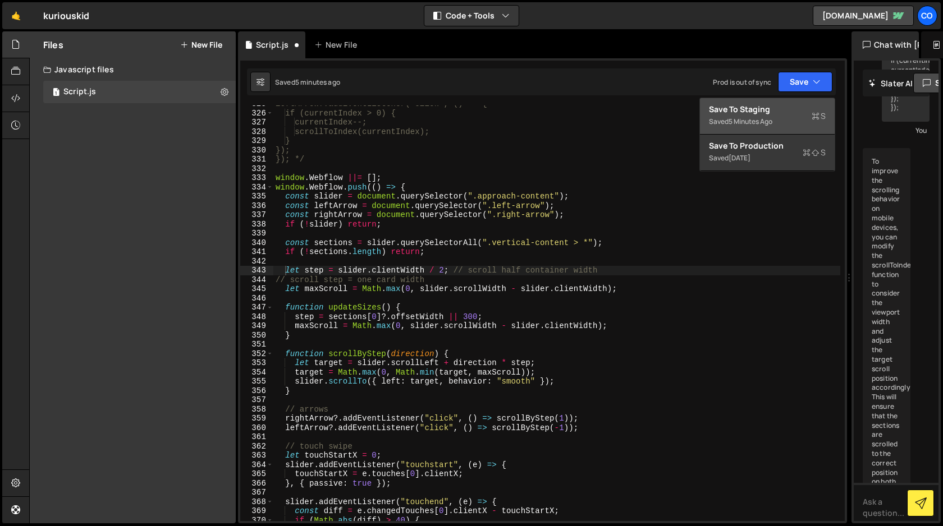
click at [786, 118] on div "Saved 5 minutes ago" at bounding box center [767, 121] width 117 height 13
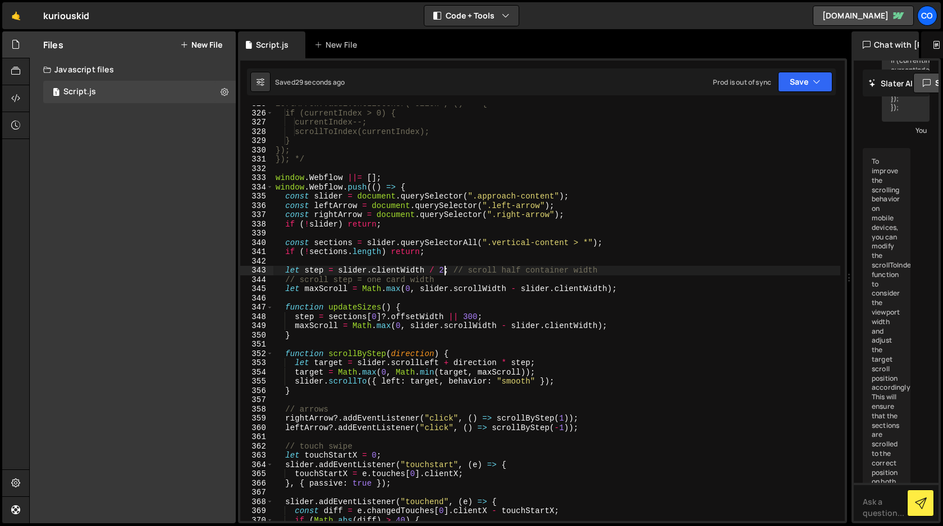
click at [445, 272] on div "leftArrow?.addEventListener("click", () => { if (currentIndex > 0) { currentInd…" at bounding box center [556, 316] width 567 height 434
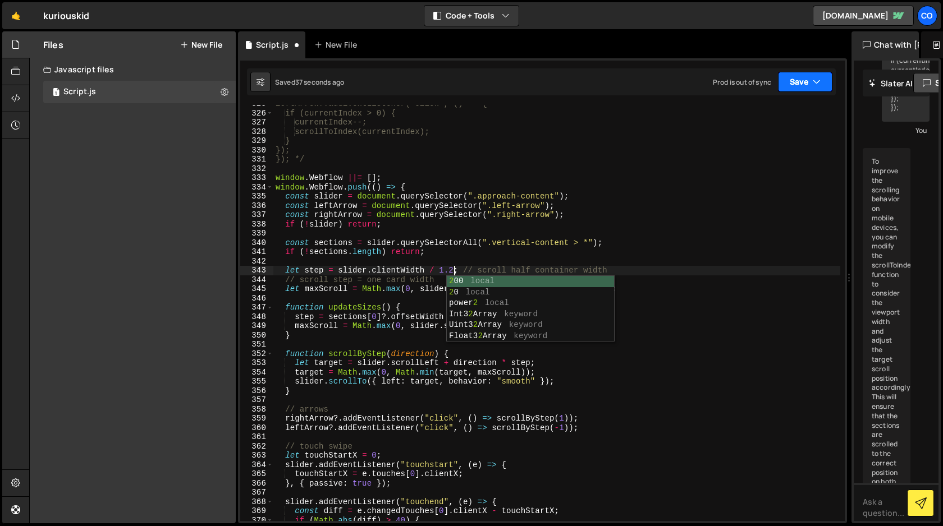
scroll to position [0, 12]
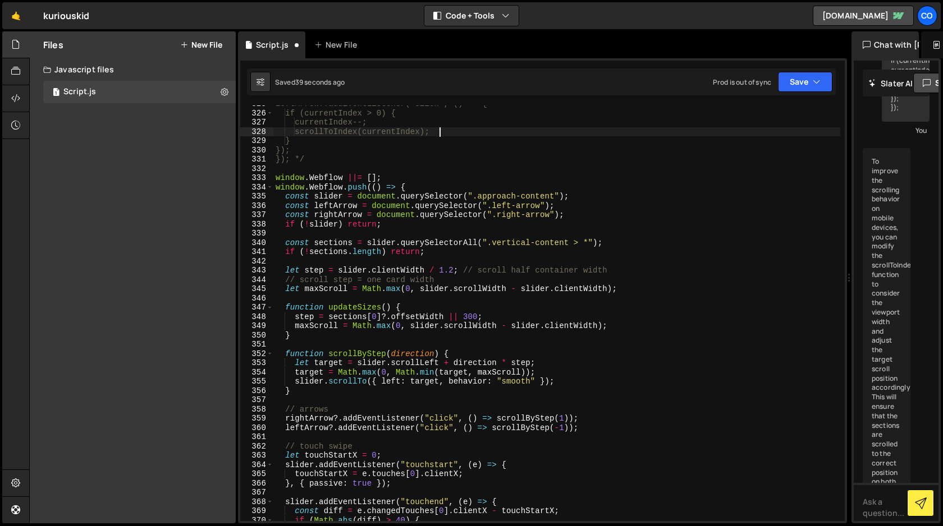
click at [793, 127] on div "leftArrow?.addEventListener("click", () => { if (currentIndex > 0) { currentInd…" at bounding box center [556, 316] width 567 height 434
type textarea "scrollToIndex(currentIndex);"
click at [802, 84] on button "Save" at bounding box center [805, 82] width 54 height 20
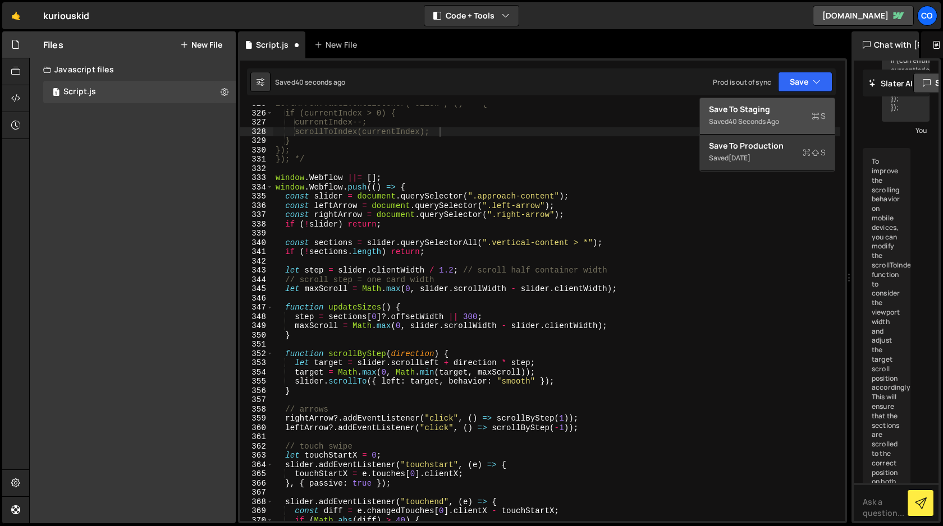
click at [783, 120] on div "Saved 40 seconds ago" at bounding box center [767, 121] width 117 height 13
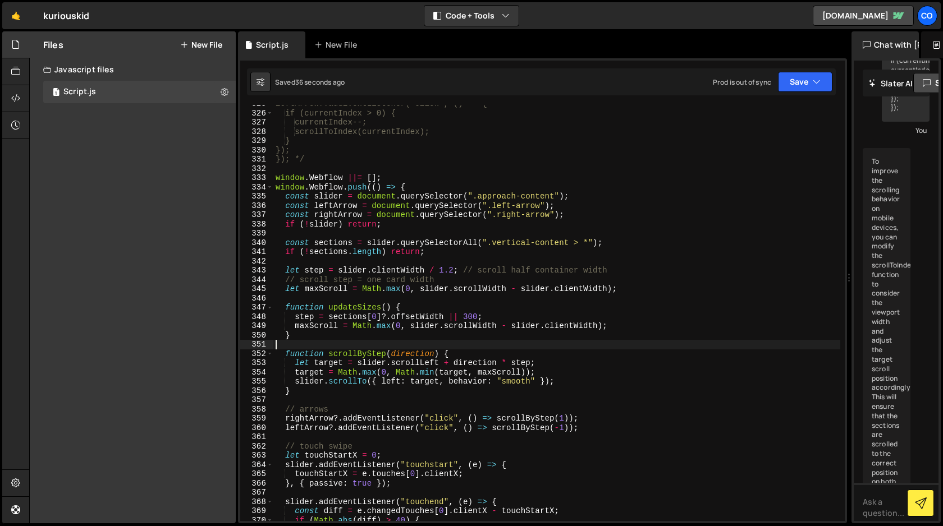
click at [563, 343] on div "leftArrow?.addEventListener("click", () => { if (currentIndex > 0) { currentInd…" at bounding box center [556, 316] width 567 height 434
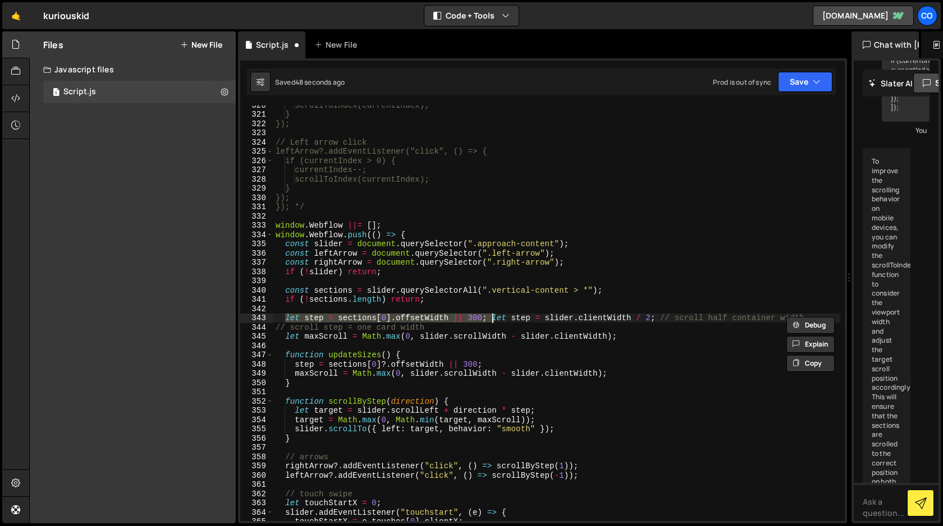
scroll to position [2958, 0]
click at [524, 323] on div "scrollToIndex(currentIndex); } }); // Left arrow click leftArrow?.addEventListe…" at bounding box center [556, 317] width 567 height 434
drag, startPoint x: 494, startPoint y: 319, endPoint x: 657, endPoint y: 319, distance: 162.7
click at [657, 319] on div "scrollToIndex(currentIndex); } }); // Left arrow click leftArrow?.addEventListe…" at bounding box center [556, 317] width 567 height 434
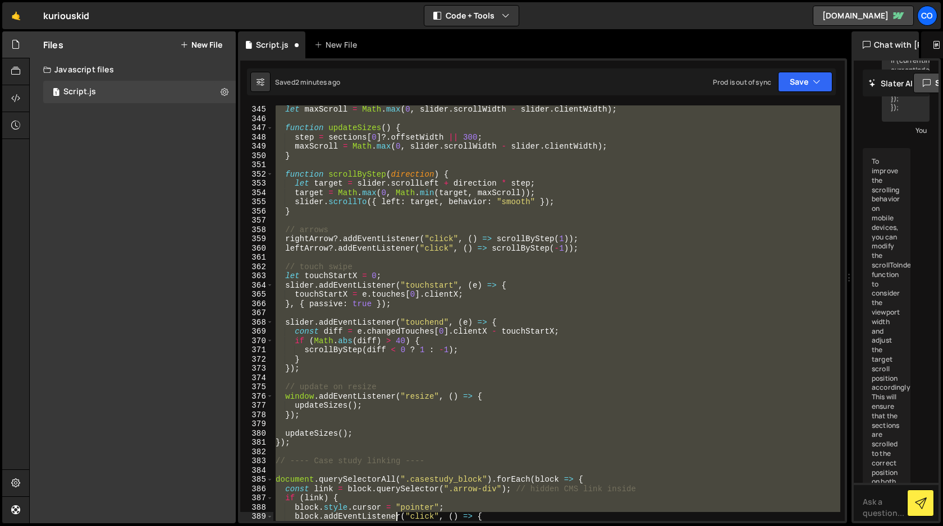
scroll to position [3241, 0]
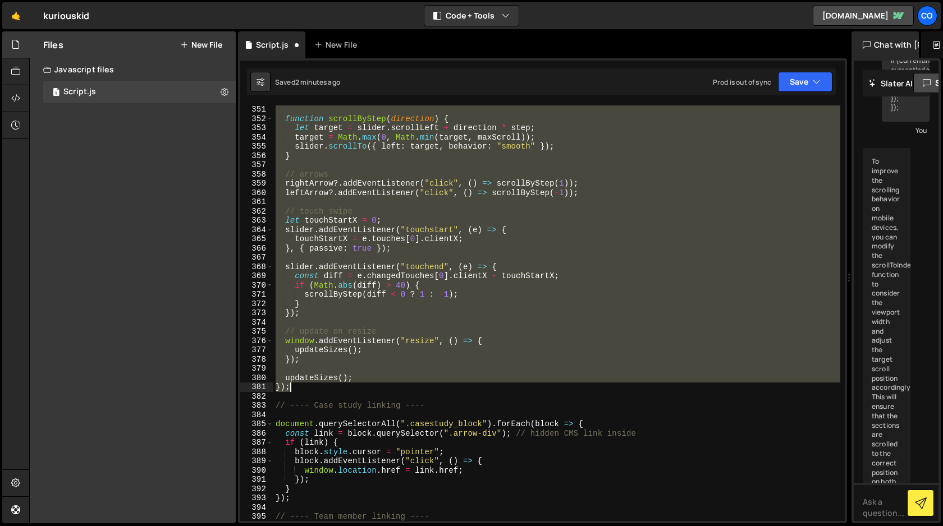
drag, startPoint x: 277, startPoint y: 186, endPoint x: 389, endPoint y: 388, distance: 231.1
click at [389, 388] on div "function scrollByStep ( direction ) { let target = slider . scrollLeft + direct…" at bounding box center [556, 322] width 567 height 434
type textarea "updateSizes(); });"
paste textarea
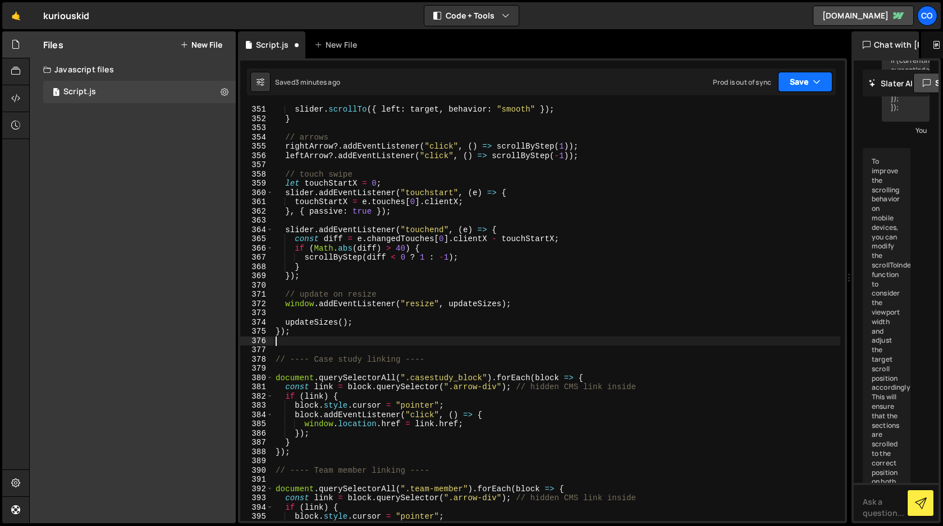
click at [800, 85] on button "Save" at bounding box center [805, 82] width 54 height 20
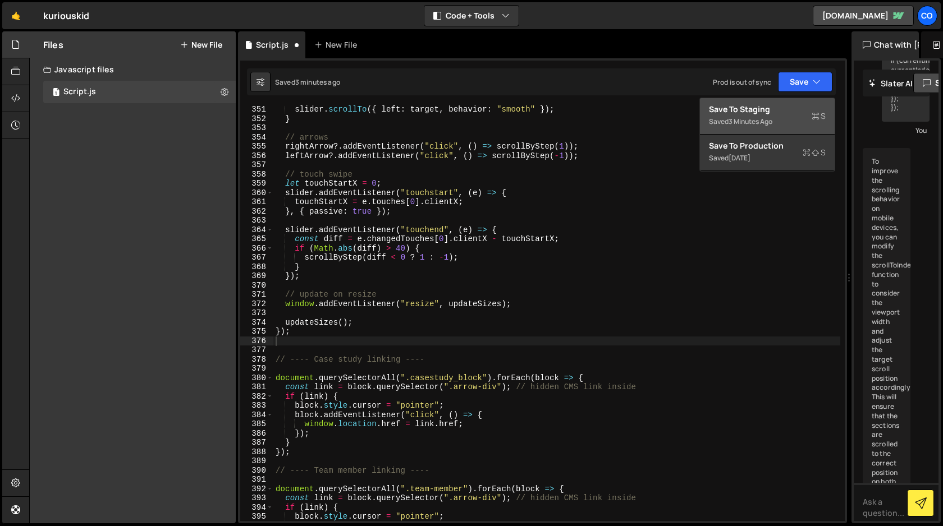
click at [776, 108] on div "Save to Staging S" at bounding box center [767, 109] width 117 height 11
